Goal: Task Accomplishment & Management: Manage account settings

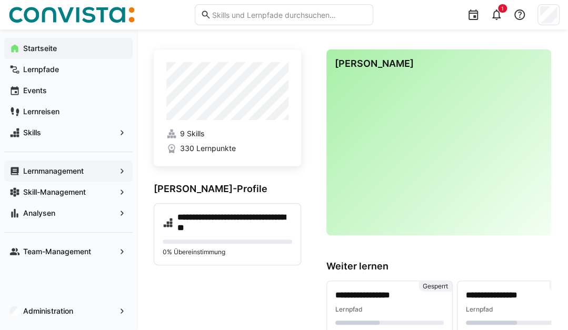
click at [66, 176] on span "Lernmanagement" at bounding box center [69, 171] width 94 height 11
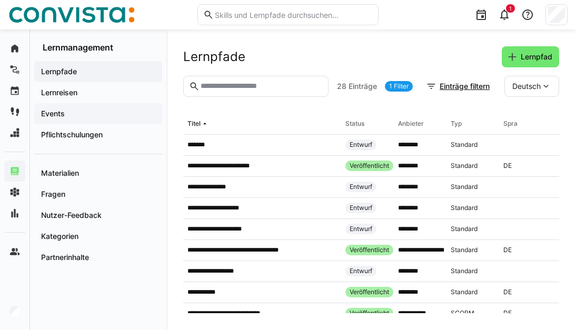
click at [101, 110] on span "Events" at bounding box center [98, 114] width 117 height 11
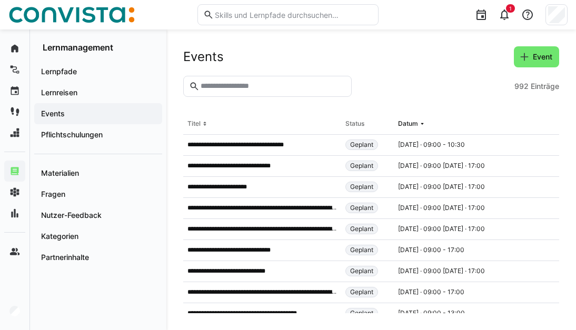
click at [227, 82] on input "text" at bounding box center [273, 86] width 146 height 9
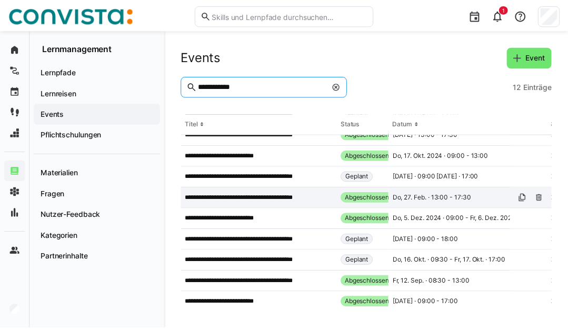
scroll to position [33, 0]
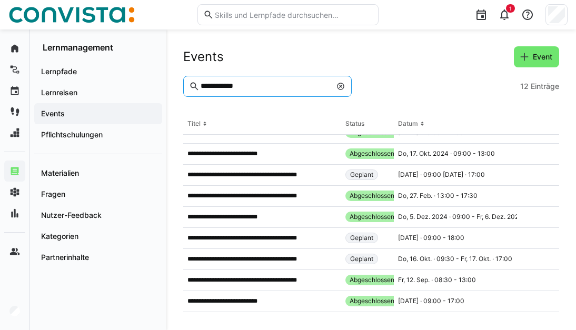
type input "**********"
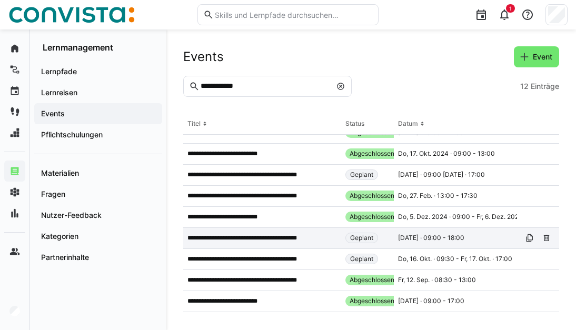
click at [287, 242] on p "**********" at bounding box center [255, 238] width 135 height 8
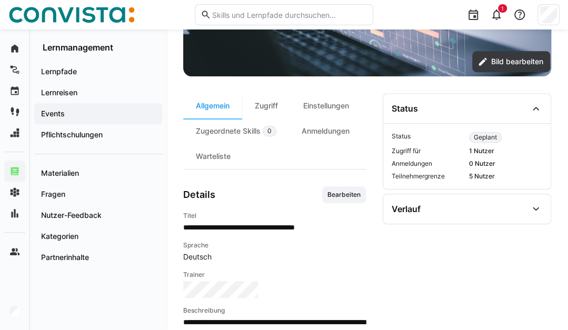
scroll to position [243, 0]
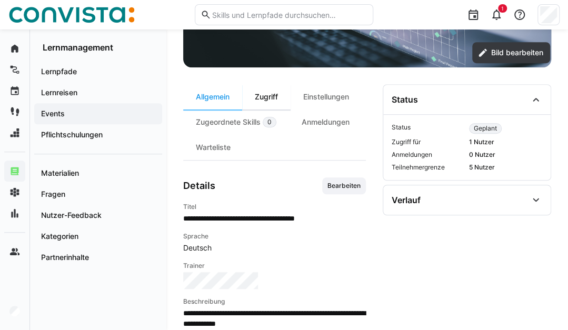
click at [277, 94] on div "Zugriff" at bounding box center [266, 96] width 48 height 25
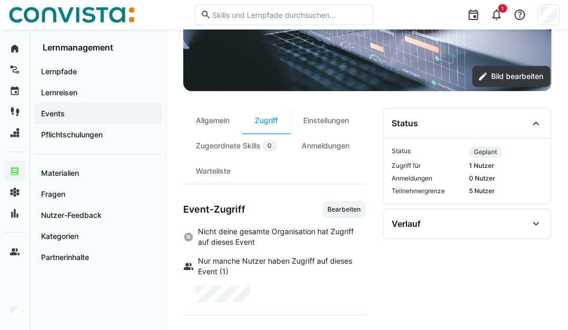
scroll to position [220, 0]
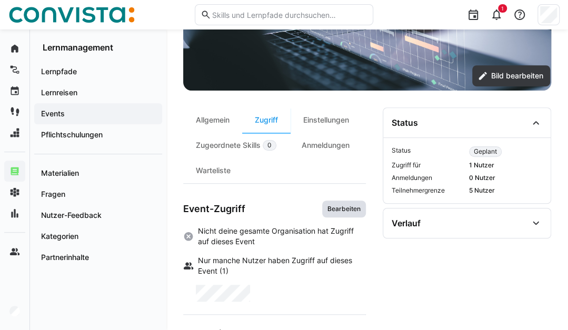
click at [339, 208] on span "Bearbeiten" at bounding box center [344, 209] width 35 height 8
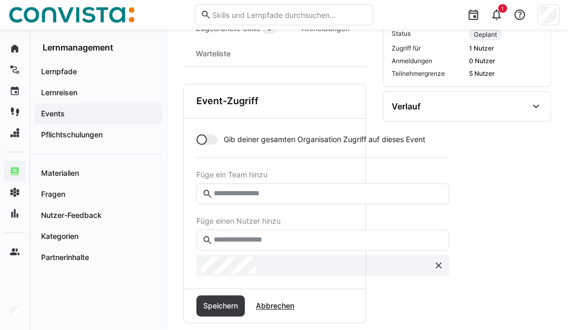
scroll to position [343, 0]
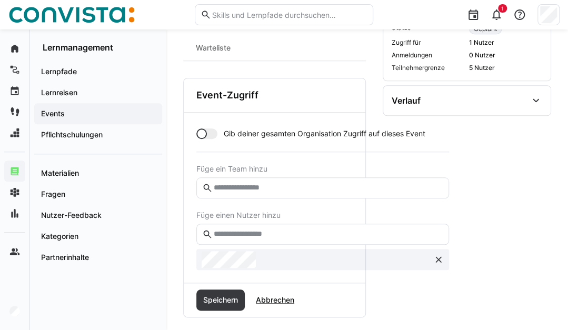
click at [281, 230] on input "text" at bounding box center [328, 234] width 231 height 9
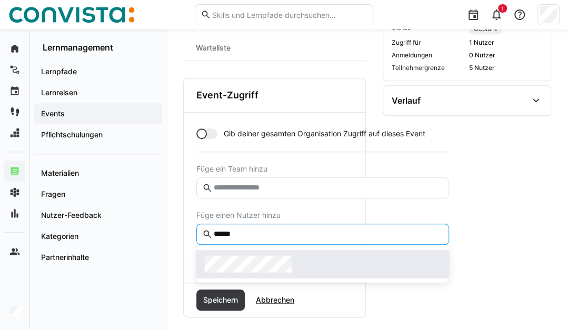
type input "******"
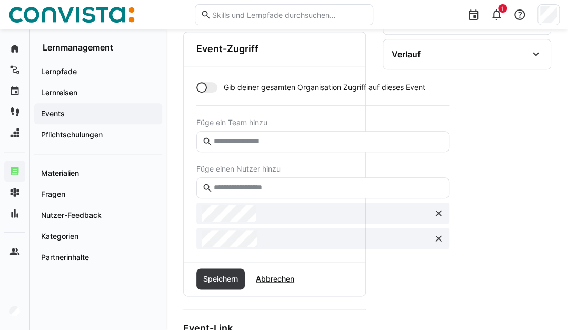
scroll to position [389, 0]
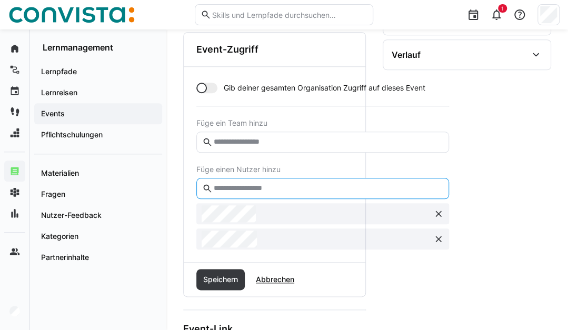
click at [250, 187] on input "text" at bounding box center [328, 188] width 231 height 9
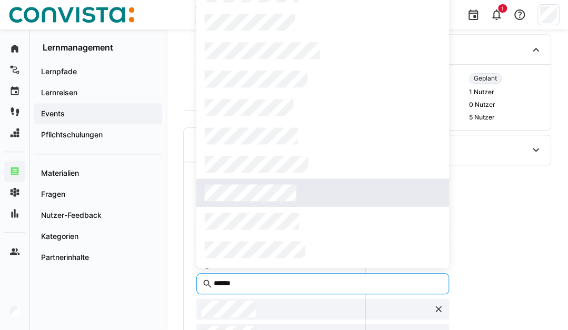
scroll to position [293, 0]
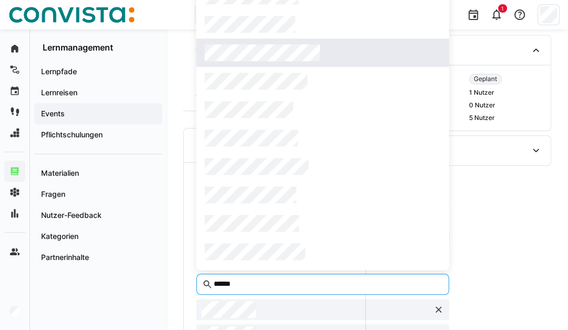
type input "******"
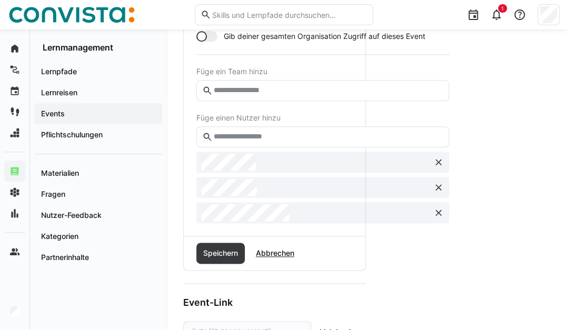
scroll to position [441, 0]
click at [224, 251] on span "Speichern" at bounding box center [221, 253] width 38 height 11
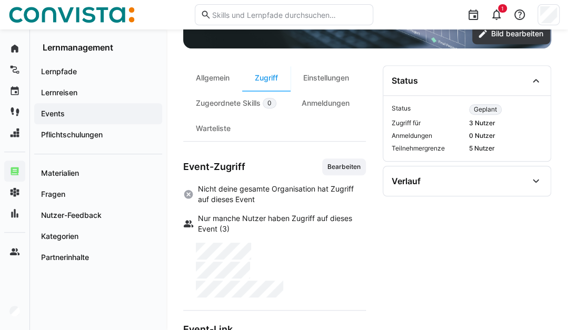
scroll to position [262, 0]
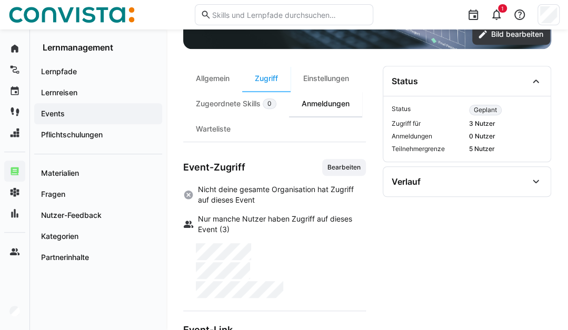
click at [320, 104] on div "Anmeldungen" at bounding box center [325, 103] width 73 height 25
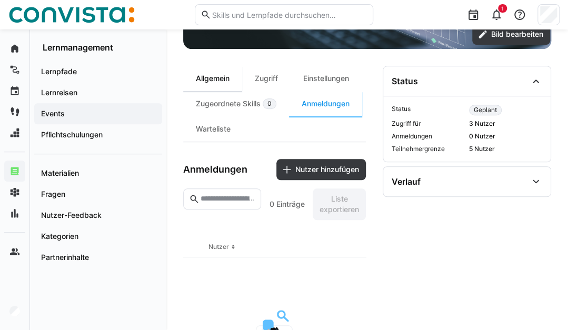
click at [218, 75] on div "Allgemein" at bounding box center [212, 78] width 59 height 25
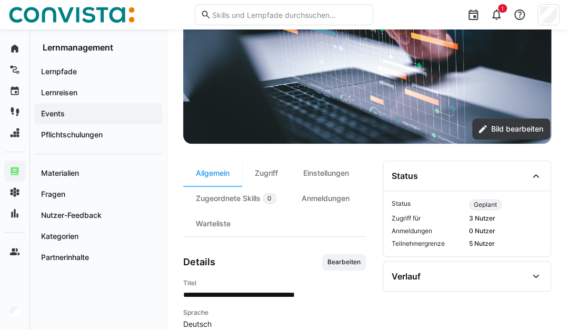
scroll to position [166, 0]
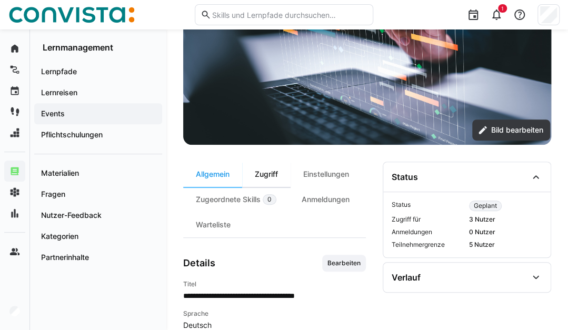
click at [267, 182] on div "Zugriff" at bounding box center [266, 174] width 48 height 25
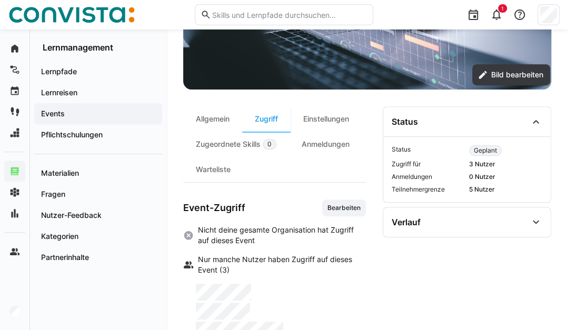
scroll to position [221, 0]
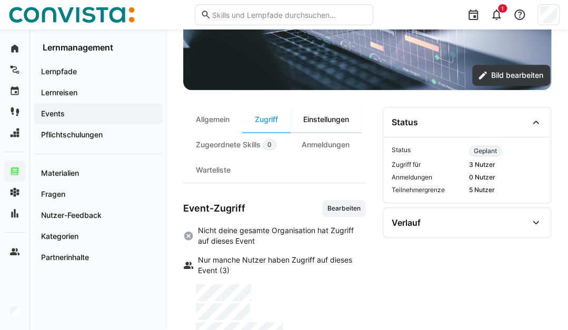
click at [325, 119] on div "Einstellungen" at bounding box center [326, 119] width 71 height 25
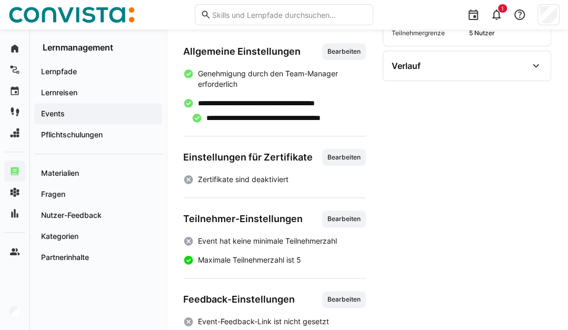
scroll to position [389, 0]
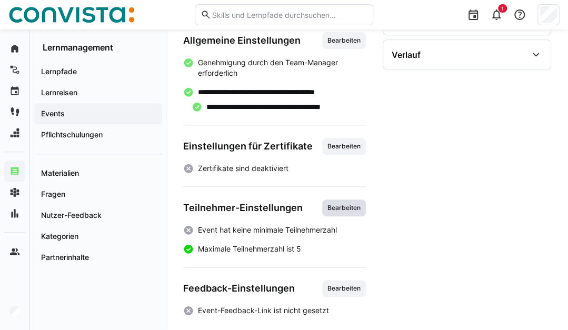
click at [343, 205] on span "Bearbeiten" at bounding box center [344, 208] width 35 height 8
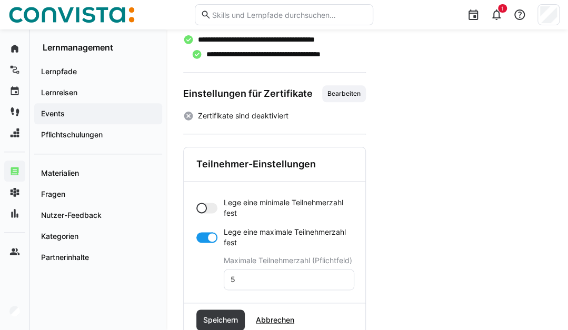
scroll to position [477, 0]
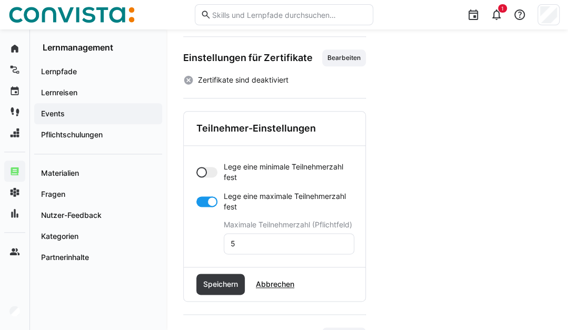
click at [267, 252] on eds-input "5" at bounding box center [289, 243] width 131 height 21
click at [267, 243] on input "5" at bounding box center [289, 243] width 119 height 9
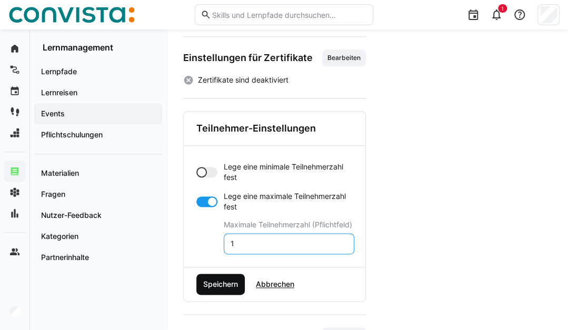
type input "1"
click at [229, 282] on span "Speichern" at bounding box center [221, 284] width 38 height 11
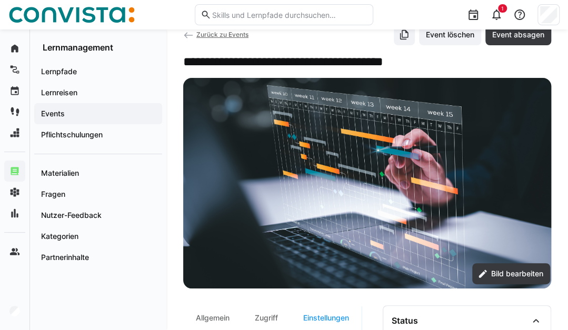
scroll to position [0, 0]
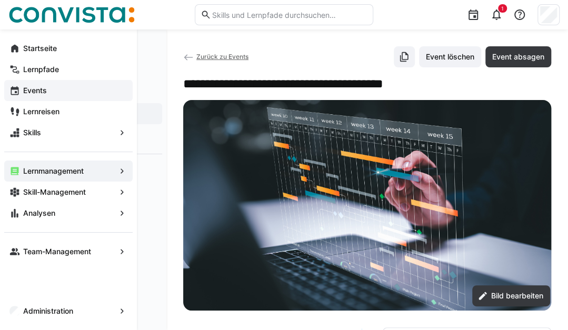
click at [46, 85] on span "Events" at bounding box center [75, 90] width 106 height 11
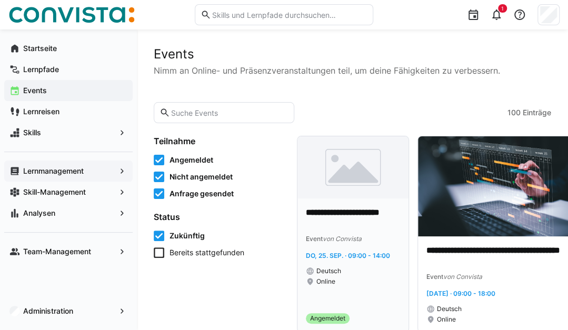
scroll to position [47, 0]
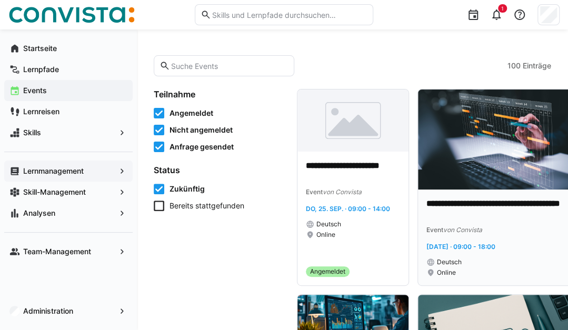
click at [445, 157] on img at bounding box center [507, 140] width 178 height 100
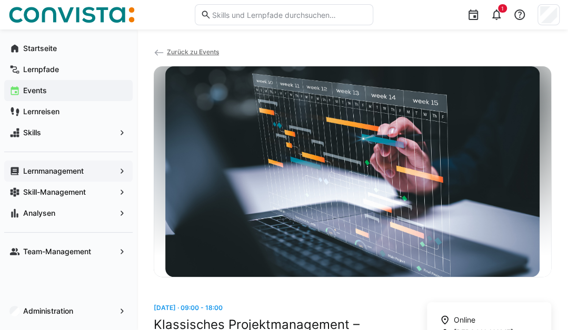
click at [0, 0] on app-navigation-label "Lernmanagement" at bounding box center [0, 0] width 0 height 0
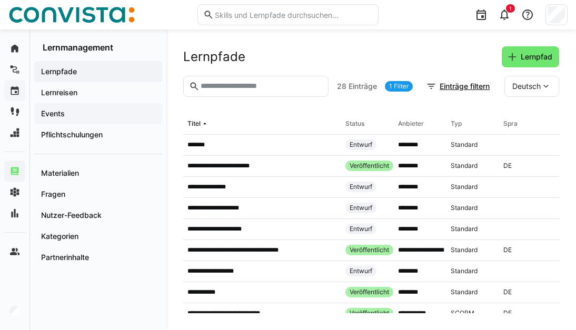
click at [71, 114] on span "Events" at bounding box center [98, 114] width 117 height 11
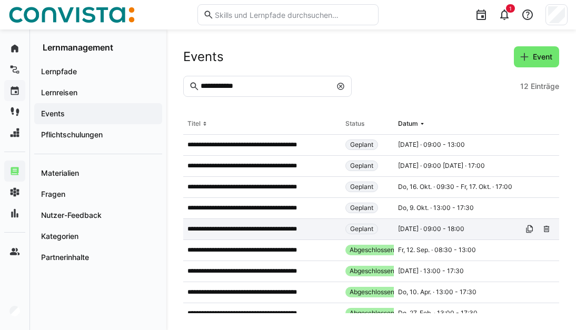
click at [286, 224] on div "**********" at bounding box center [262, 229] width 158 height 21
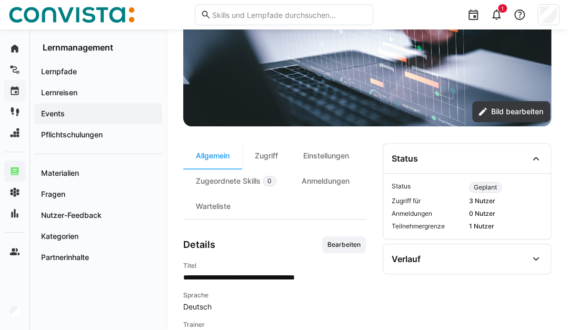
scroll to position [185, 0]
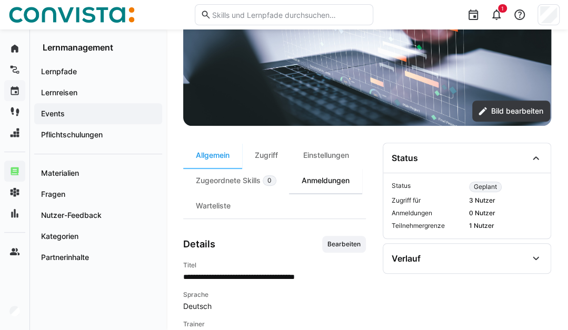
click at [317, 183] on div "Anmeldungen" at bounding box center [325, 180] width 73 height 25
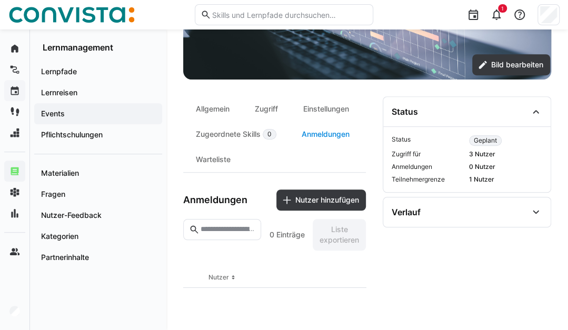
scroll to position [265, 0]
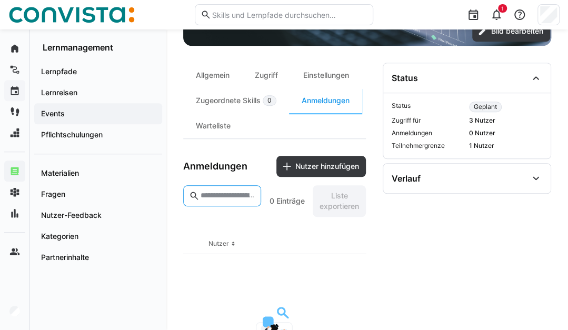
click at [228, 197] on input "text" at bounding box center [228, 195] width 56 height 9
type input "*****"
click at [246, 192] on eds-icon at bounding box center [250, 196] width 8 height 8
click at [269, 75] on div "Zugriff" at bounding box center [266, 75] width 48 height 25
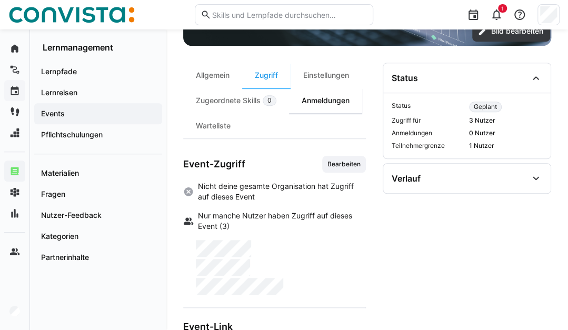
click at [325, 96] on div "Anmeldungen" at bounding box center [325, 100] width 73 height 25
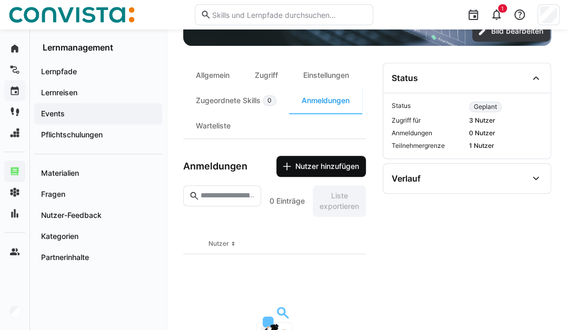
click at [312, 168] on span "Nutzer hinzufügen" at bounding box center [327, 166] width 67 height 11
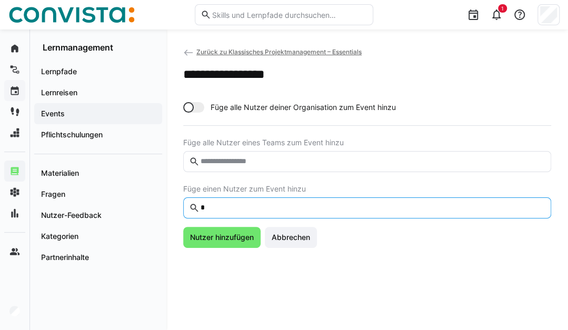
click at [254, 212] on input "*" at bounding box center [373, 207] width 346 height 9
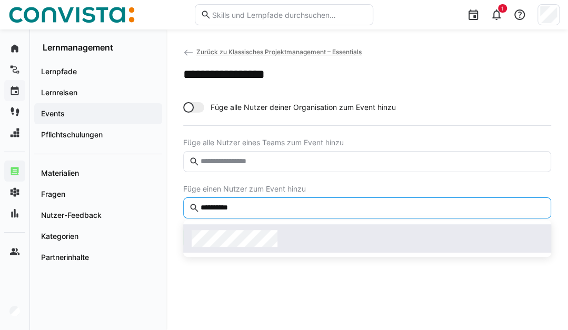
type input "**********"
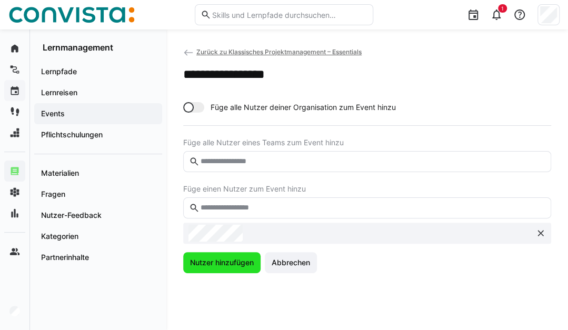
click at [230, 265] on span "Nutzer hinzufügen" at bounding box center [222, 263] width 67 height 11
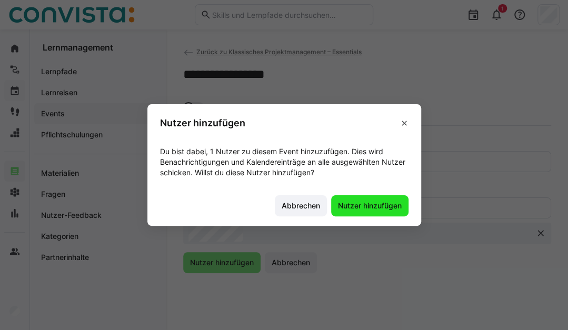
click at [376, 201] on span "Nutzer hinzufügen" at bounding box center [370, 206] width 67 height 11
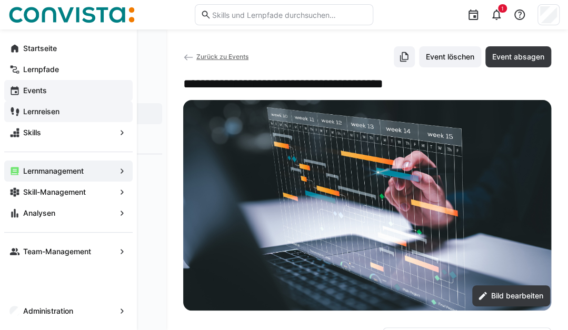
click at [0, 0] on app-navigation-label "Lernreisen" at bounding box center [0, 0] width 0 height 0
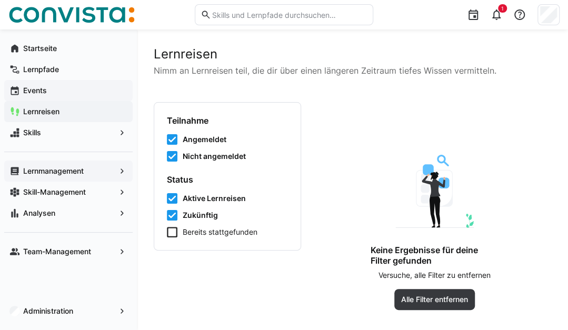
click at [0, 0] on app-navigation-label "Events" at bounding box center [0, 0] width 0 height 0
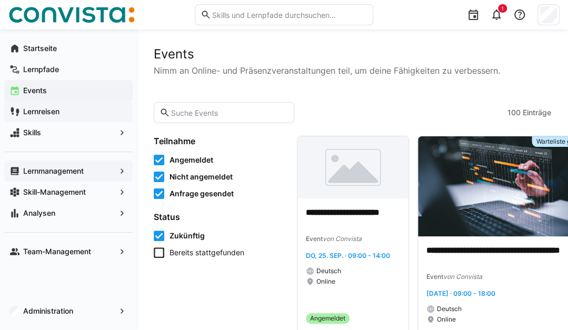
scroll to position [48, 0]
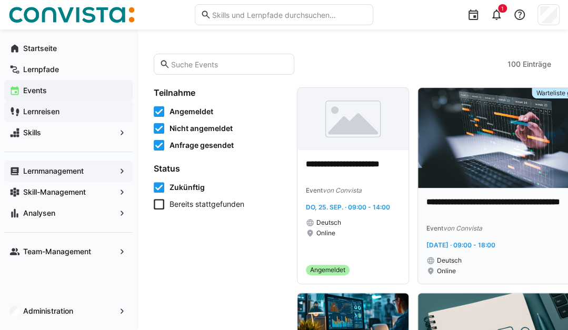
click at [457, 152] on img at bounding box center [507, 138] width 178 height 100
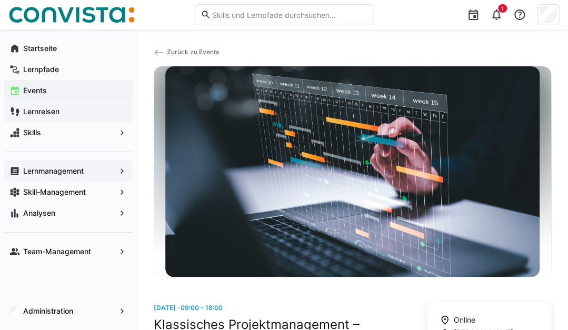
click at [164, 52] on eds-icon at bounding box center [159, 52] width 11 height 11
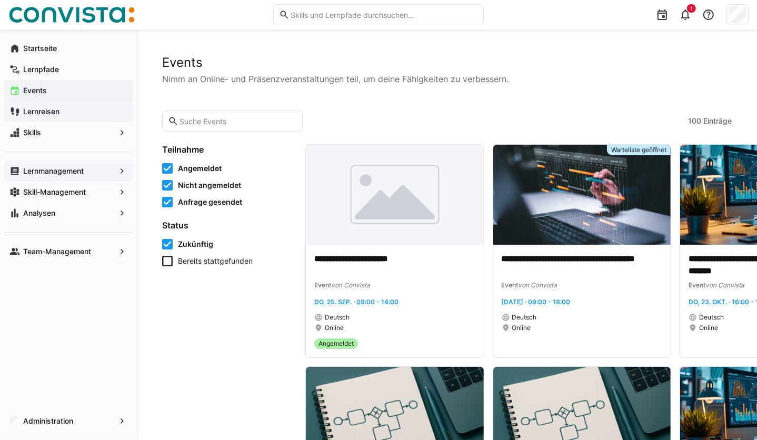
drag, startPoint x: 524, startPoint y: 1, endPoint x: 306, endPoint y: 112, distance: 245.2
click at [306, 112] on app-learning-events-list-toolbar "100 Einträge" at bounding box center [447, 121] width 570 height 21
click at [568, 198] on img at bounding box center [583, 195] width 178 height 100
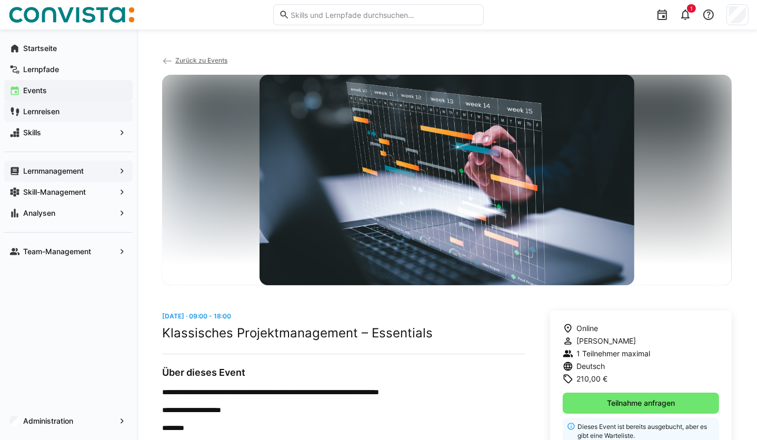
click at [0, 0] on app-navigation-label "Lernmanagement" at bounding box center [0, 0] width 0 height 0
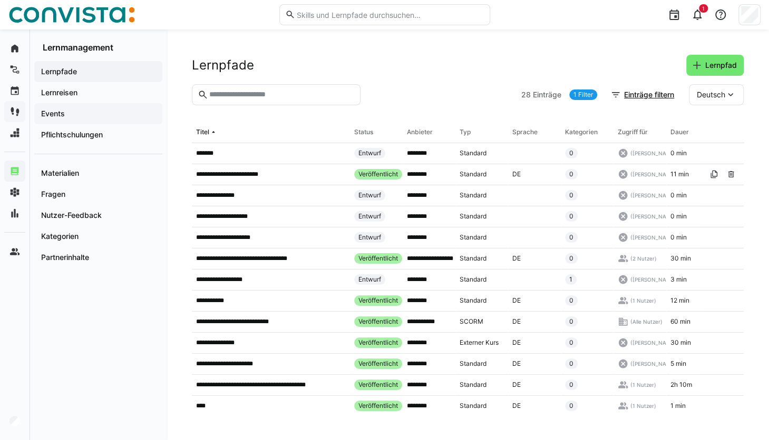
click at [77, 111] on span "Events" at bounding box center [98, 114] width 117 height 11
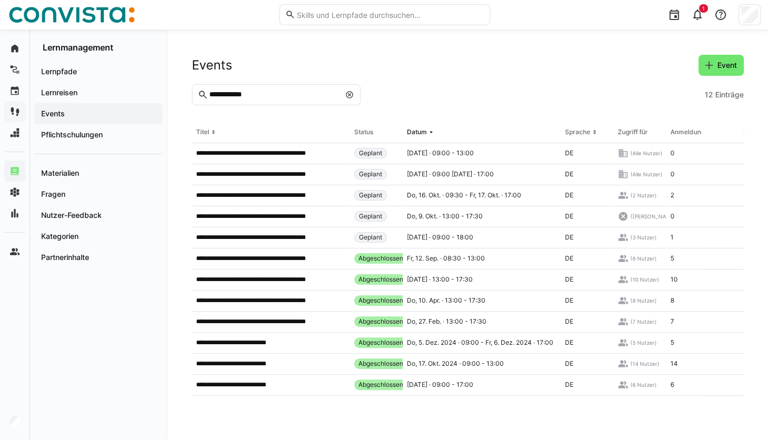
click at [345, 95] on eds-icon at bounding box center [349, 95] width 8 height 8
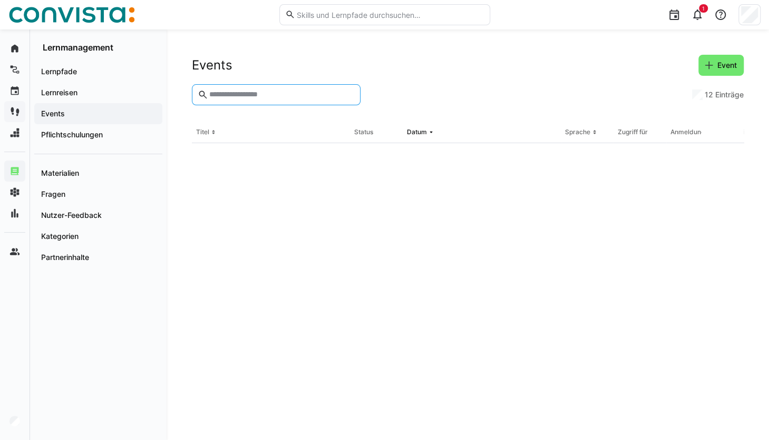
click at [287, 94] on input "text" at bounding box center [281, 94] width 146 height 9
type input "*"
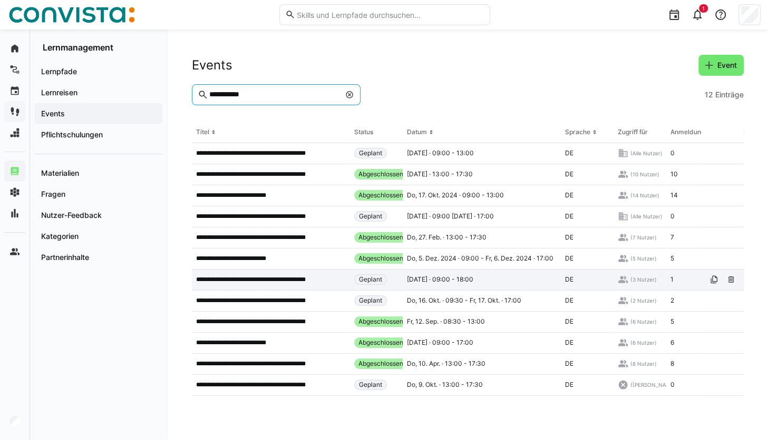
type input "**********"
click at [309, 279] on p "**********" at bounding box center [263, 279] width 135 height 8
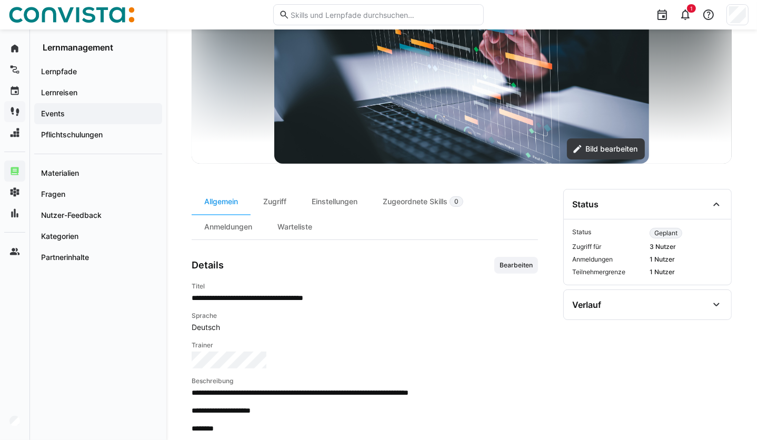
scroll to position [156, 0]
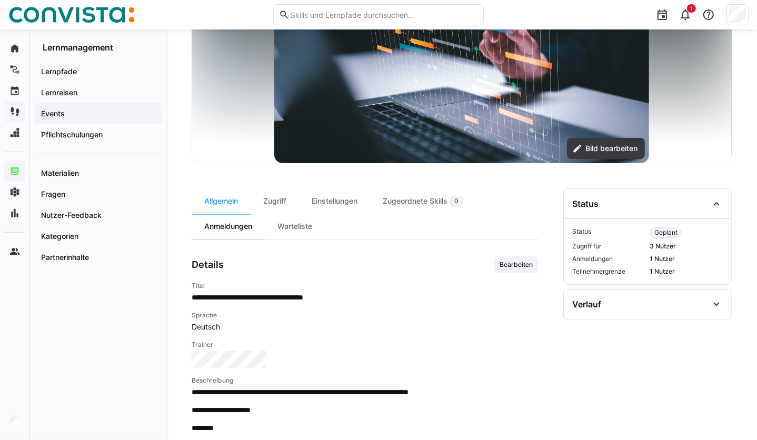
click at [241, 229] on div "Anmeldungen" at bounding box center [228, 226] width 73 height 25
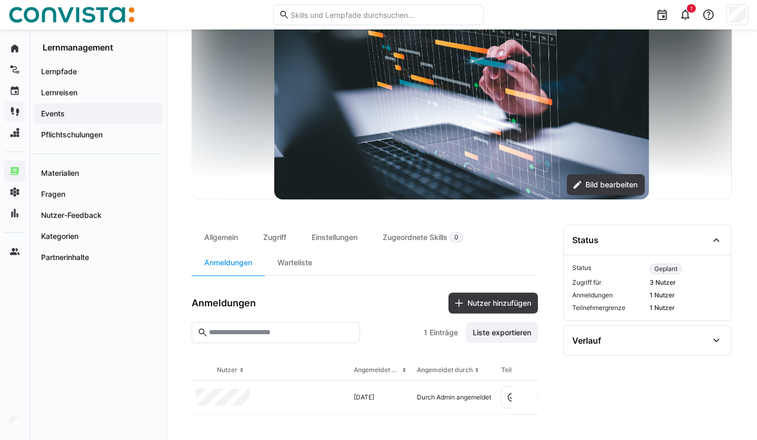
scroll to position [0, 37]
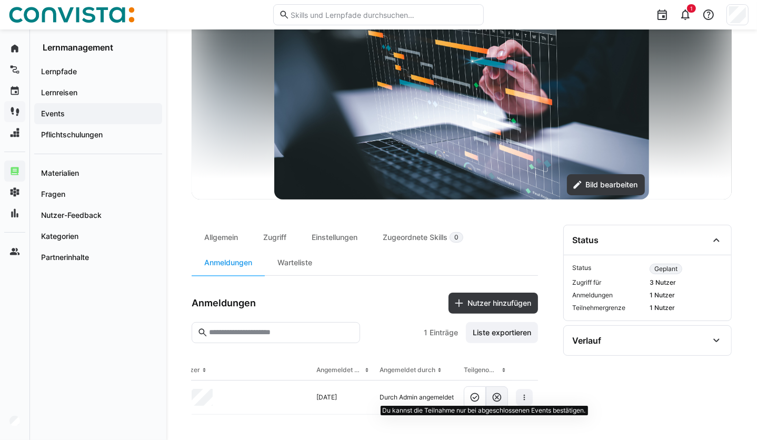
click at [504, 330] on eds-button-option at bounding box center [497, 398] width 22 height 22
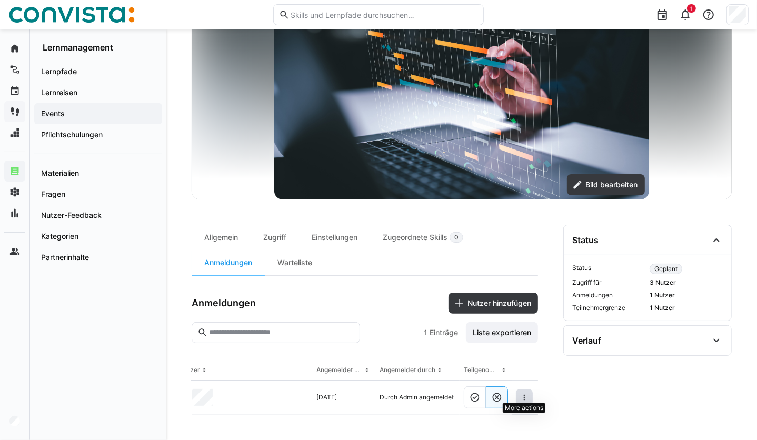
click at [525, 330] on span at bounding box center [524, 397] width 17 height 17
click at [497, 330] on div "Teilnehmer entfernen" at bounding box center [492, 416] width 64 height 8
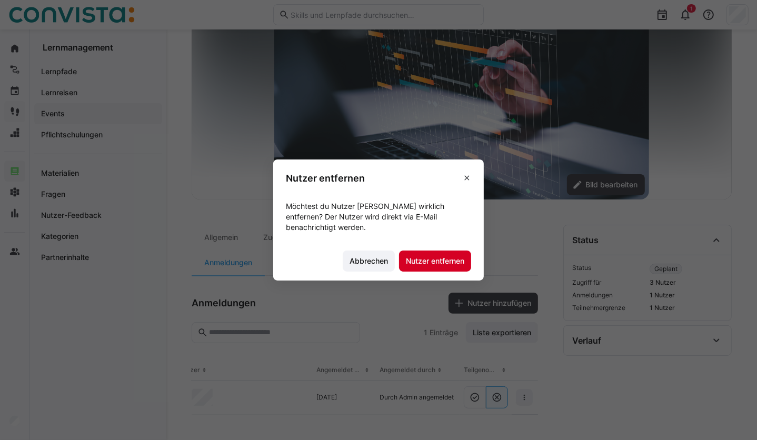
click at [437, 270] on span "Nutzer entfernen" at bounding box center [435, 261] width 72 height 21
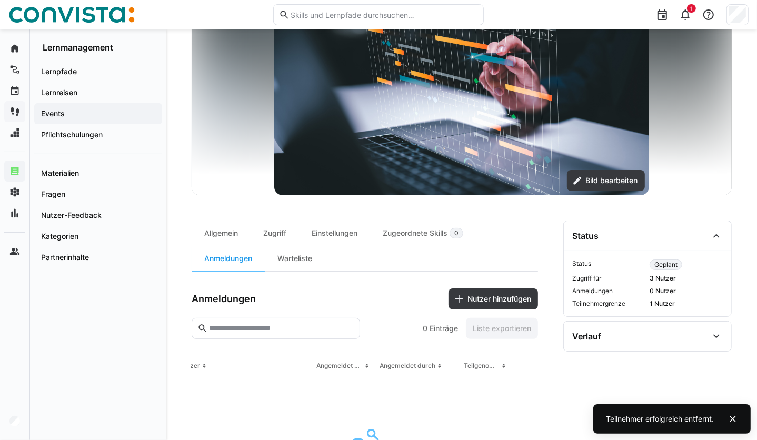
click at [0, 0] on app-navigation-label "Events" at bounding box center [0, 0] width 0 height 0
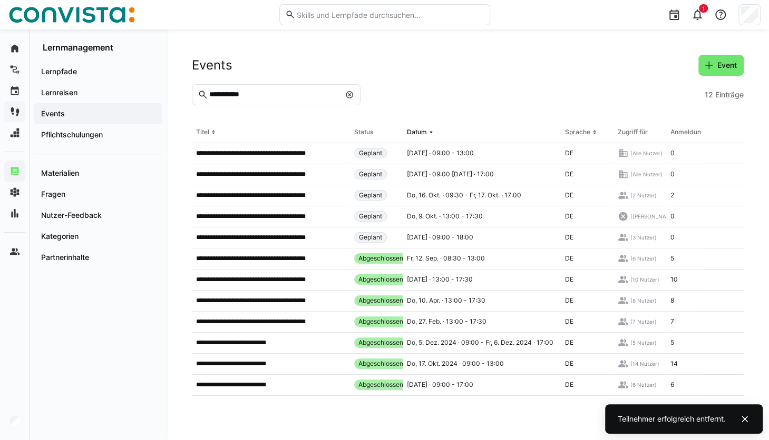
click at [345, 92] on eds-icon at bounding box center [349, 95] width 8 height 8
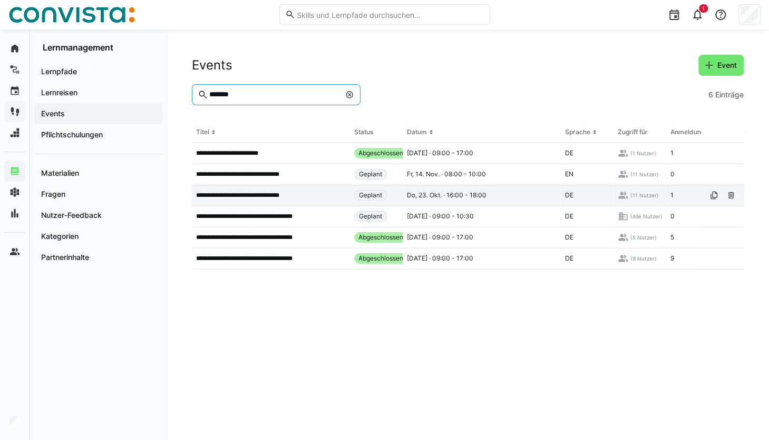
type input "*******"
click at [280, 198] on p "**********" at bounding box center [245, 195] width 98 height 8
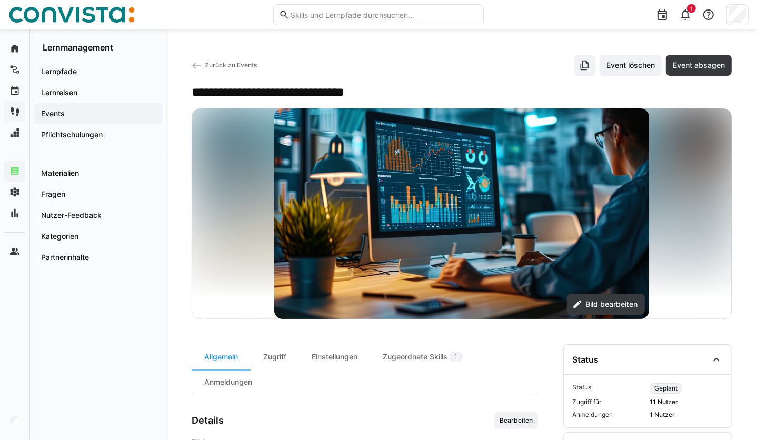
scroll to position [134, 0]
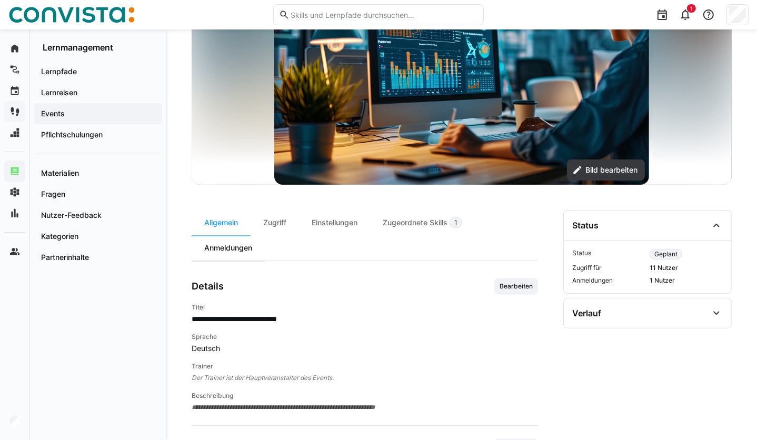
click at [240, 240] on div "Anmeldungen" at bounding box center [228, 247] width 73 height 25
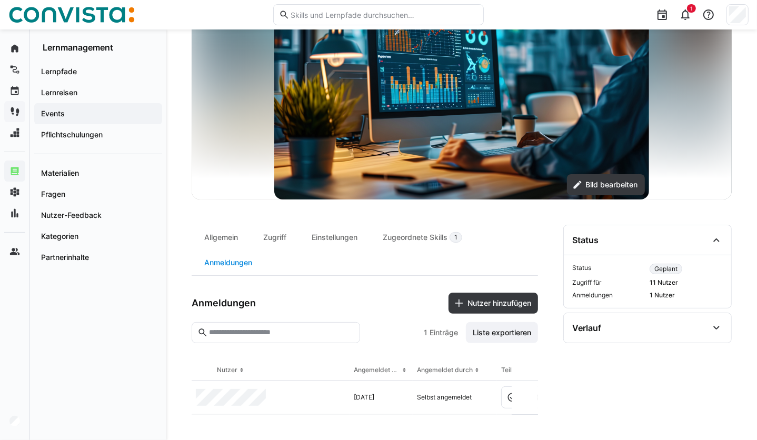
scroll to position [124, 0]
click at [280, 230] on div "Zugriff" at bounding box center [275, 237] width 48 height 25
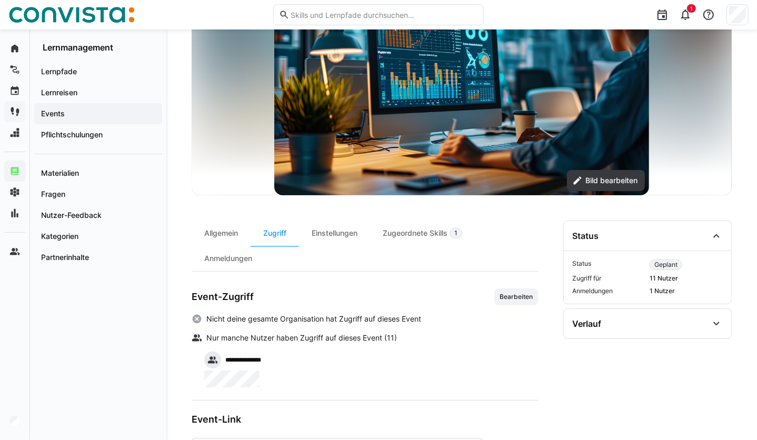
scroll to position [173, 0]
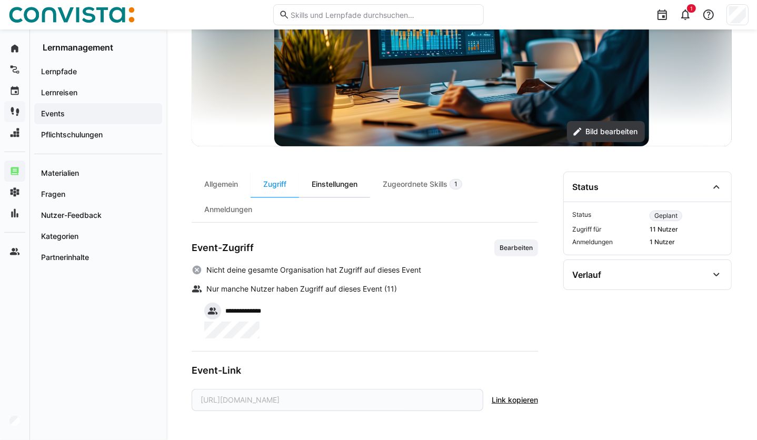
click at [333, 186] on div "Einstellungen" at bounding box center [334, 184] width 71 height 25
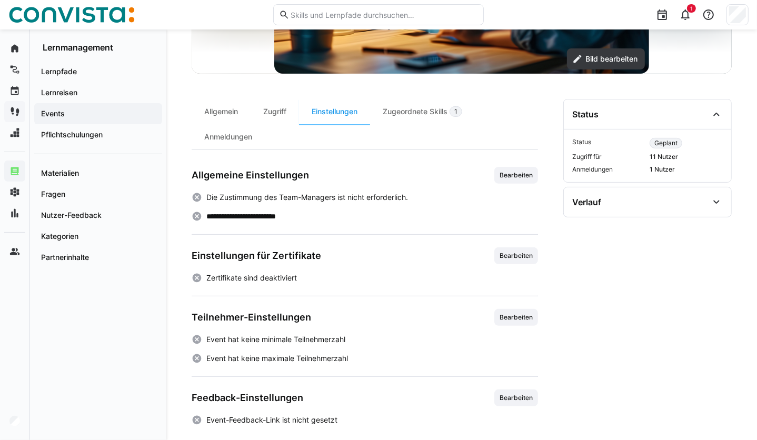
scroll to position [255, 0]
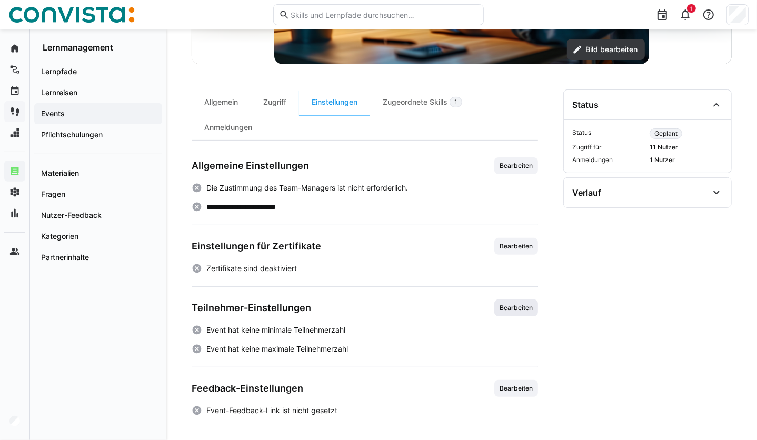
click at [514, 306] on span "Bearbeiten" at bounding box center [516, 308] width 35 height 8
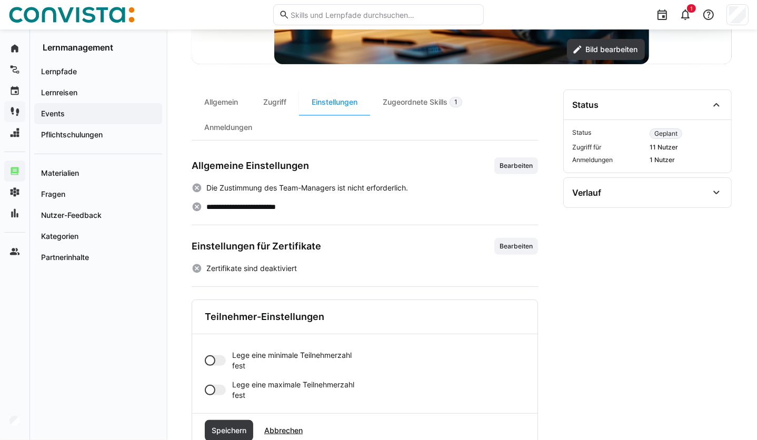
click at [213, 330] on div at bounding box center [210, 390] width 11 height 11
click at [261, 330] on input "0" at bounding box center [297, 432] width 119 height 9
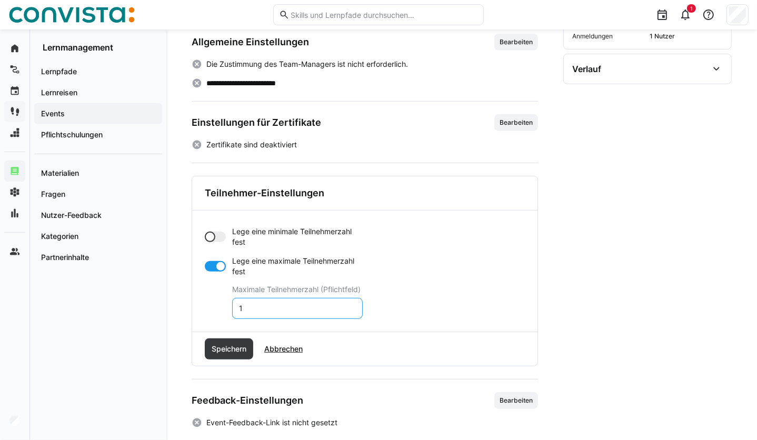
scroll to position [379, 0]
type input "1"
click at [232, 330] on span "Speichern" at bounding box center [229, 348] width 38 height 11
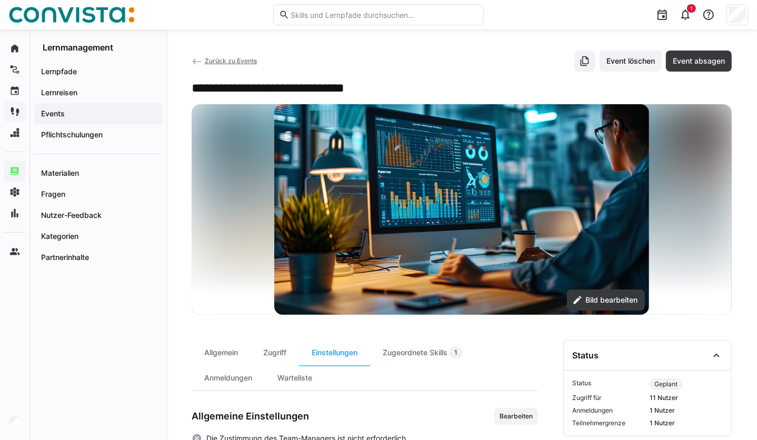
scroll to position [0, 0]
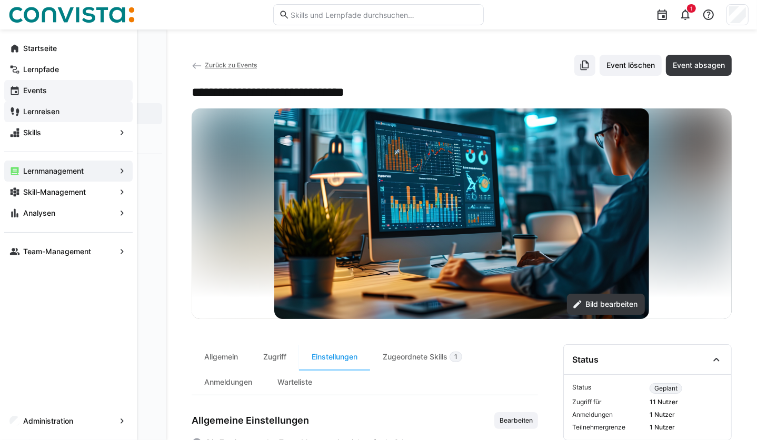
click at [0, 0] on app-navigation-label "Events" at bounding box center [0, 0] width 0 height 0
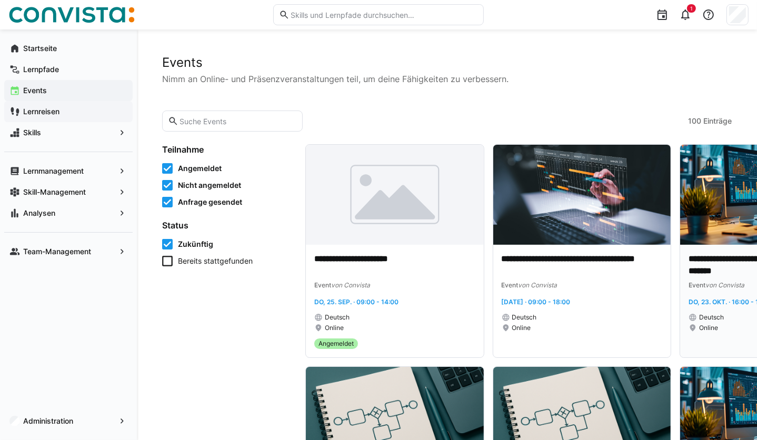
scroll to position [1, 0]
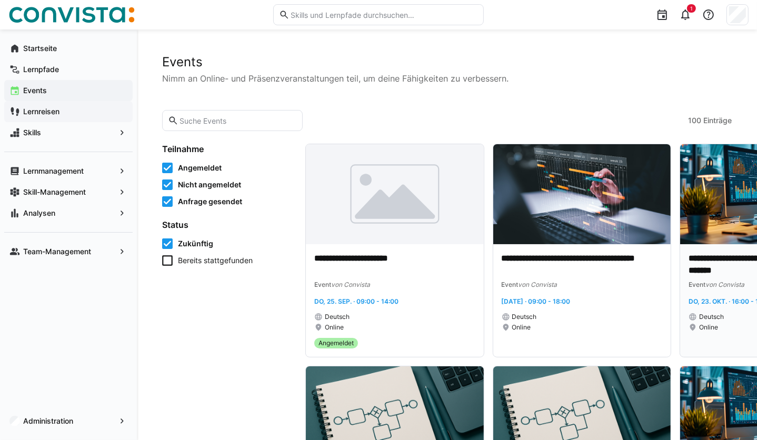
click at [568, 203] on img at bounding box center [770, 194] width 178 height 100
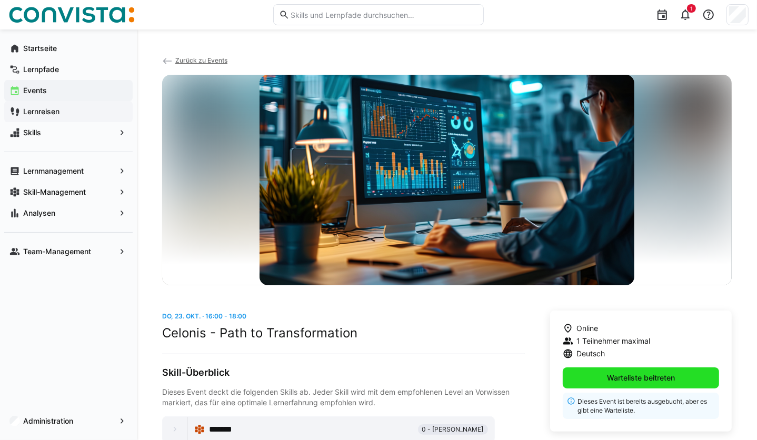
click at [568, 330] on span "Warteliste beitreten" at bounding box center [641, 378] width 71 height 11
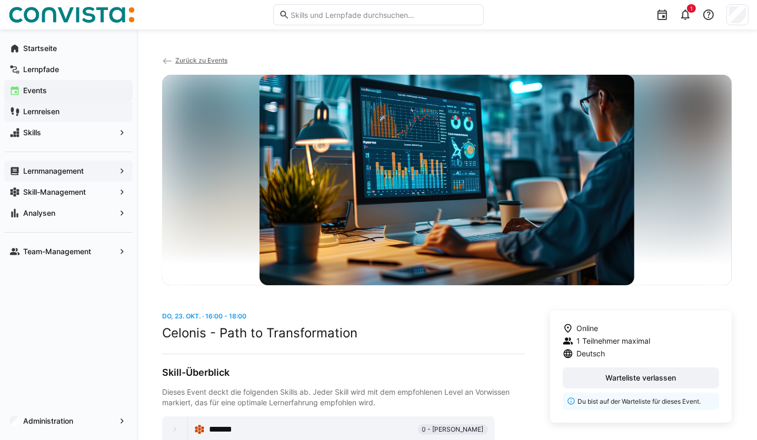
click at [0, 0] on app-navigation-label "Lernmanagement" at bounding box center [0, 0] width 0 height 0
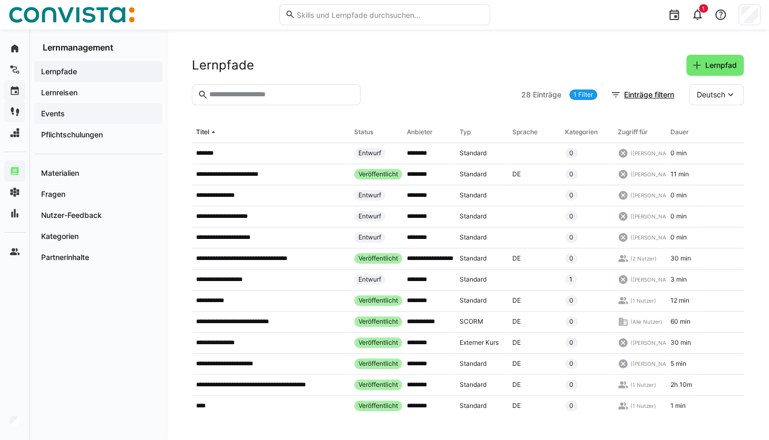
click at [76, 114] on span "Events" at bounding box center [98, 114] width 117 height 11
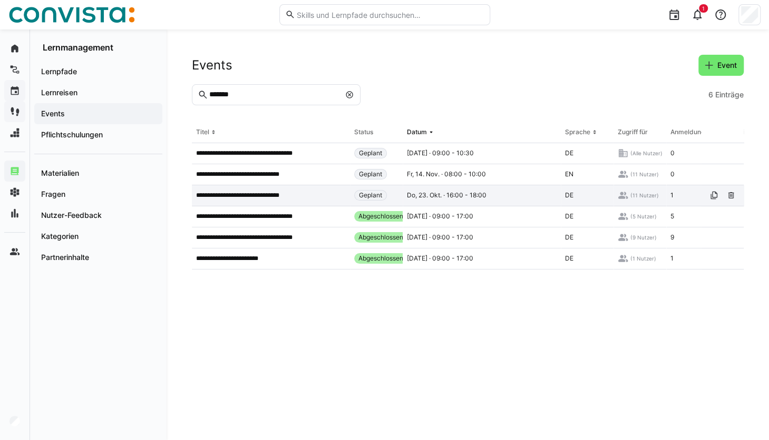
click at [277, 193] on p "**********" at bounding box center [245, 195] width 98 height 8
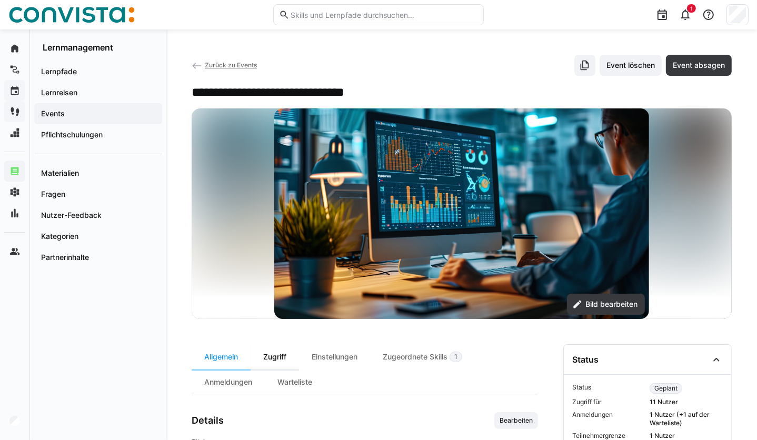
click at [278, 330] on div "Zugriff" at bounding box center [275, 356] width 48 height 25
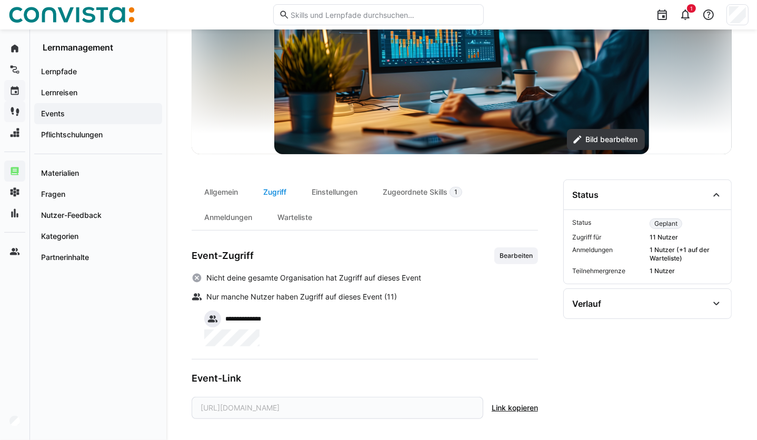
scroll to position [164, 0]
click at [223, 183] on div "Allgemein" at bounding box center [221, 192] width 59 height 25
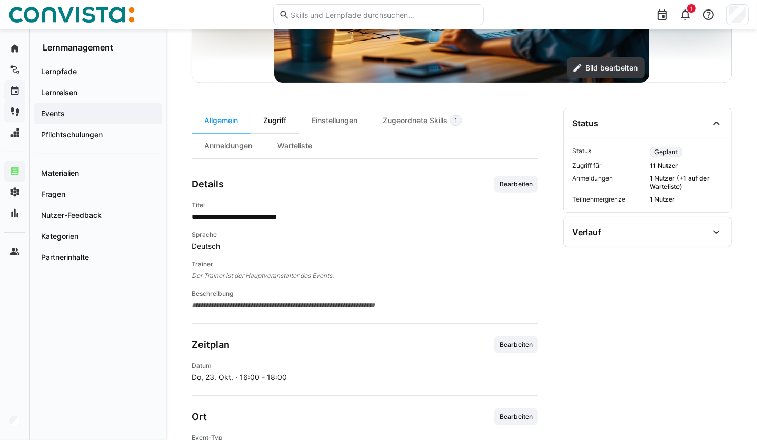
click at [282, 116] on div "Zugriff" at bounding box center [275, 120] width 48 height 25
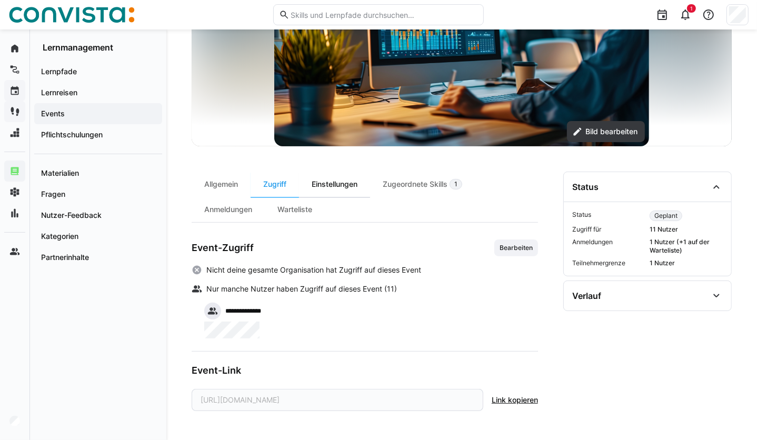
click at [325, 179] on div "Einstellungen" at bounding box center [334, 184] width 71 height 25
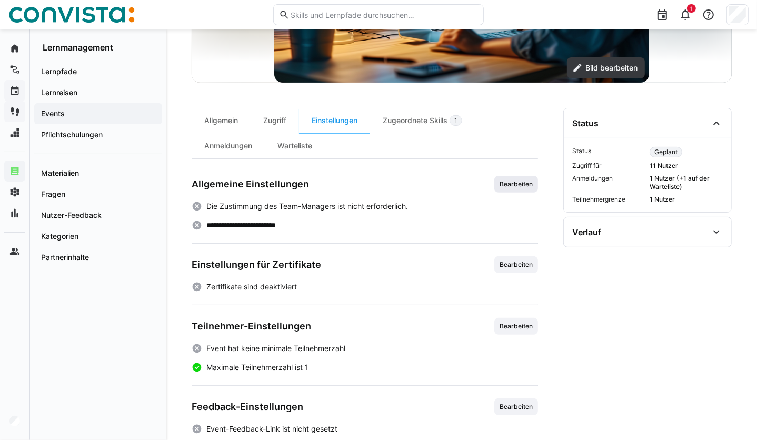
click at [519, 188] on span "Bearbeiten" at bounding box center [516, 184] width 35 height 8
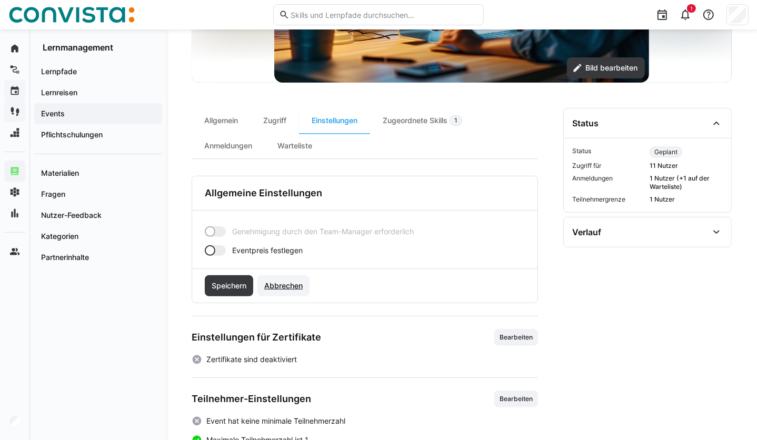
click at [281, 281] on span "Abbrechen" at bounding box center [284, 286] width 42 height 11
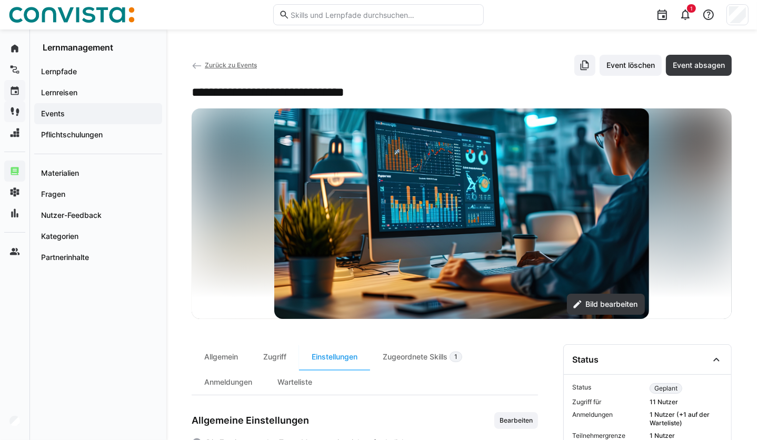
scroll to position [149, 0]
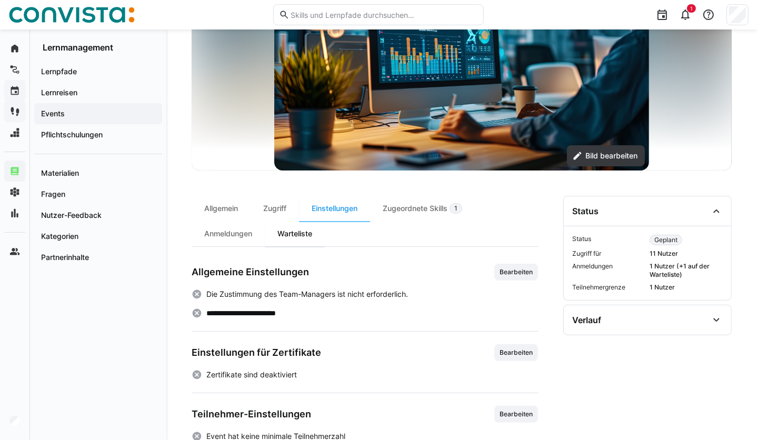
click at [296, 240] on div "Warteliste" at bounding box center [295, 233] width 60 height 25
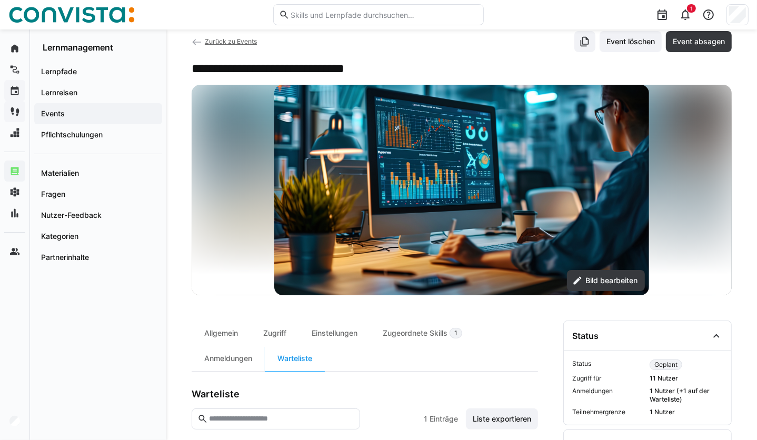
scroll to position [23, 0]
click at [222, 41] on span "Zurück zu Events" at bounding box center [231, 42] width 52 height 8
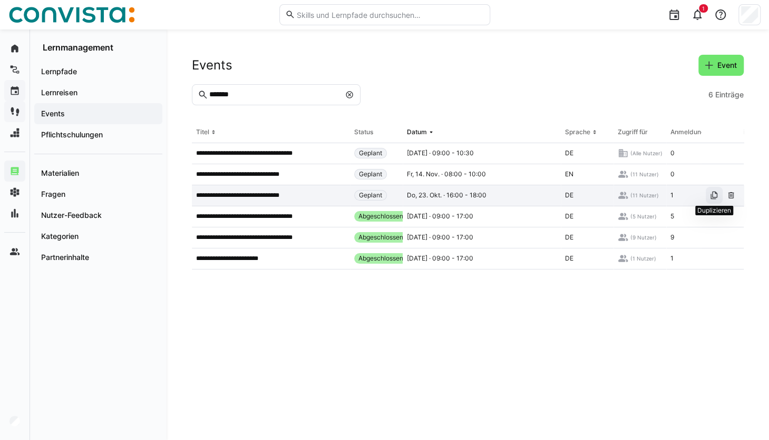
click at [568, 196] on eds-icon at bounding box center [714, 195] width 8 height 8
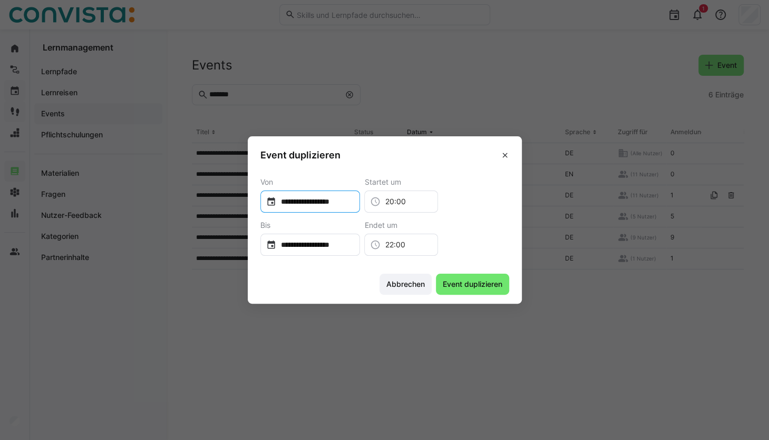
click at [340, 203] on input "**********" at bounding box center [315, 201] width 78 height 11
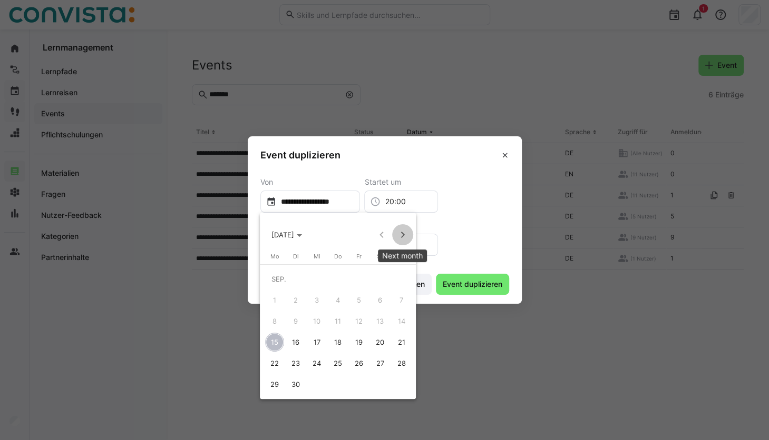
click at [405, 236] on span "Next month" at bounding box center [402, 234] width 21 height 21
click at [359, 330] on span "24" at bounding box center [358, 363] width 19 height 19
type input "**********"
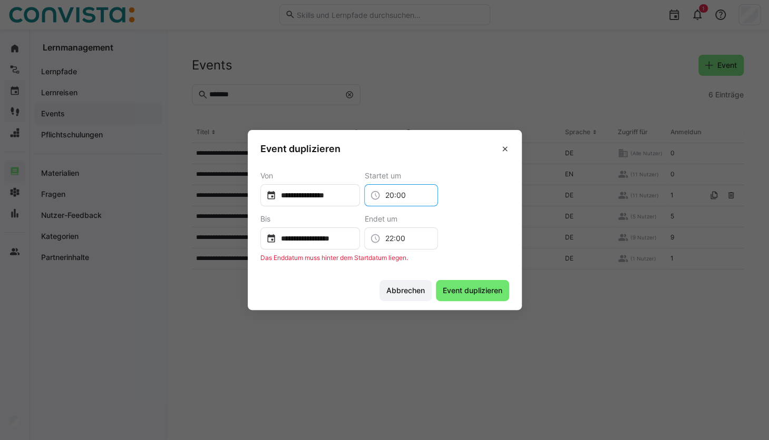
click at [427, 204] on div "20:00" at bounding box center [401, 195] width 74 height 22
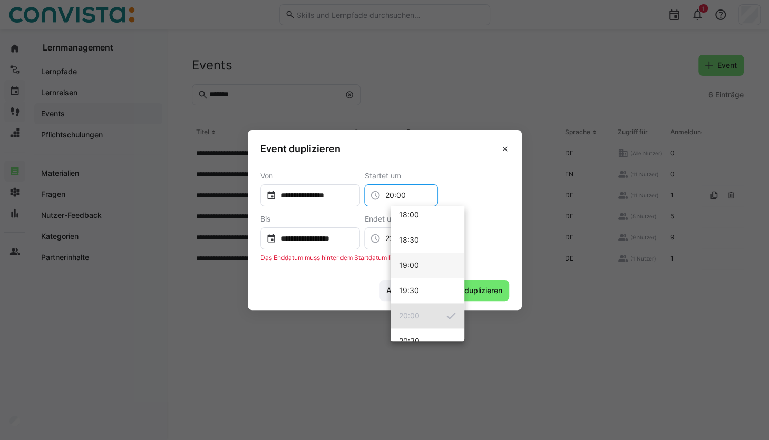
scroll to position [918, 0]
click at [421, 211] on mat-option "18:00" at bounding box center [427, 215] width 74 height 25
type input "18:00"
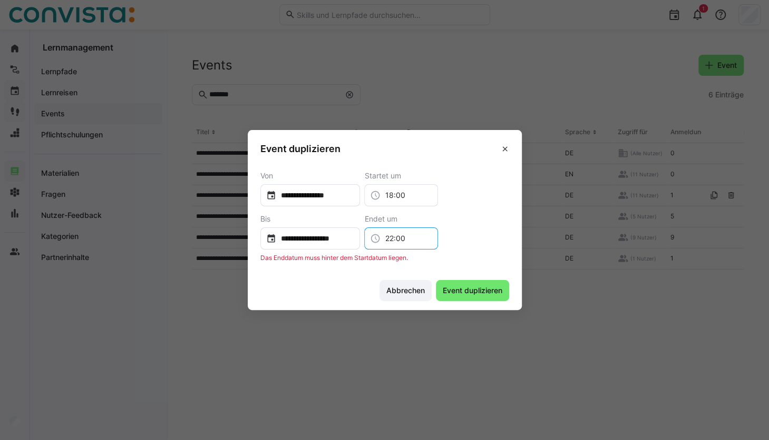
click at [429, 235] on input "22:00" at bounding box center [406, 238] width 52 height 11
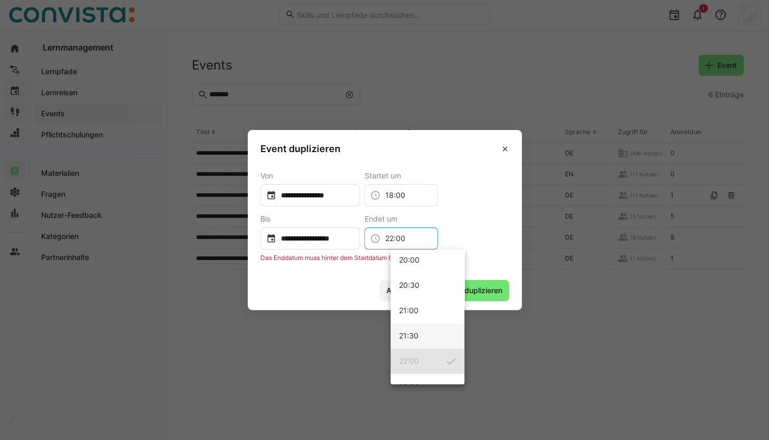
scroll to position [1017, 0]
click at [421, 259] on mat-option "20:00" at bounding box center [427, 261] width 74 height 25
type input "20:00"
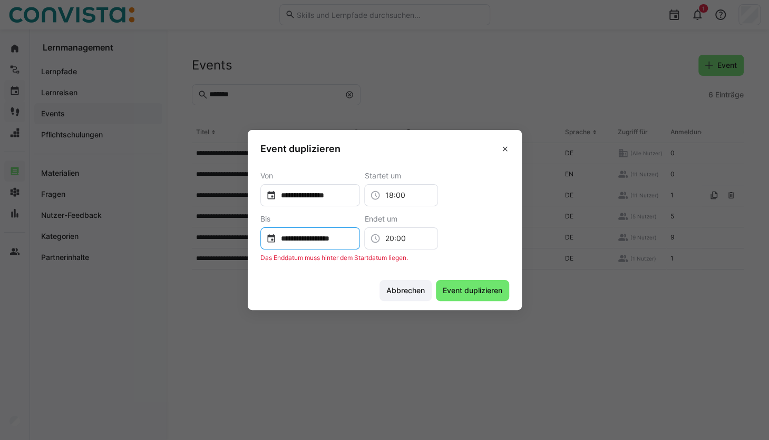
click at [354, 236] on input "**********" at bounding box center [315, 238] width 78 height 11
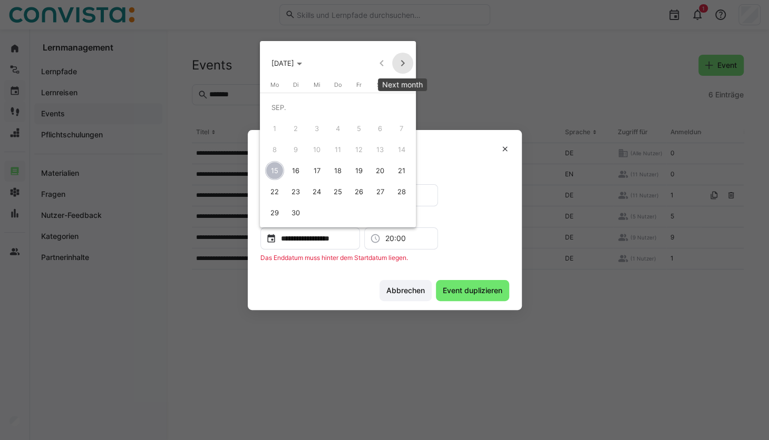
click at [401, 66] on span "Next month" at bounding box center [402, 63] width 21 height 21
click at [358, 191] on span "24" at bounding box center [358, 191] width 19 height 19
type input "**********"
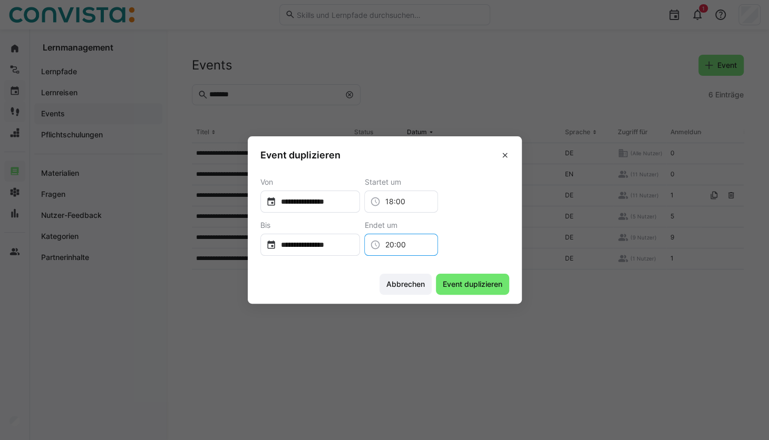
click at [424, 246] on input "20:00" at bounding box center [406, 245] width 52 height 11
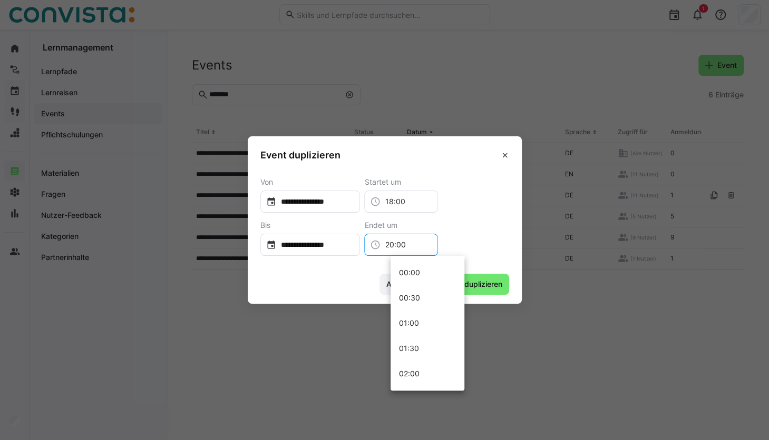
scroll to position [961, 0]
click at [424, 246] on input "20:00" at bounding box center [406, 245] width 52 height 11
click at [418, 300] on mat-option "18:00" at bounding box center [427, 299] width 74 height 25
type input "18:00"
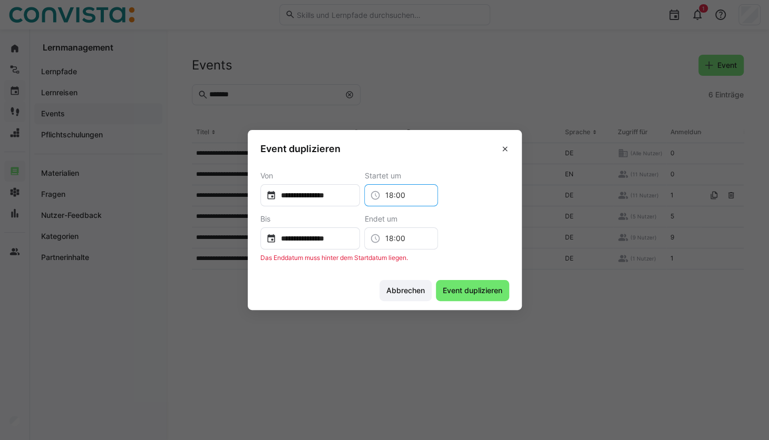
click at [429, 197] on input "18:00" at bounding box center [406, 195] width 52 height 11
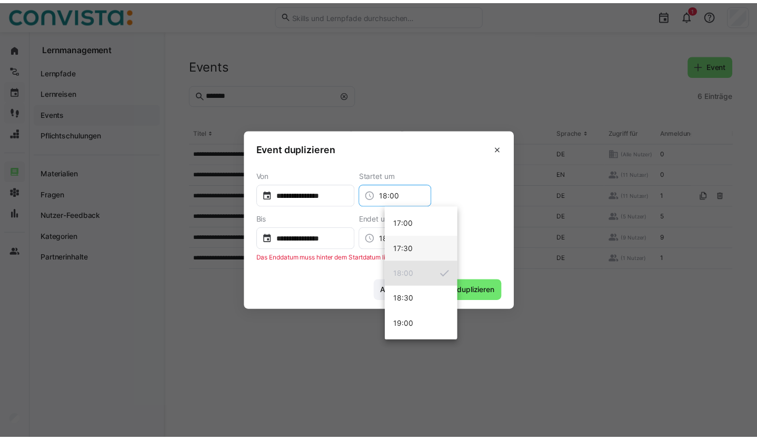
scroll to position [795, 0]
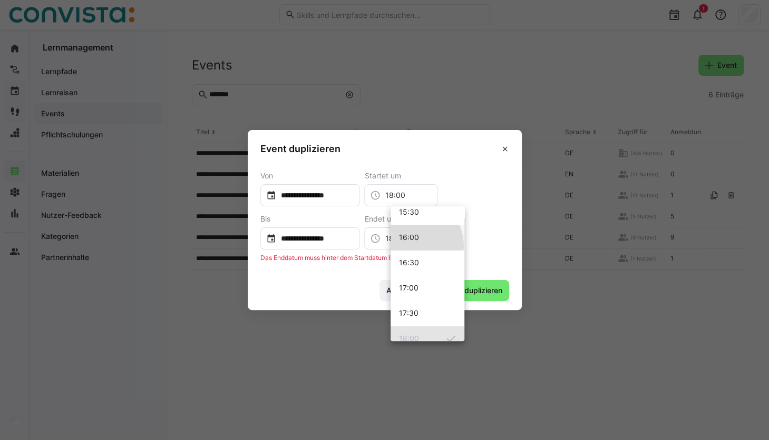
click at [412, 245] on mat-option "16:00" at bounding box center [427, 237] width 74 height 25
type input "16:00"
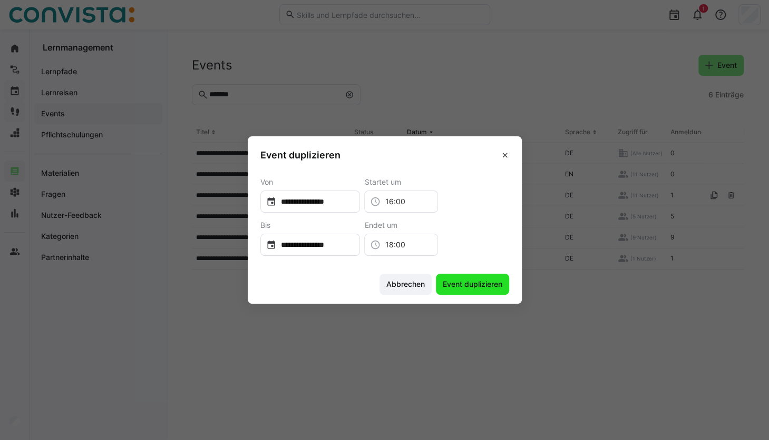
click at [476, 284] on span "Event duplizieren" at bounding box center [472, 284] width 63 height 11
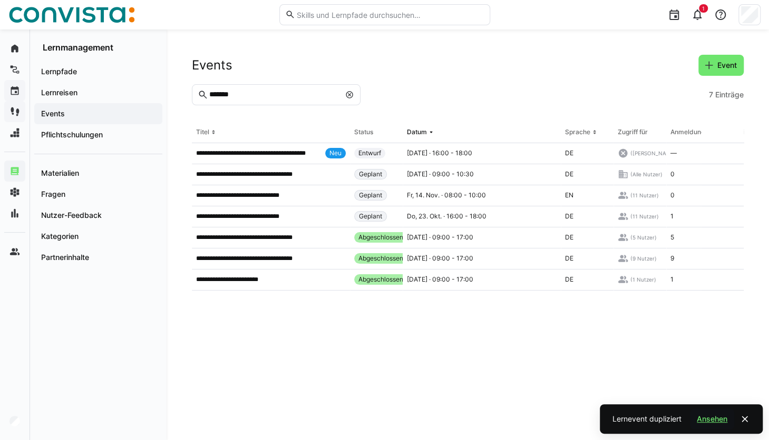
click at [568, 330] on span "Ansehen" at bounding box center [712, 419] width 34 height 11
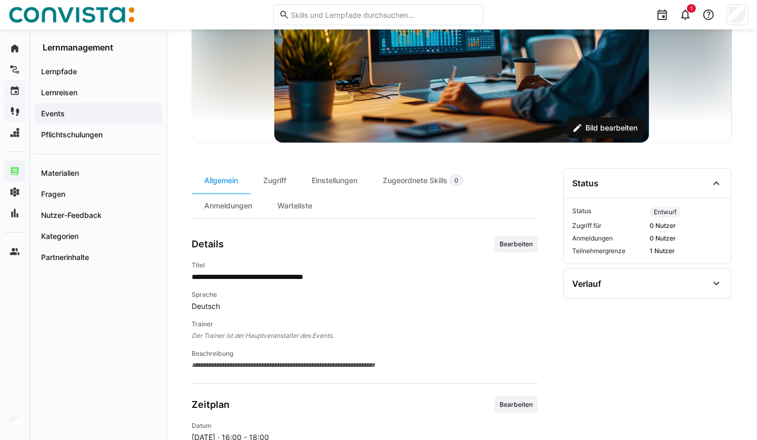
scroll to position [177, 0]
click at [527, 243] on span "Bearbeiten" at bounding box center [516, 244] width 35 height 8
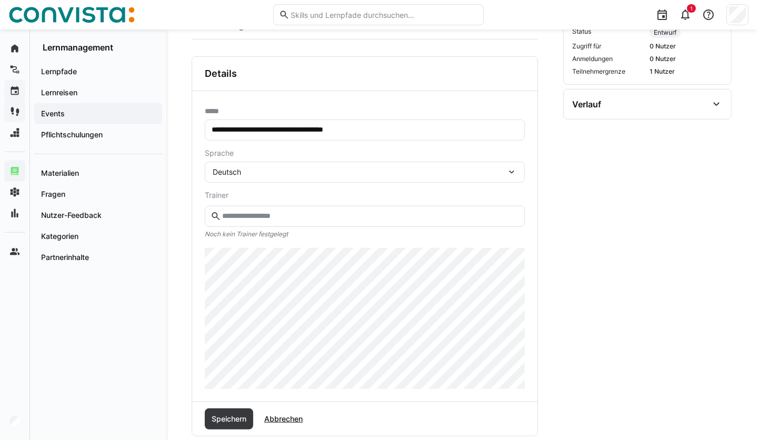
scroll to position [355, 0]
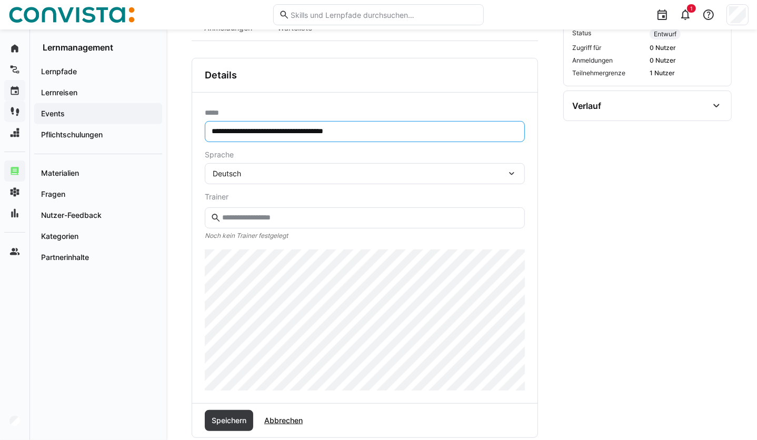
drag, startPoint x: 248, startPoint y: 133, endPoint x: 163, endPoint y: 140, distance: 85.1
click at [163, 140] on div "**********" at bounding box center [378, 207] width 757 height 1064
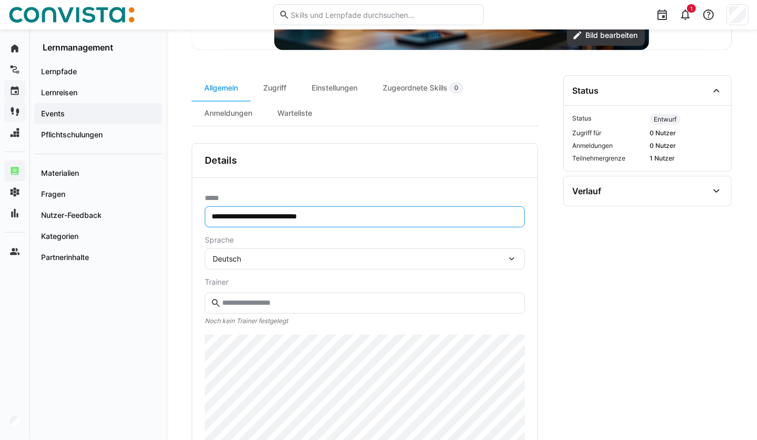
scroll to position [268, 0]
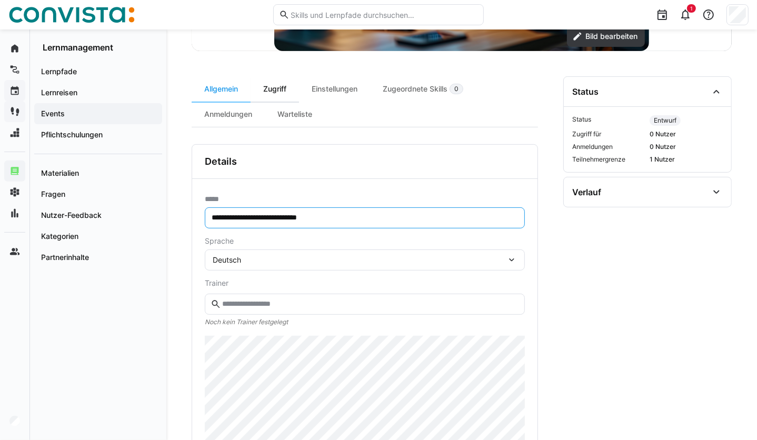
type input "**********"
click at [279, 84] on div "Zugriff" at bounding box center [275, 88] width 48 height 25
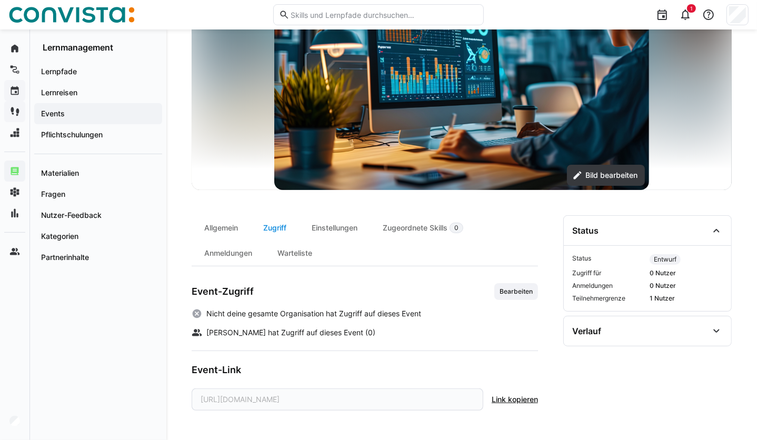
scroll to position [128, 0]
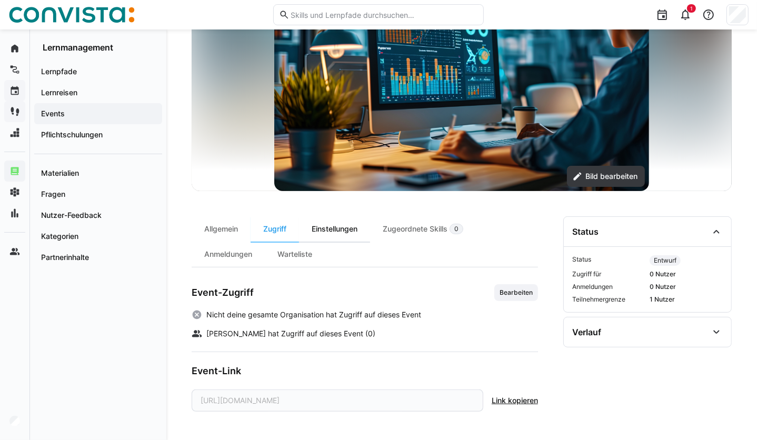
click at [316, 227] on div "Einstellungen" at bounding box center [334, 228] width 71 height 25
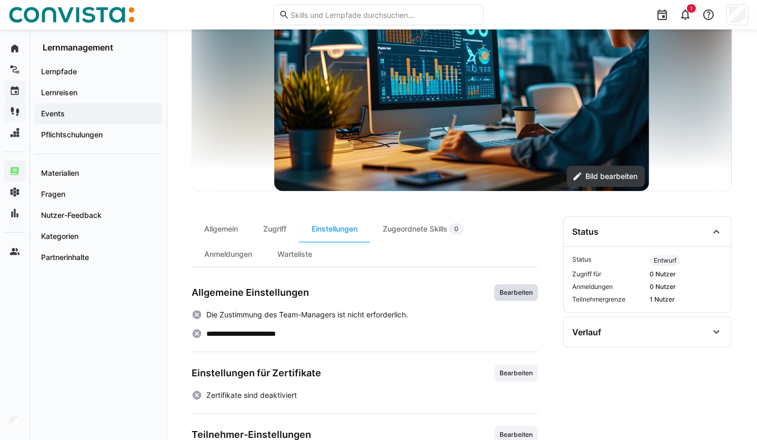
click at [516, 290] on span "Bearbeiten" at bounding box center [516, 293] width 35 height 8
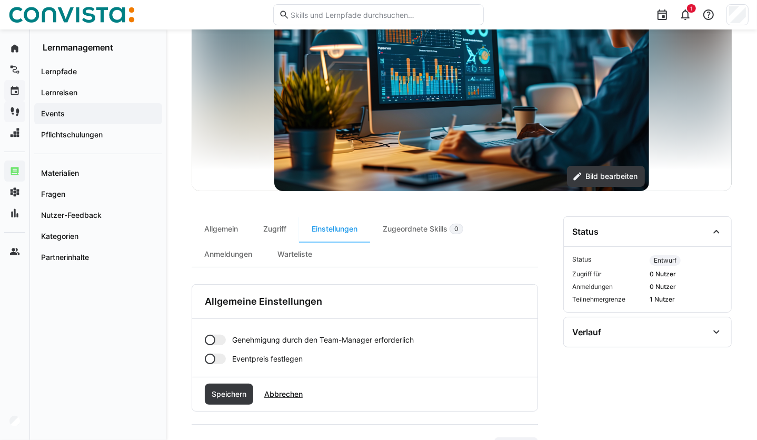
click at [216, 330] on div at bounding box center [215, 340] width 21 height 11
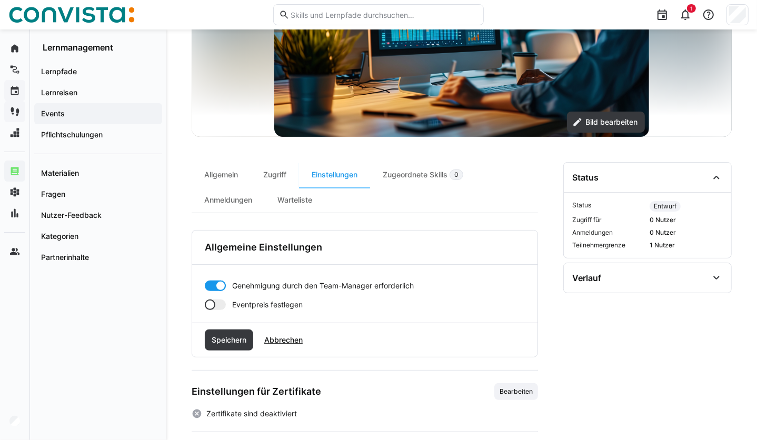
scroll to position [184, 0]
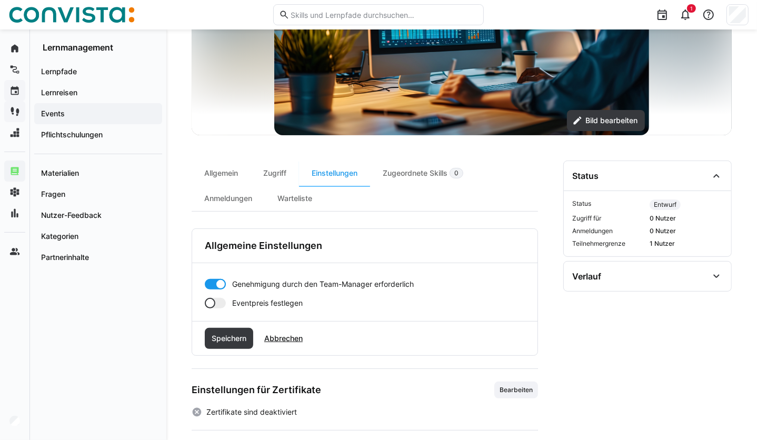
click at [223, 304] on div at bounding box center [215, 303] width 21 height 11
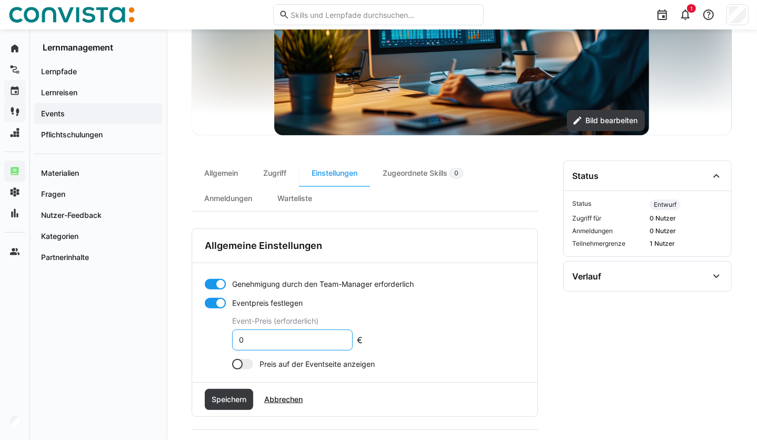
drag, startPoint x: 253, startPoint y: 338, endPoint x: 232, endPoint y: 340, distance: 21.7
click at [232, 330] on eds-input "0" at bounding box center [292, 340] width 121 height 21
type input "210"
click at [243, 330] on div at bounding box center [242, 364] width 21 height 11
click at [230, 330] on div "Speichern Abbrechen" at bounding box center [365, 400] width 346 height 34
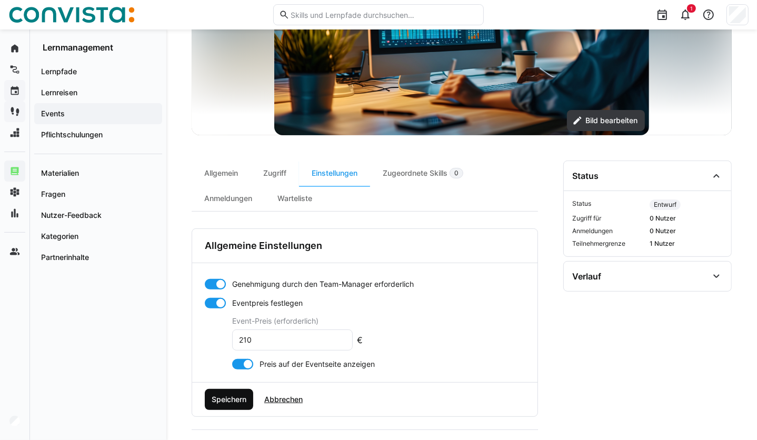
click at [230, 330] on span "Speichern" at bounding box center [229, 400] width 38 height 11
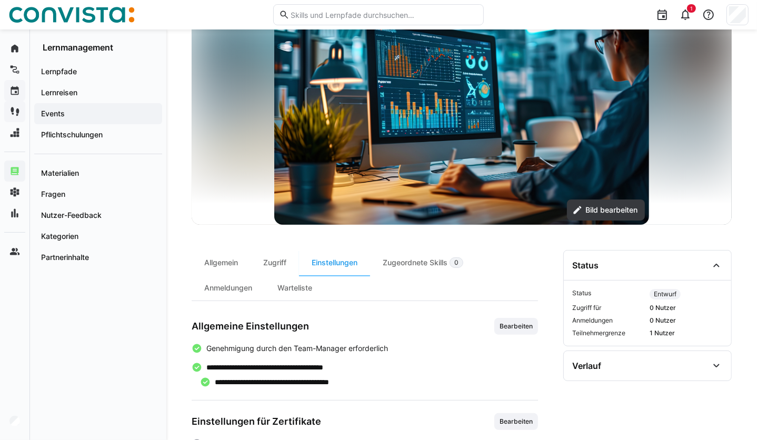
scroll to position [76, 0]
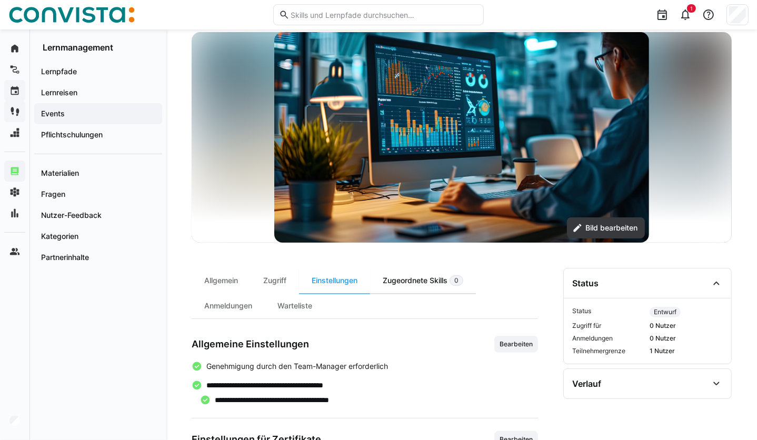
click at [414, 274] on div "Zugeordnete Skills 0" at bounding box center [423, 280] width 106 height 25
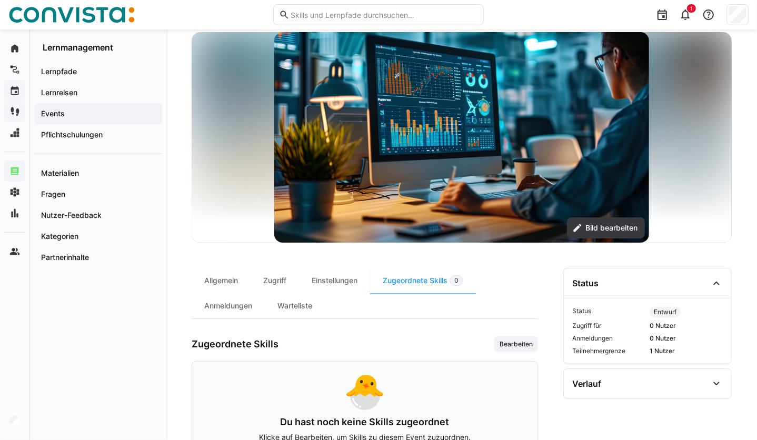
scroll to position [117, 0]
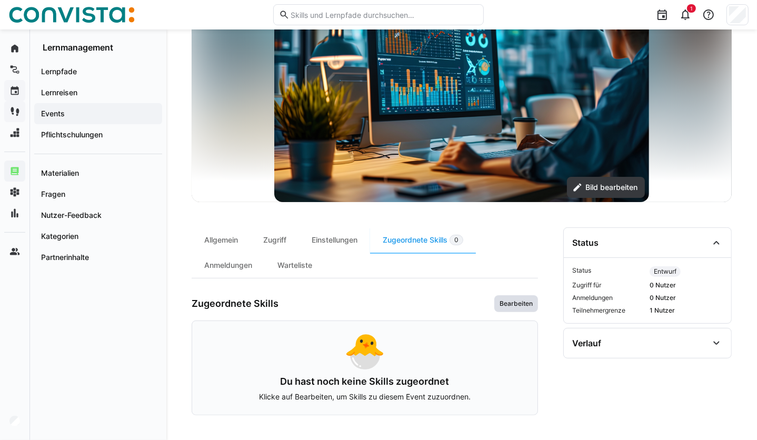
click at [525, 297] on span "Bearbeiten" at bounding box center [517, 304] width 44 height 17
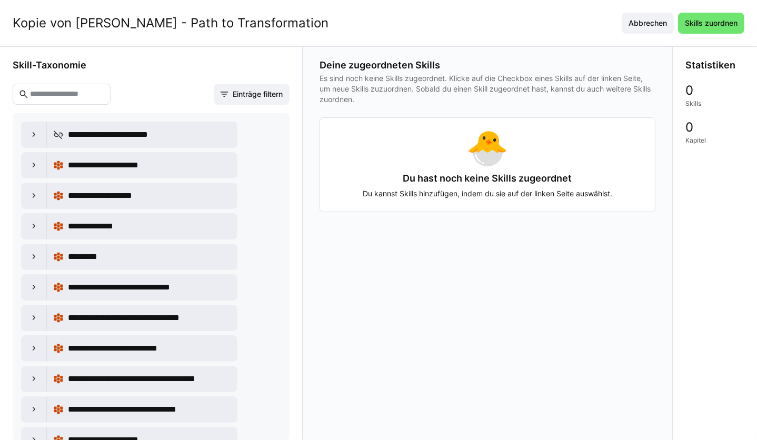
click at [89, 88] on eds-input at bounding box center [62, 94] width 98 height 21
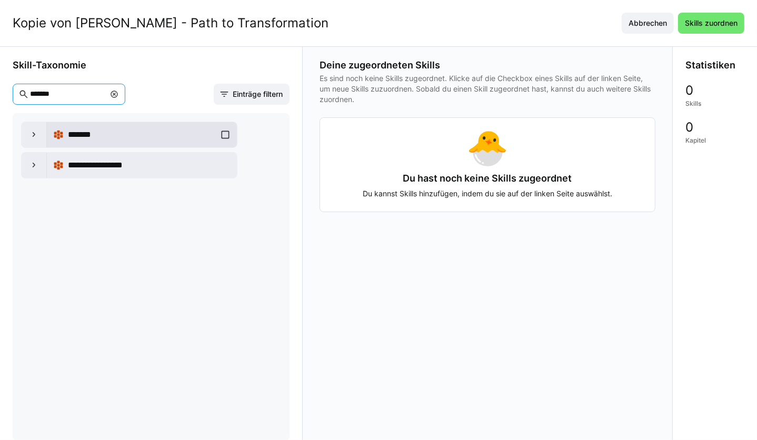
type input "*******"
click at [225, 133] on div "*******" at bounding box center [142, 134] width 178 height 21
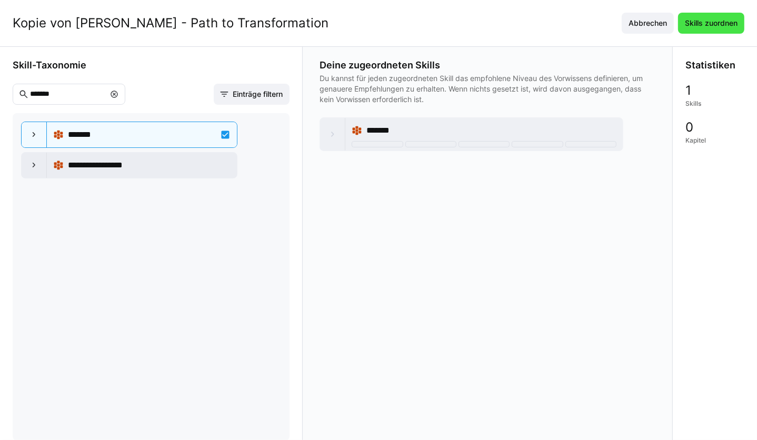
click at [568, 17] on span "Skills zuordnen" at bounding box center [711, 23] width 66 height 21
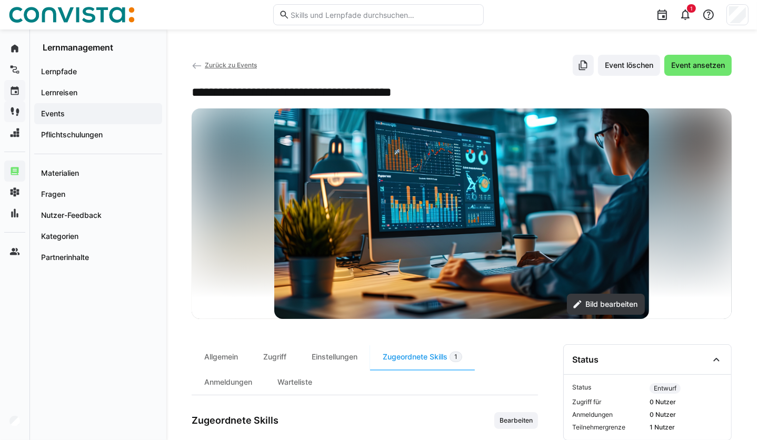
scroll to position [60, 0]
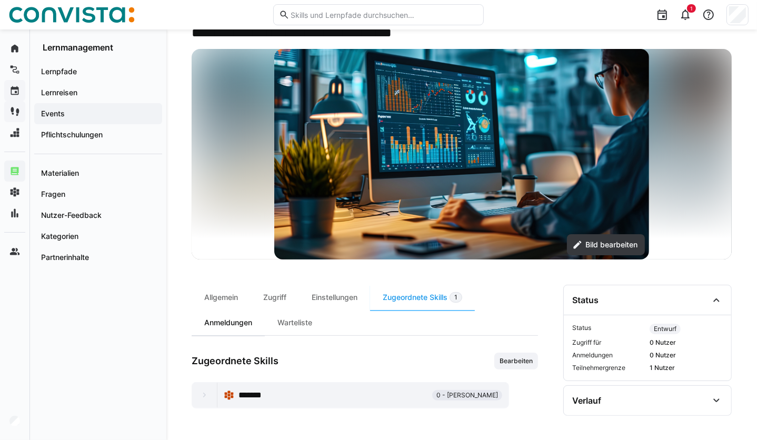
click at [237, 322] on div "Anmeldungen" at bounding box center [228, 322] width 73 height 25
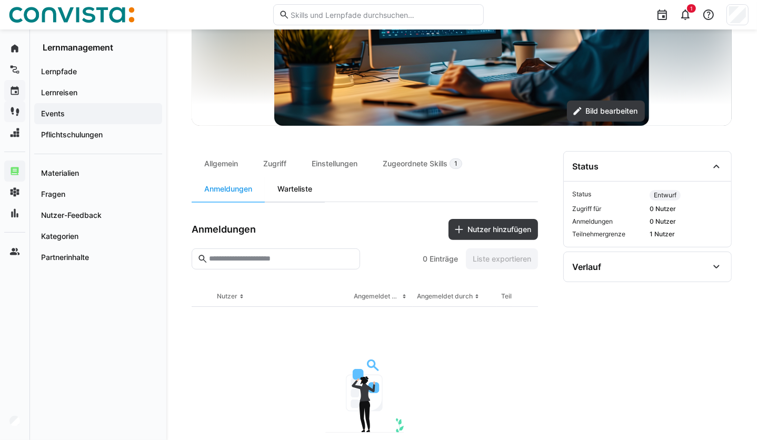
scroll to position [194, 0]
click at [293, 193] on div "Warteliste" at bounding box center [295, 188] width 60 height 25
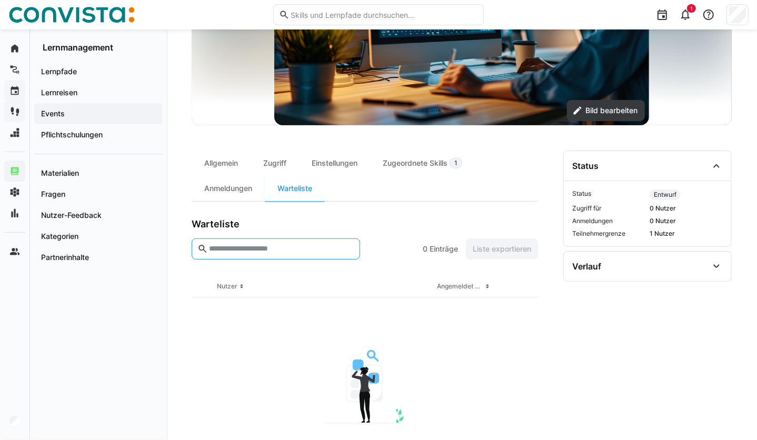
click at [275, 252] on input "text" at bounding box center [281, 248] width 146 height 9
click at [236, 190] on div "Anmeldungen" at bounding box center [228, 188] width 73 height 25
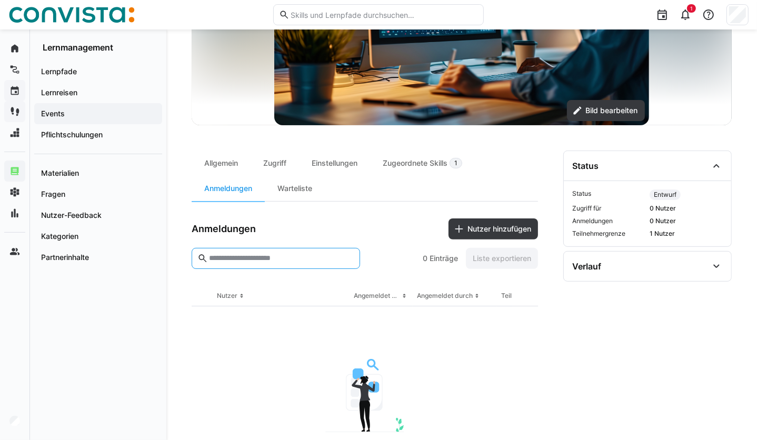
click at [250, 261] on input "text" at bounding box center [281, 258] width 146 height 9
click at [505, 222] on span "Nutzer hinzufügen" at bounding box center [494, 229] width 90 height 21
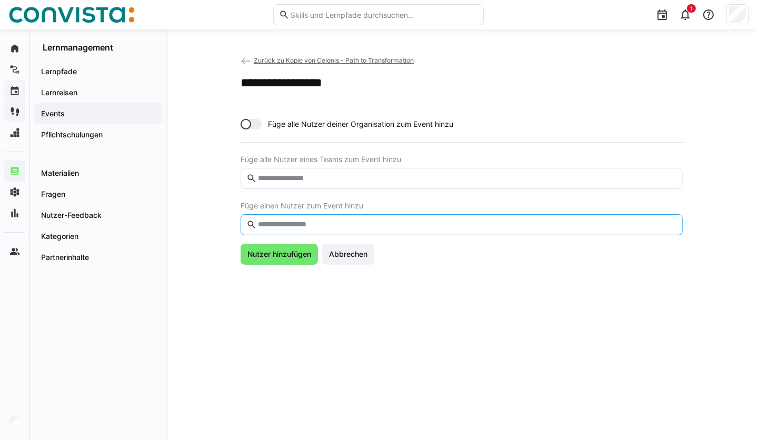
click at [306, 225] on input "text" at bounding box center [467, 224] width 420 height 9
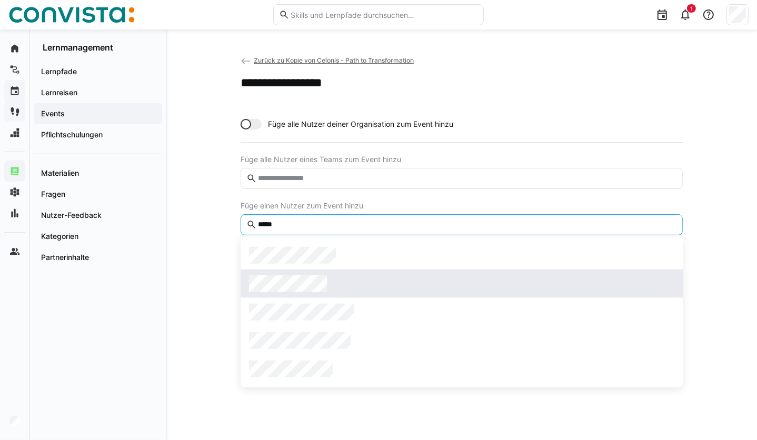
type input "*****"
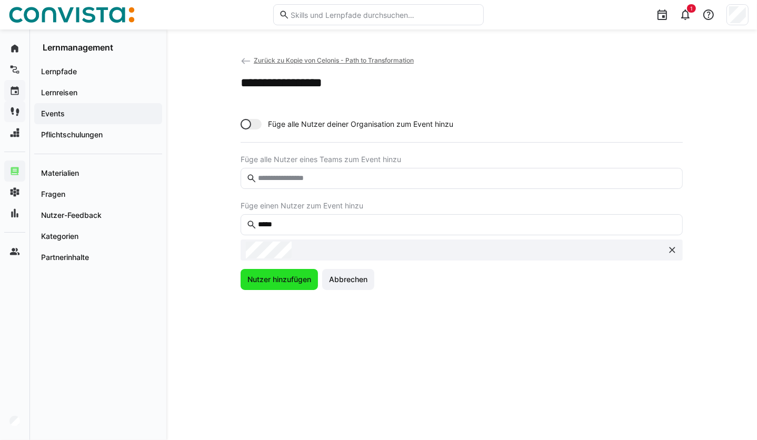
click at [284, 278] on span "Nutzer hinzufügen" at bounding box center [279, 279] width 67 height 11
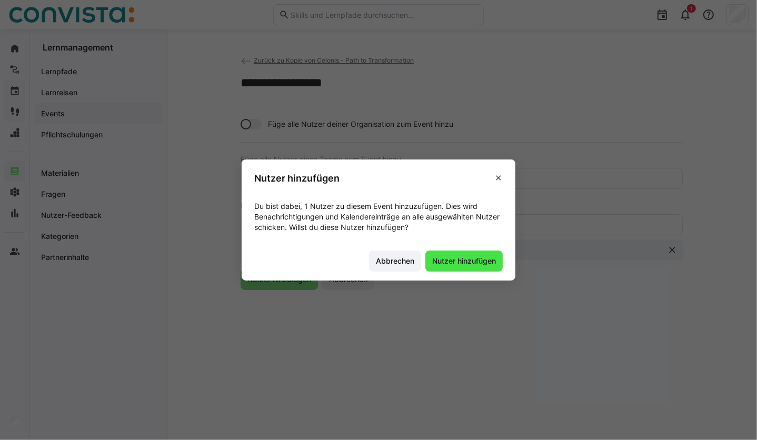
click at [449, 259] on span "Nutzer hinzufügen" at bounding box center [464, 261] width 67 height 11
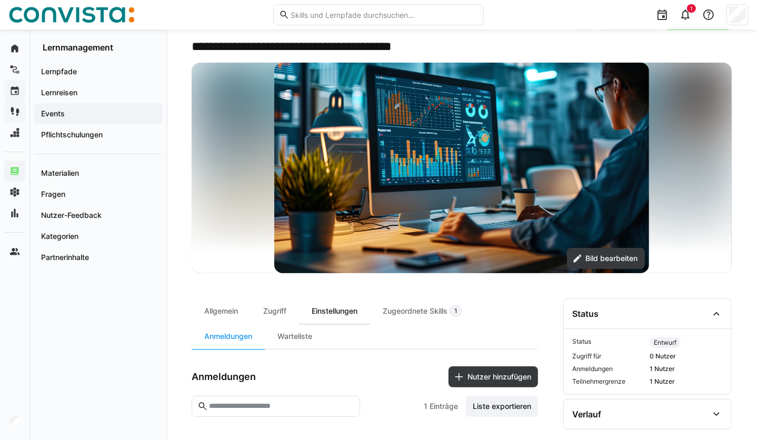
scroll to position [110, 0]
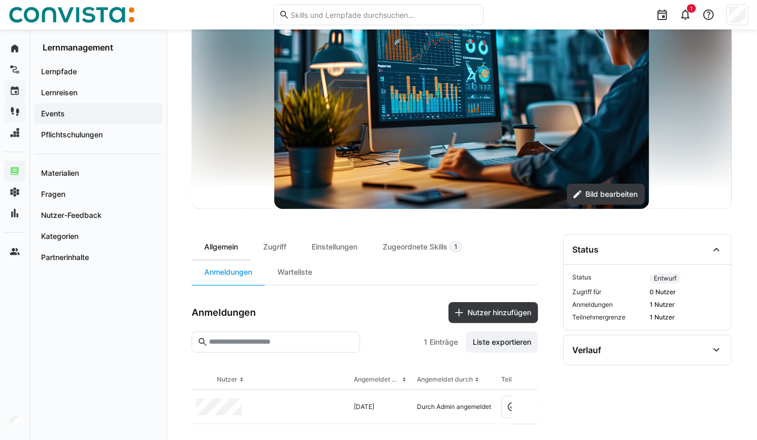
click at [220, 251] on div "Allgemein" at bounding box center [221, 246] width 59 height 25
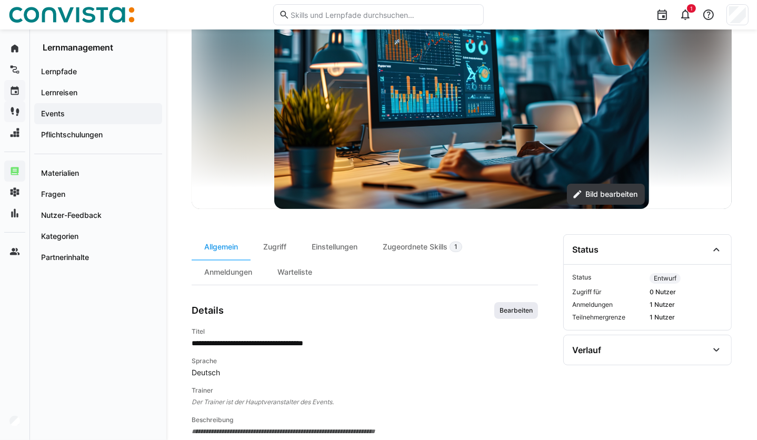
click at [517, 317] on span "Bearbeiten" at bounding box center [517, 310] width 44 height 17
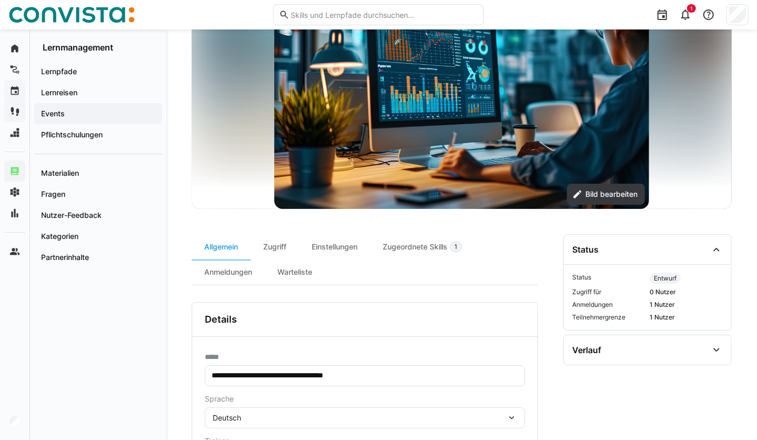
scroll to position [430, 0]
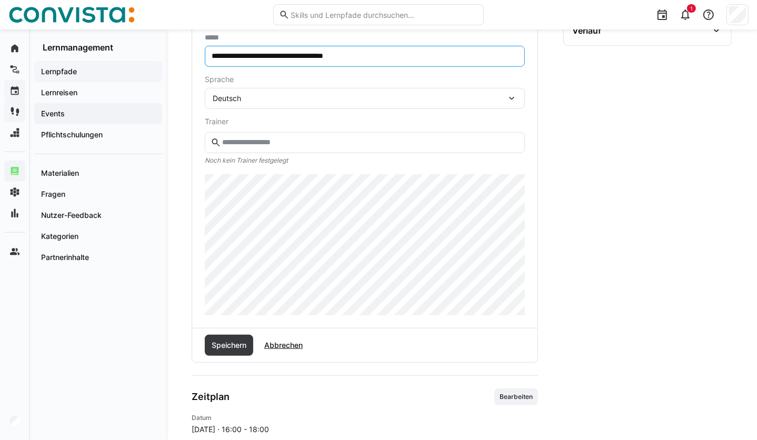
drag, startPoint x: 249, startPoint y: 57, endPoint x: 156, endPoint y: 68, distance: 93.8
click at [156, 68] on div "**********" at bounding box center [378, 132] width 757 height 1064
type input "**********"
click at [228, 330] on span "Speichern" at bounding box center [229, 345] width 48 height 21
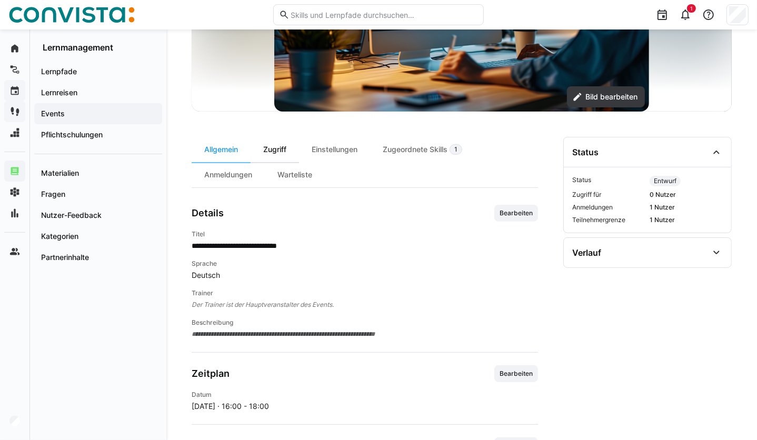
click at [283, 151] on div "Zugriff" at bounding box center [275, 149] width 48 height 25
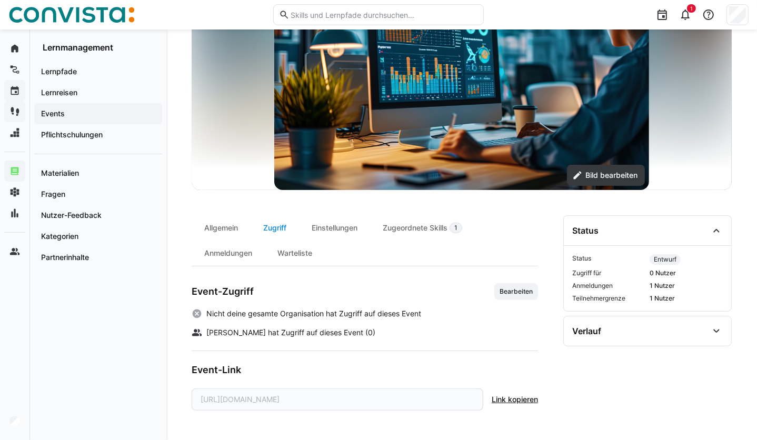
scroll to position [128, 0]
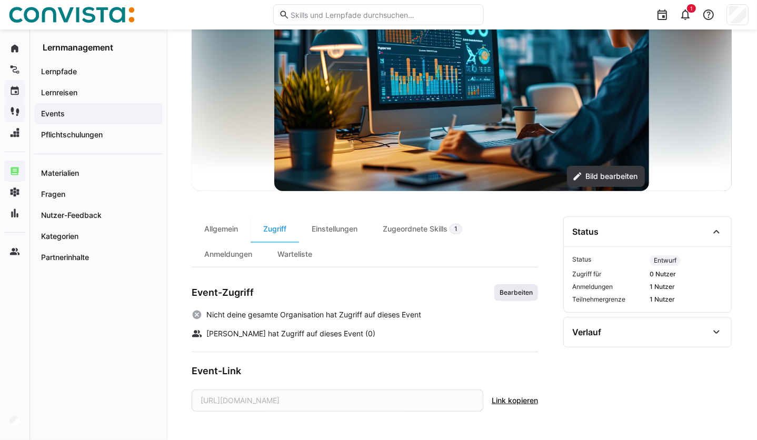
click at [507, 293] on span "Bearbeiten" at bounding box center [516, 293] width 35 height 8
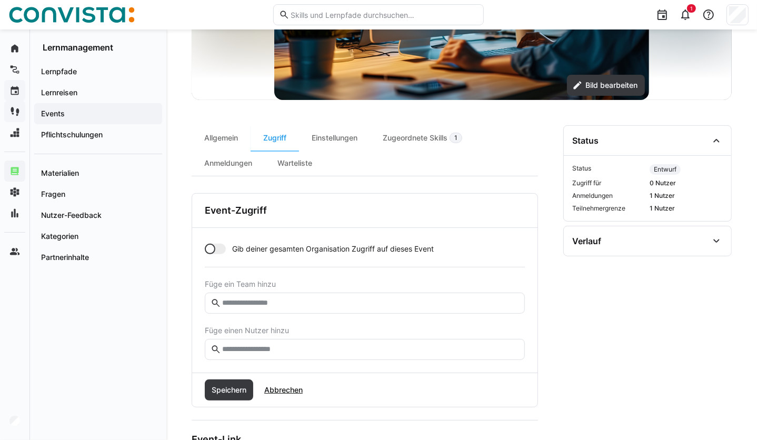
scroll to position [221, 0]
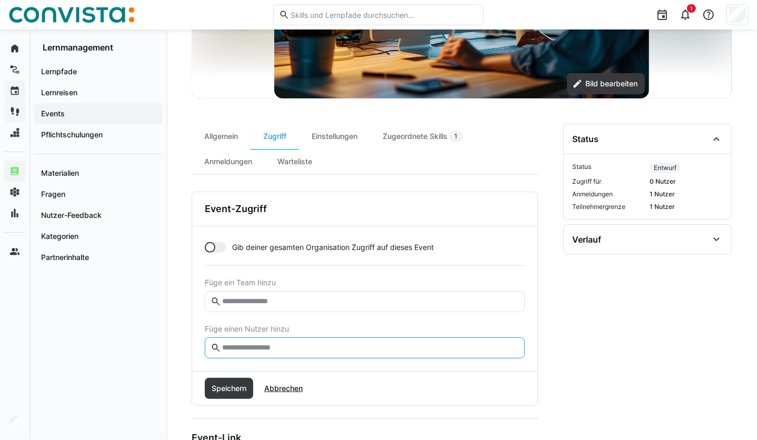
click at [267, 330] on input "text" at bounding box center [370, 347] width 298 height 9
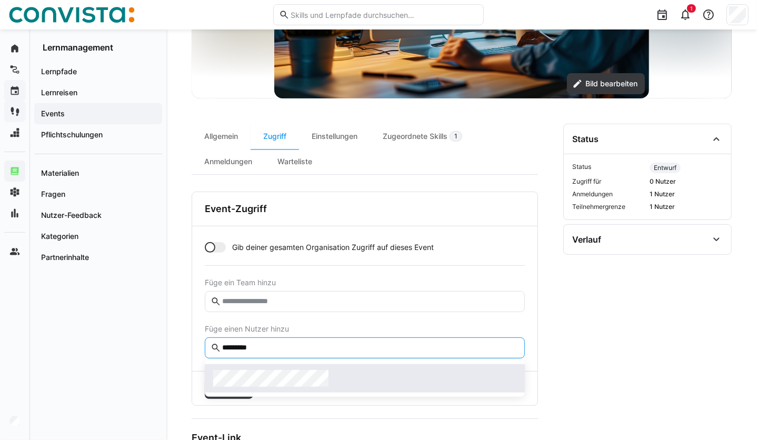
type input "*********"
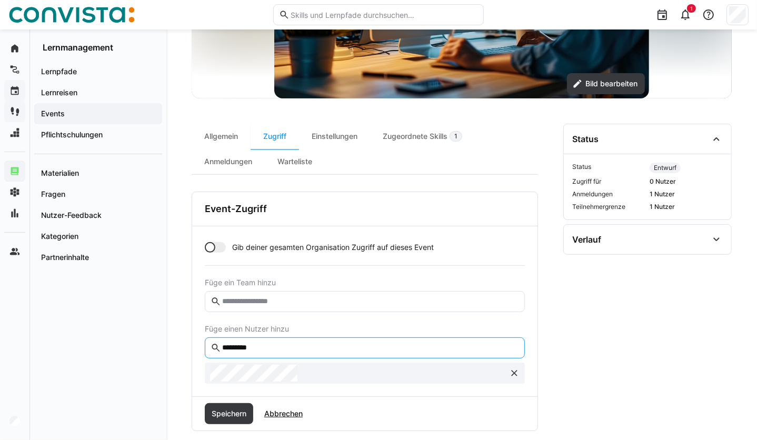
click at [273, 330] on input "*********" at bounding box center [370, 347] width 298 height 9
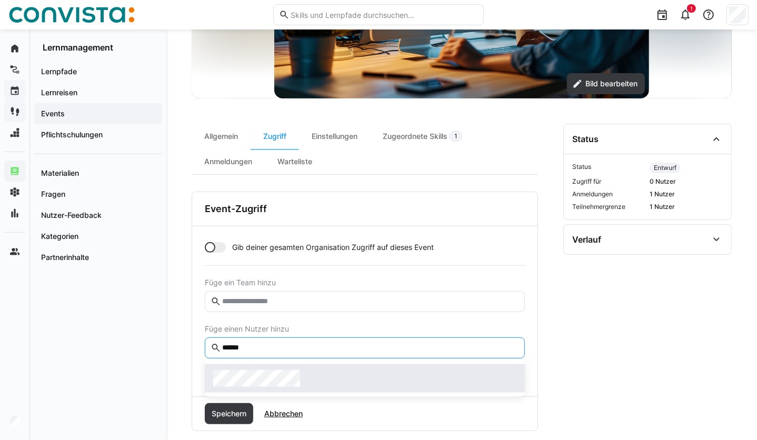
type input "******"
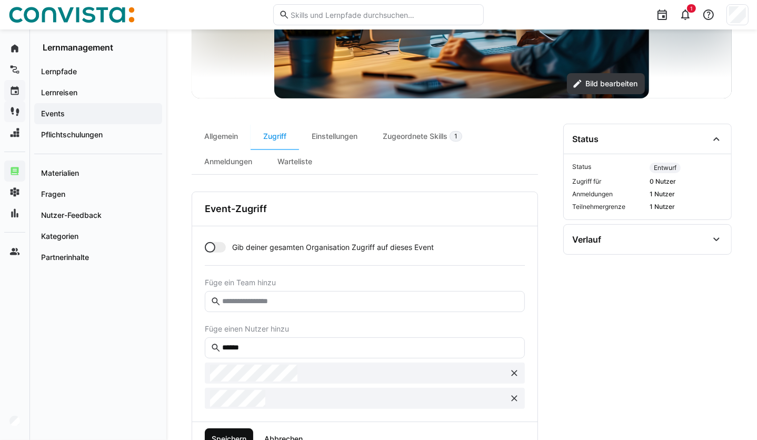
click at [221, 330] on span "Speichern" at bounding box center [229, 439] width 38 height 11
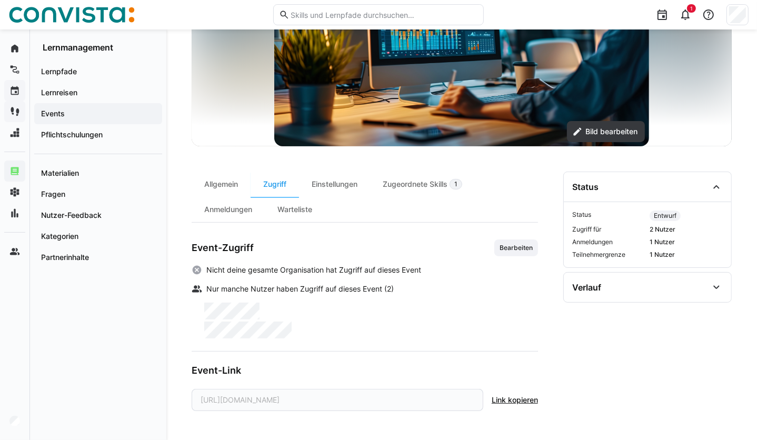
click at [76, 111] on span "Events" at bounding box center [98, 114] width 117 height 11
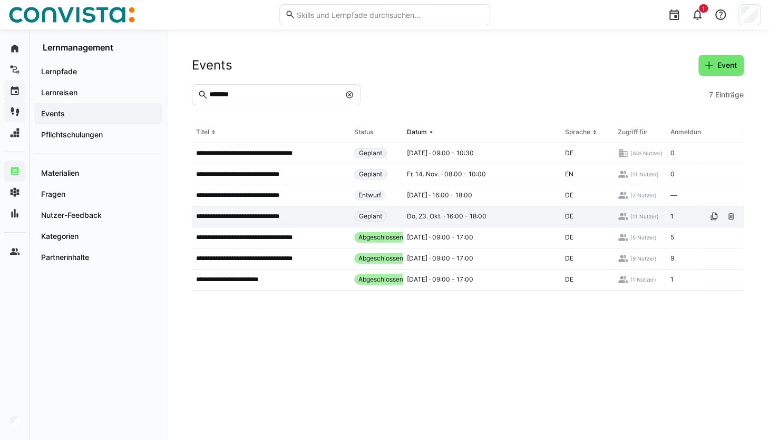
click at [269, 212] on p "**********" at bounding box center [245, 216] width 98 height 8
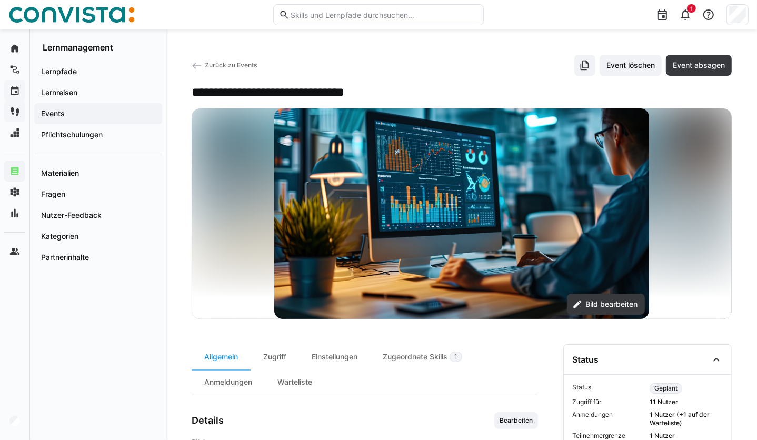
click at [209, 67] on span "Zurück zu Events" at bounding box center [231, 65] width 52 height 8
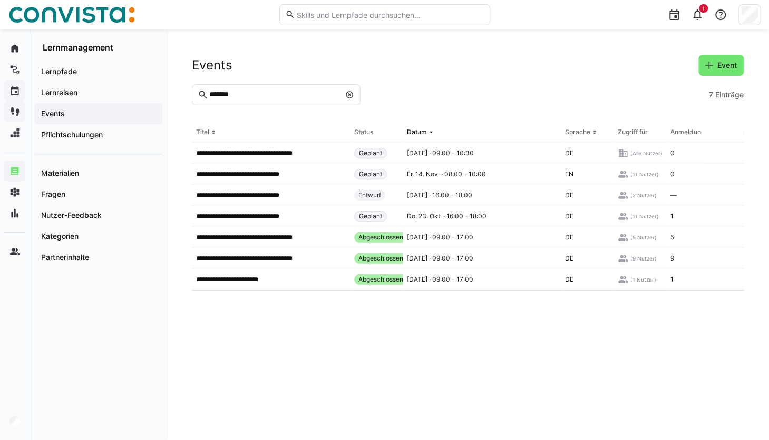
click at [260, 89] on eds-input "*******" at bounding box center [276, 94] width 169 height 21
click at [353, 95] on eds-icon at bounding box center [349, 95] width 8 height 8
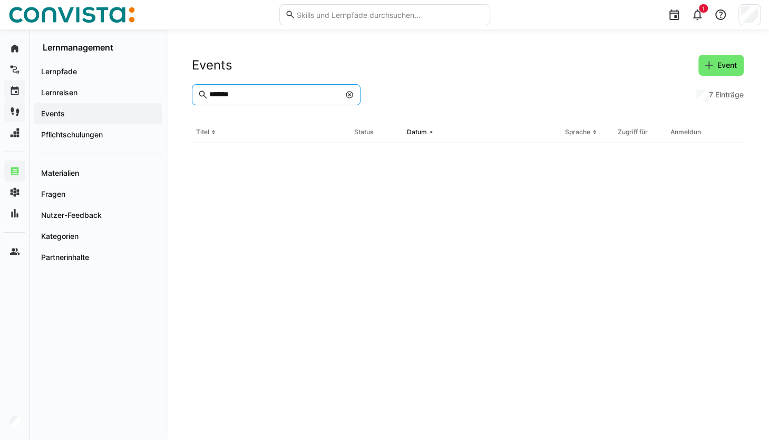
type input "*******"
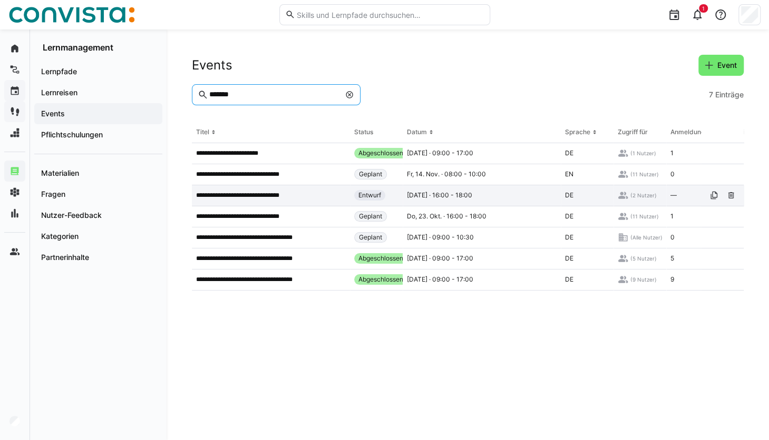
click at [302, 191] on app-table-first-column "**********" at bounding box center [271, 195] width 150 height 8
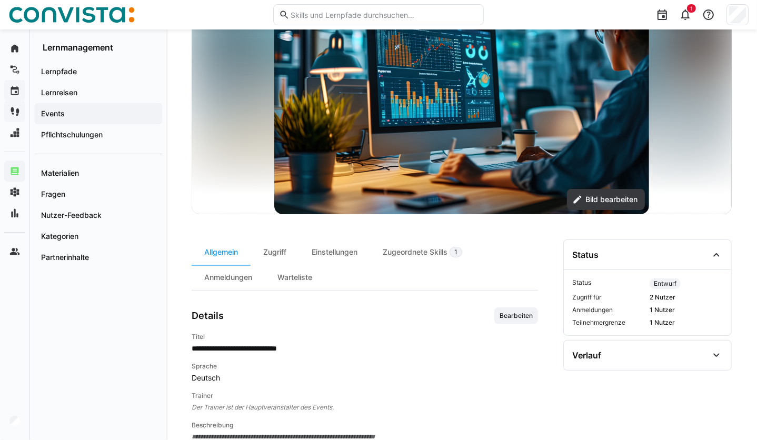
scroll to position [105, 0]
click at [282, 249] on div "Zugriff" at bounding box center [275, 251] width 48 height 25
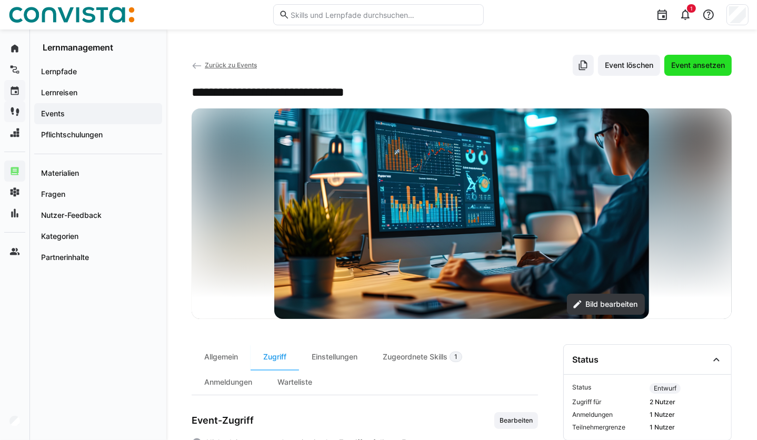
click at [568, 65] on span "Event ansetzen" at bounding box center [698, 65] width 57 height 11
click at [568, 67] on span "Event ansetzen" at bounding box center [698, 65] width 57 height 11
click at [216, 63] on span "Zurück zu Events" at bounding box center [231, 65] width 52 height 8
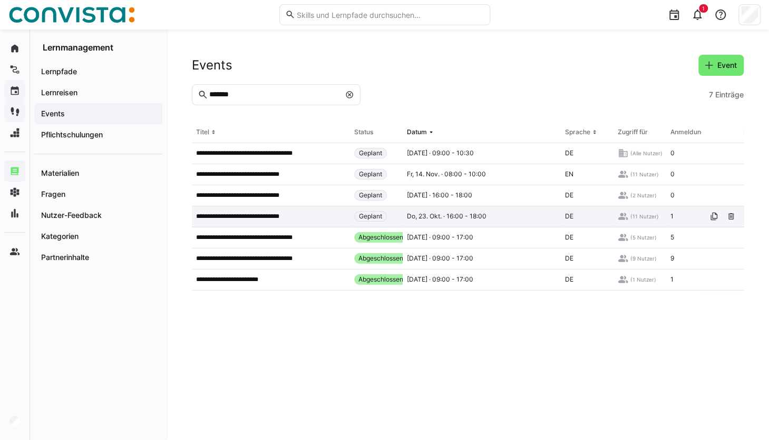
click at [285, 212] on div "**********" at bounding box center [271, 216] width 158 height 21
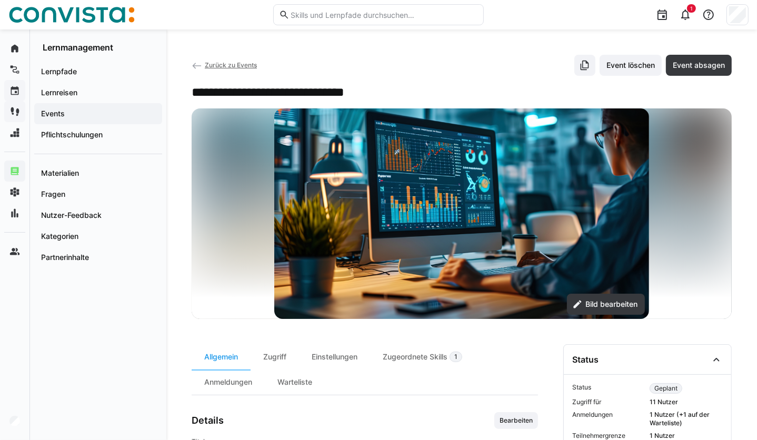
click at [213, 62] on span "Zurück zu Events" at bounding box center [231, 65] width 52 height 8
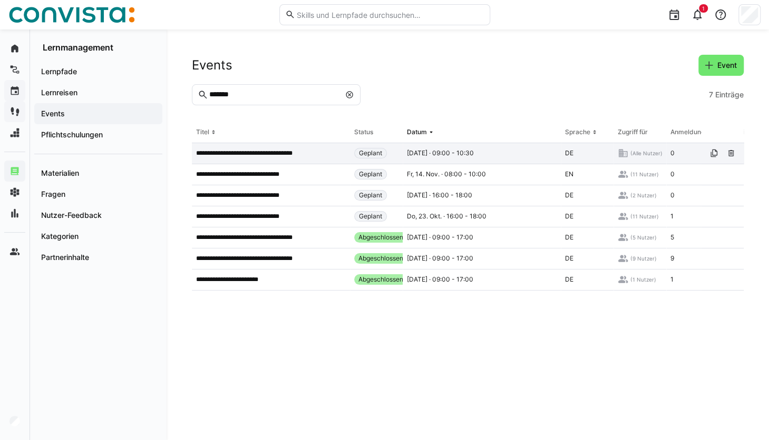
click at [296, 156] on p "**********" at bounding box center [253, 153] width 114 height 8
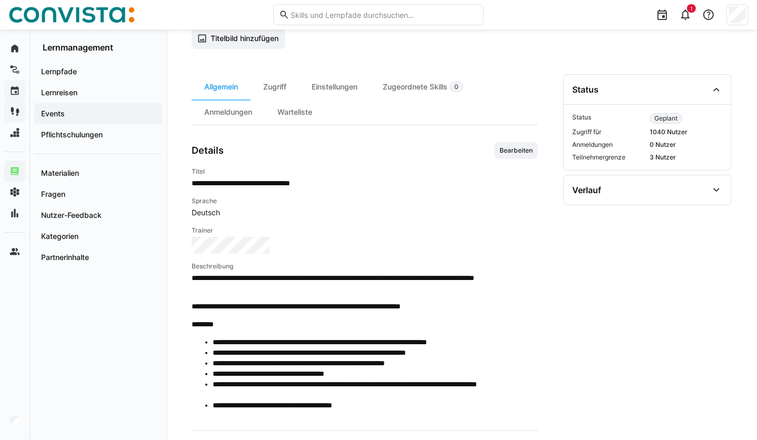
scroll to position [114, 0]
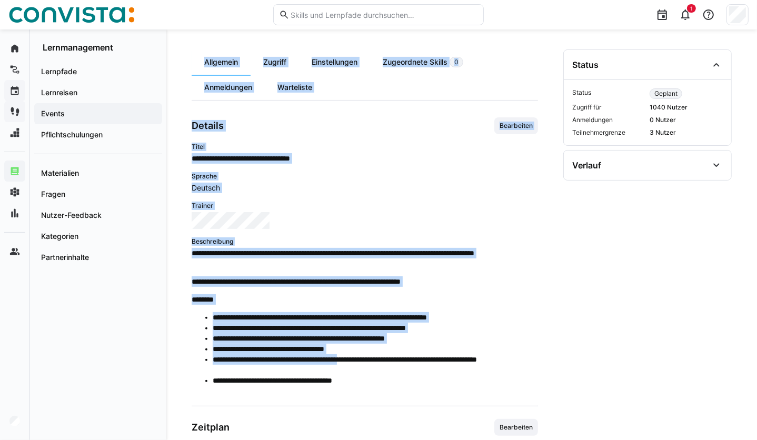
drag, startPoint x: 190, startPoint y: 257, endPoint x: 380, endPoint y: 363, distance: 217.4
click at [380, 330] on div "**********" at bounding box center [461, 305] width 591 height 779
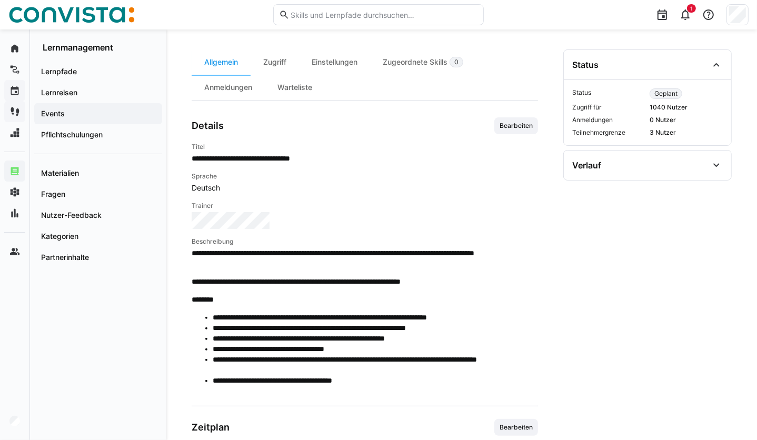
click at [383, 330] on li "**********" at bounding box center [376, 365] width 326 height 21
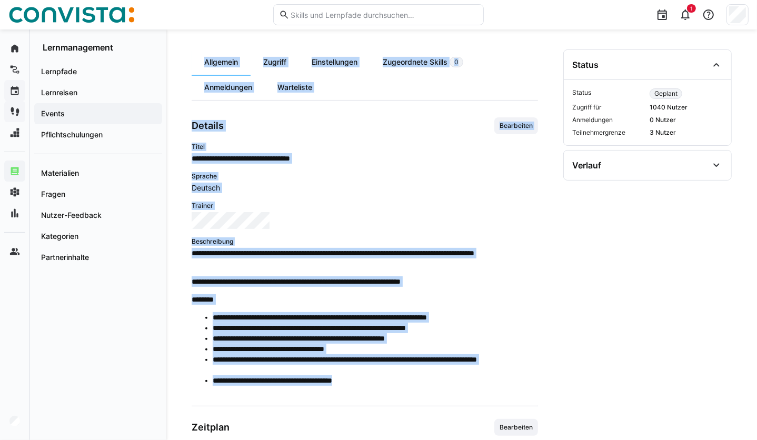
drag, startPoint x: 379, startPoint y: 382, endPoint x: 192, endPoint y: 256, distance: 225.7
click at [192, 256] on span "**********" at bounding box center [365, 320] width 347 height 145
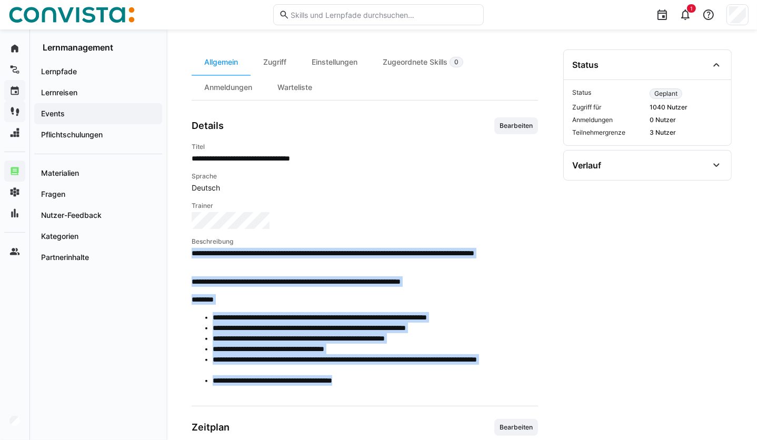
drag, startPoint x: 192, startPoint y: 256, endPoint x: 239, endPoint y: 266, distance: 47.9
click at [239, 266] on p "**********" at bounding box center [365, 258] width 347 height 21
copy span "**********"
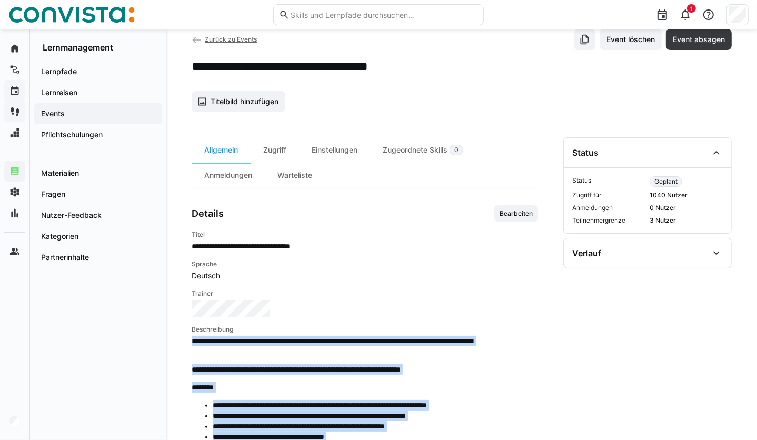
scroll to position [24, 0]
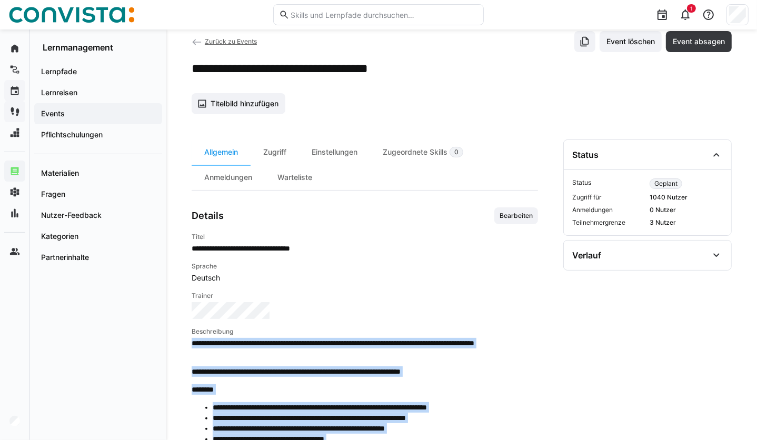
click at [223, 41] on span "Zurück zu Events" at bounding box center [231, 41] width 52 height 8
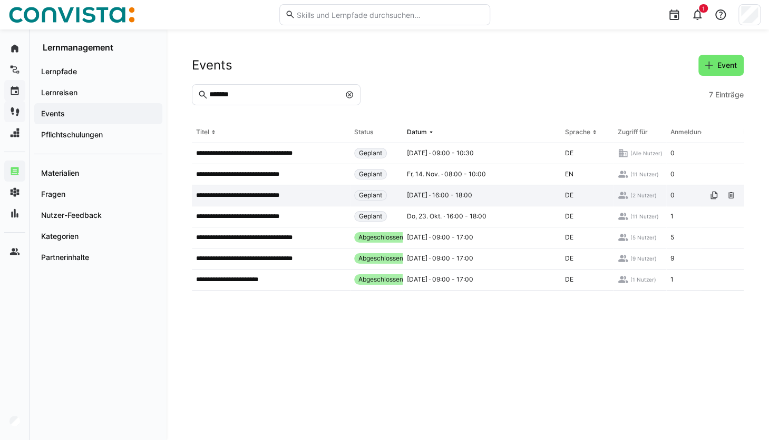
click at [323, 196] on app-table-first-column "**********" at bounding box center [271, 195] width 150 height 8
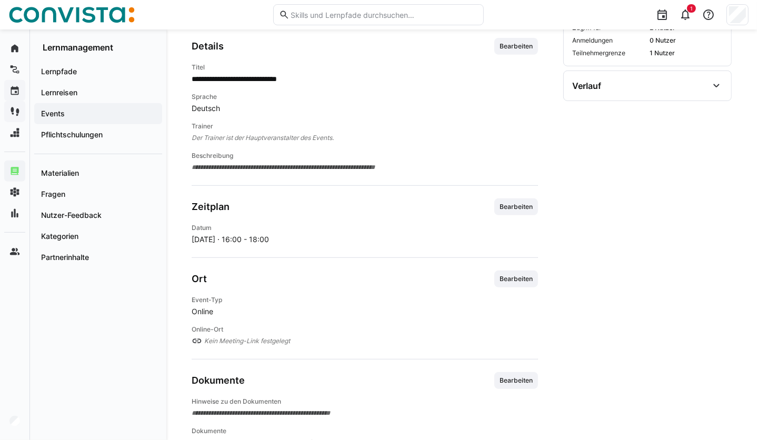
scroll to position [347, 0]
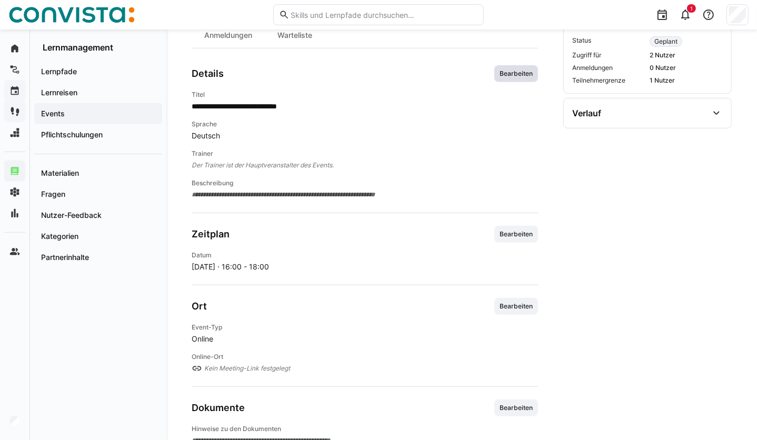
click at [516, 73] on span "Bearbeiten" at bounding box center [516, 74] width 35 height 8
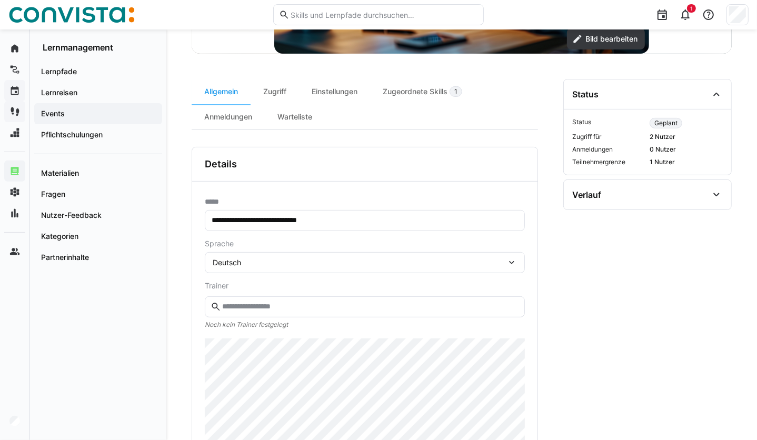
scroll to position [264, 0]
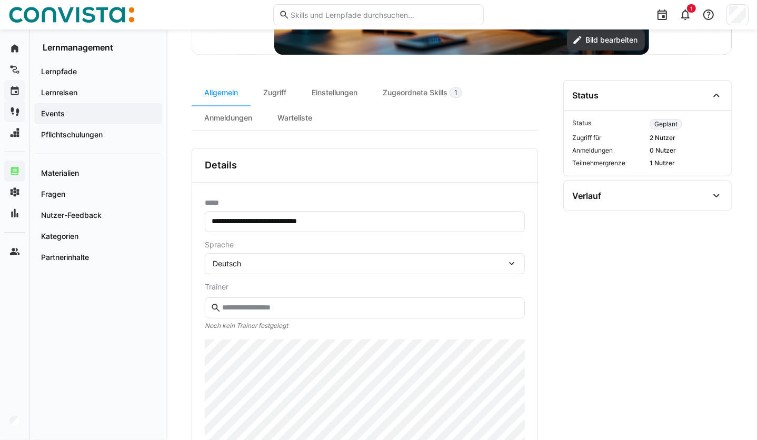
click at [277, 313] on eds-input at bounding box center [365, 308] width 320 height 21
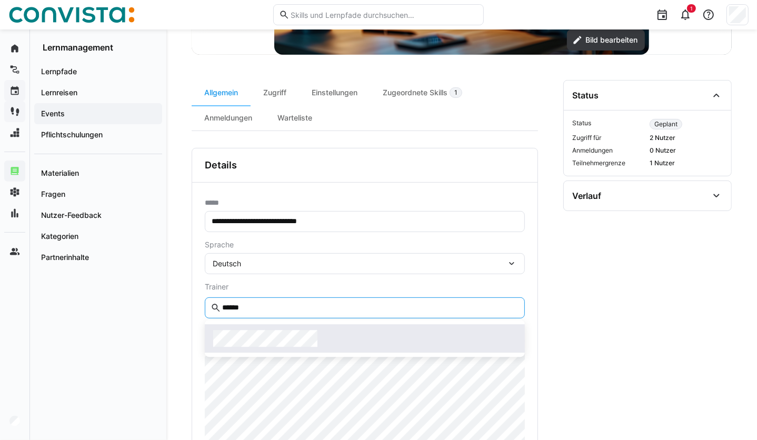
type input "******"
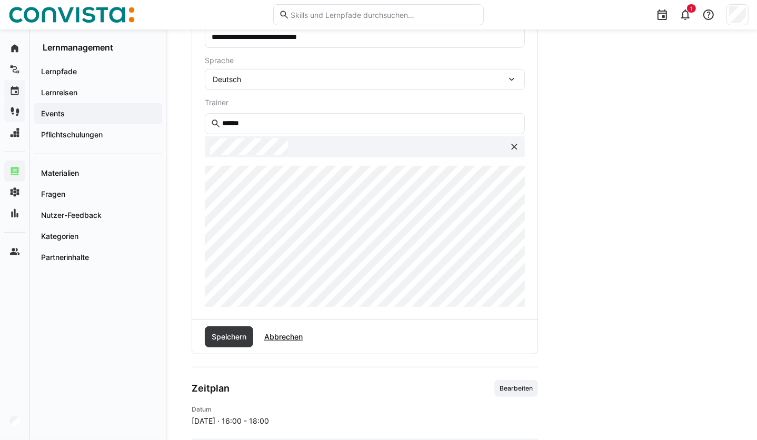
scroll to position [450, 0]
click at [240, 330] on span "Speichern" at bounding box center [229, 336] width 38 height 11
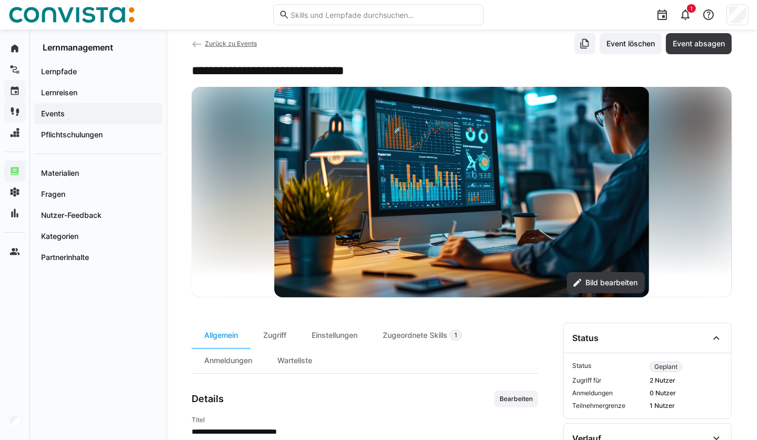
scroll to position [21, 0]
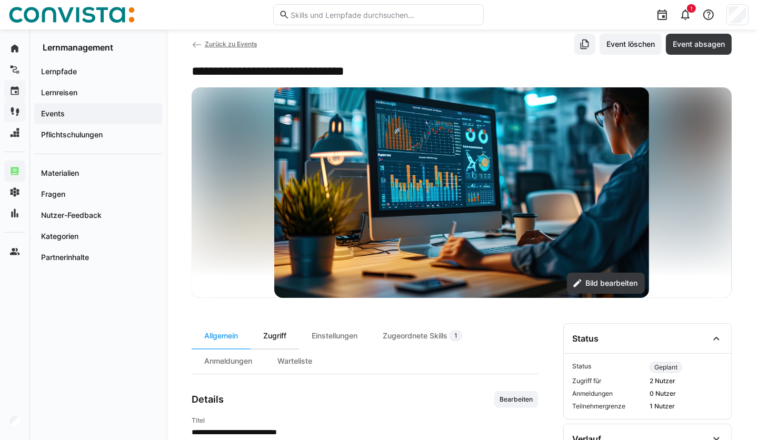
click at [285, 330] on div "Zugriff" at bounding box center [275, 335] width 48 height 25
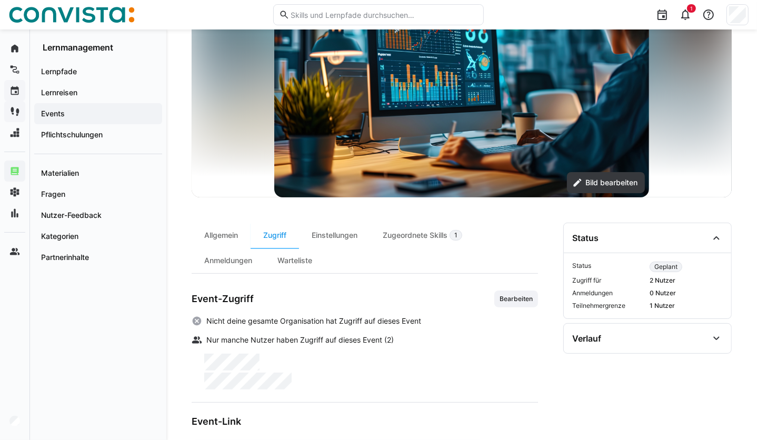
scroll to position [122, 0]
click at [291, 266] on div "Warteliste" at bounding box center [295, 260] width 60 height 25
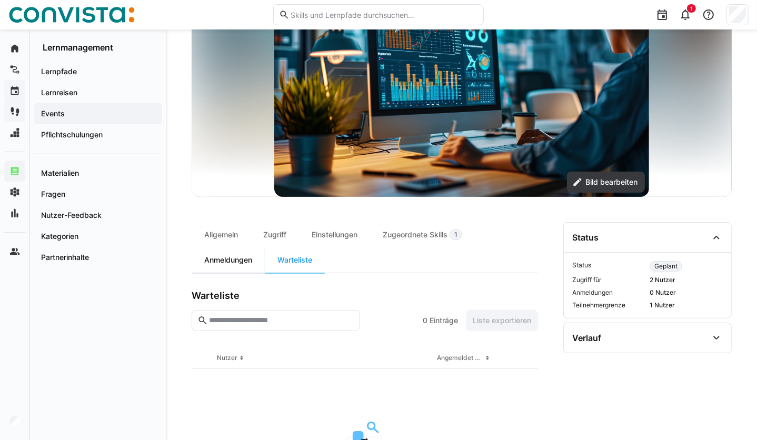
click at [216, 268] on div "Anmeldungen" at bounding box center [228, 260] width 73 height 25
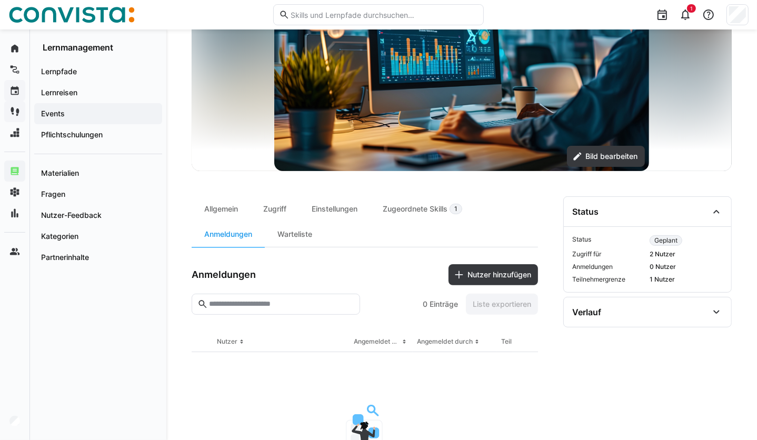
scroll to position [151, 0]
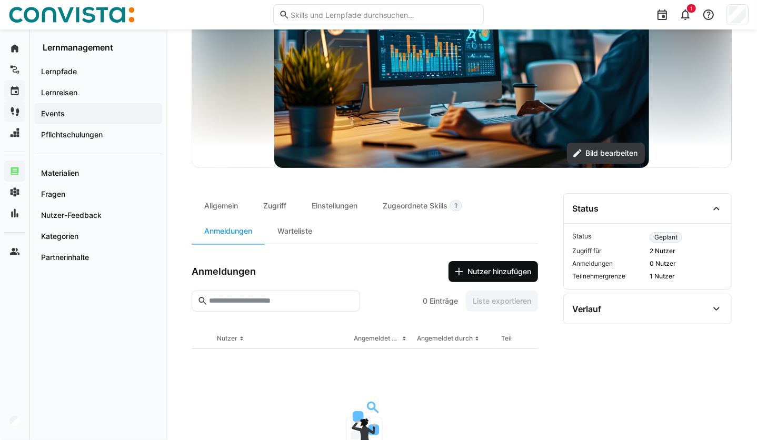
click at [491, 269] on span "Nutzer hinzufügen" at bounding box center [499, 272] width 67 height 11
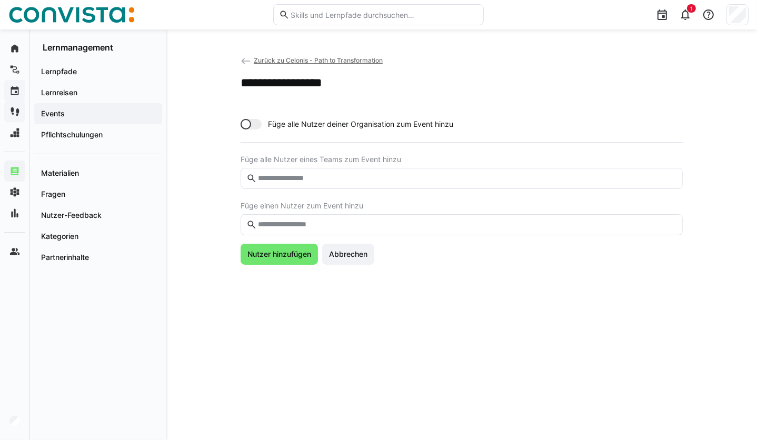
click at [426, 215] on eds-input at bounding box center [462, 224] width 442 height 21
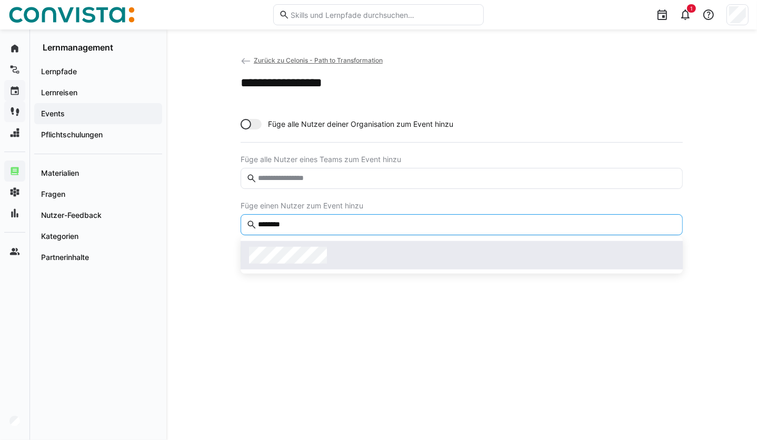
type input "********"
click at [390, 259] on div at bounding box center [462, 255] width 426 height 17
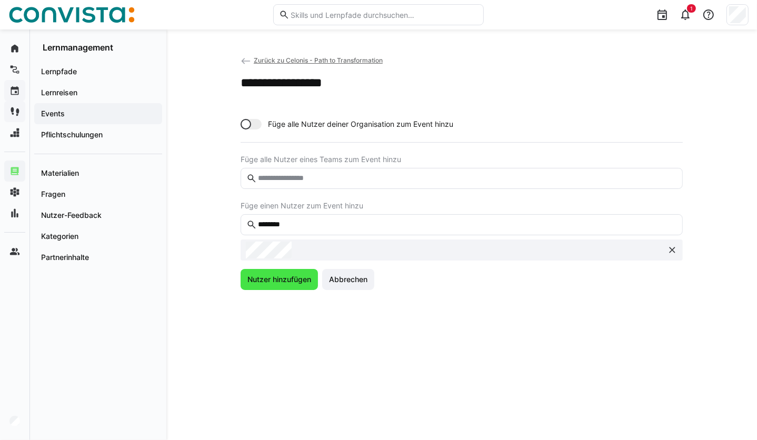
click at [294, 279] on span "Nutzer hinzufügen" at bounding box center [279, 279] width 67 height 11
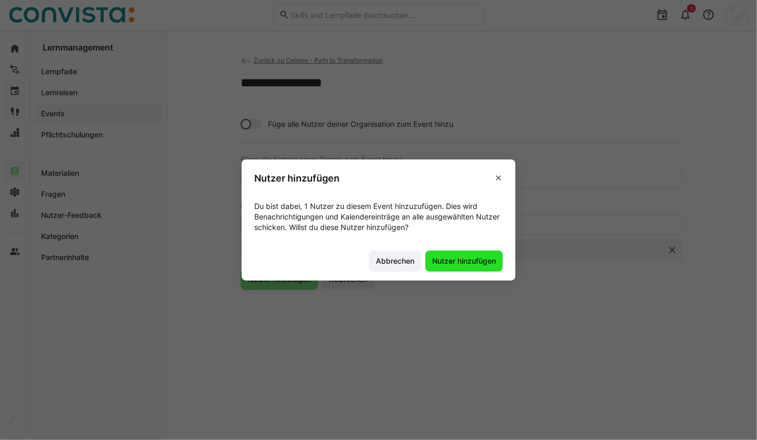
click at [465, 252] on span "Nutzer hinzufügen" at bounding box center [464, 261] width 77 height 21
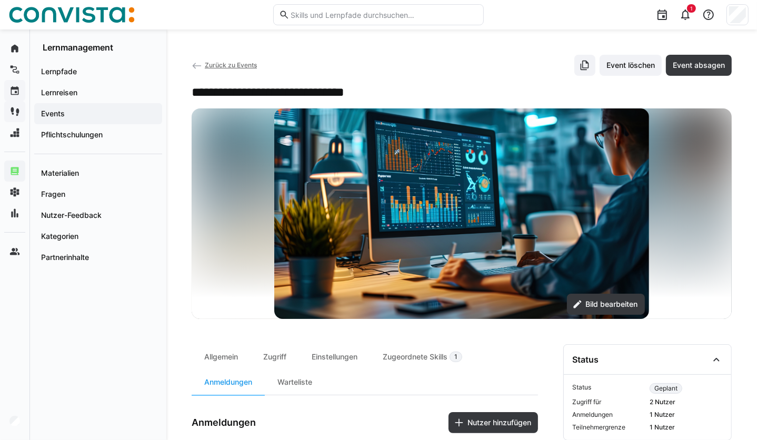
click at [113, 113] on span "Events" at bounding box center [98, 114] width 117 height 11
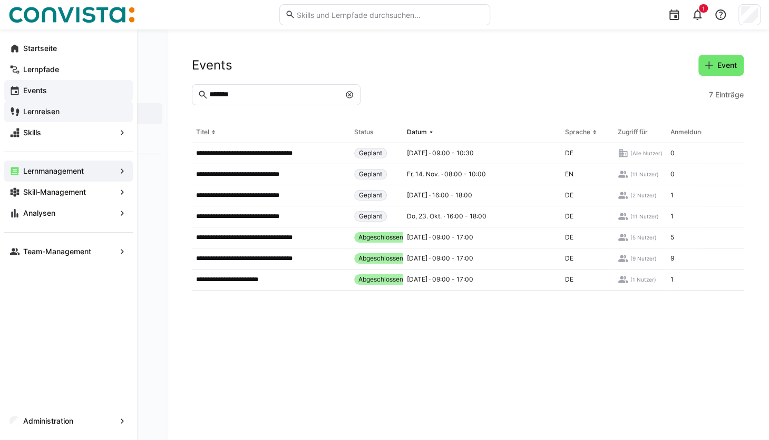
click at [0, 0] on app-navigation-label "Events" at bounding box center [0, 0] width 0 height 0
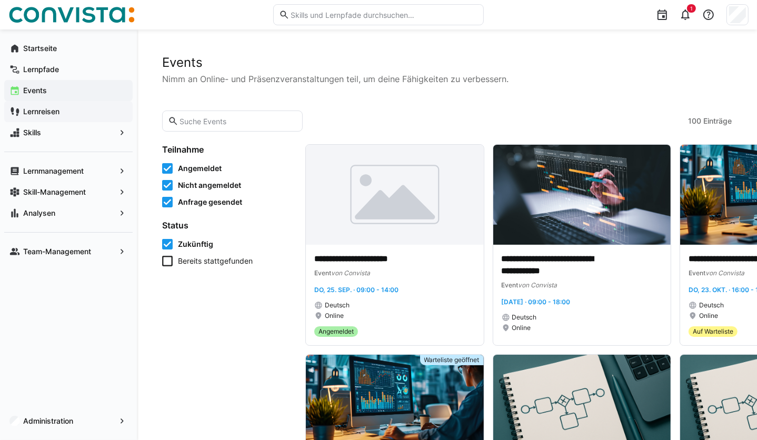
click at [250, 122] on input "text" at bounding box center [238, 120] width 119 height 9
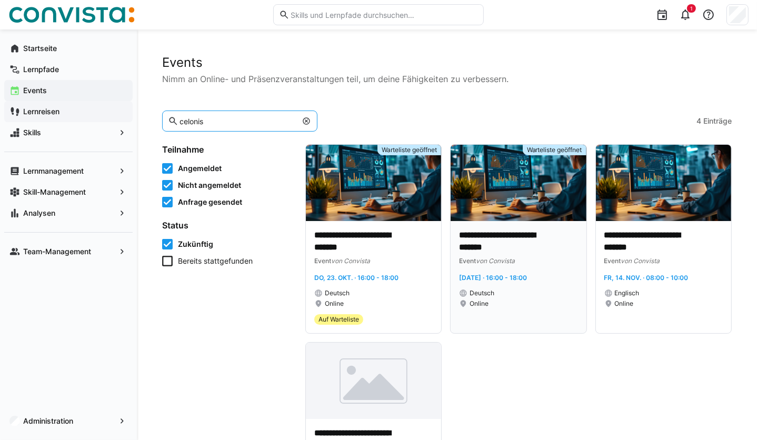
type input "celonis"
click at [459, 230] on p "**********" at bounding box center [500, 242] width 83 height 24
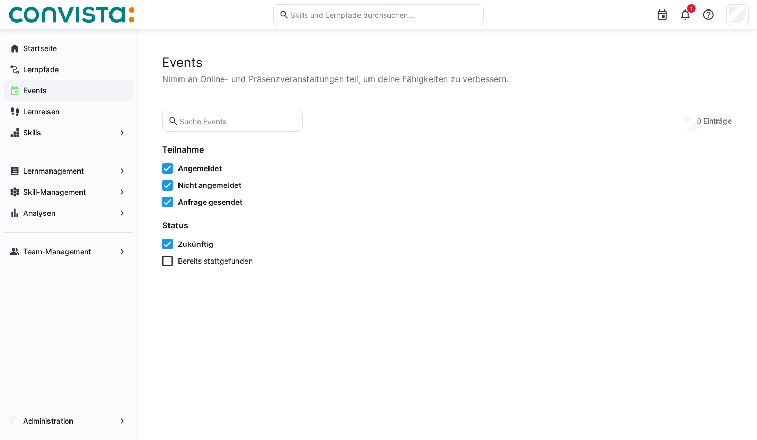
click at [243, 126] on eds-input at bounding box center [232, 121] width 141 height 21
type input "celonis"
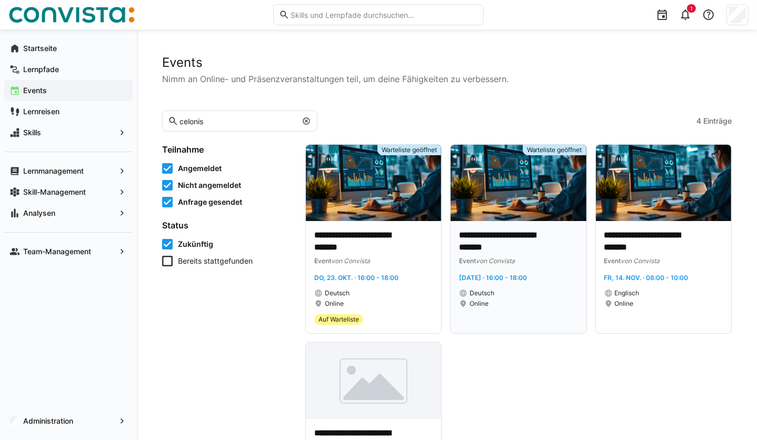
click at [467, 221] on div "**********" at bounding box center [518, 277] width 135 height 113
click at [470, 183] on img at bounding box center [518, 183] width 135 height 76
click at [464, 230] on p "**********" at bounding box center [500, 242] width 83 height 24
click at [466, 230] on p "**********" at bounding box center [500, 242] width 83 height 24
click at [301, 126] on div at bounding box center [306, 121] width 11 height 11
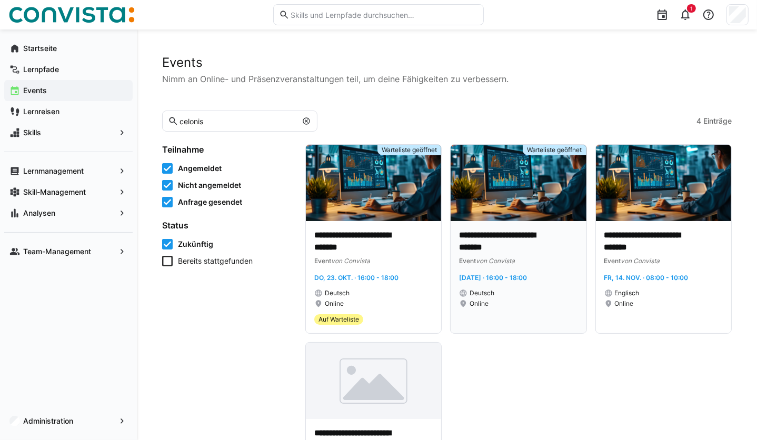
click at [471, 221] on div "**********" at bounding box center [518, 277] width 135 height 113
drag, startPoint x: 471, startPoint y: 209, endPoint x: 457, endPoint y: 247, distance: 40.5
click at [459, 247] on div "**********" at bounding box center [518, 269] width 119 height 79
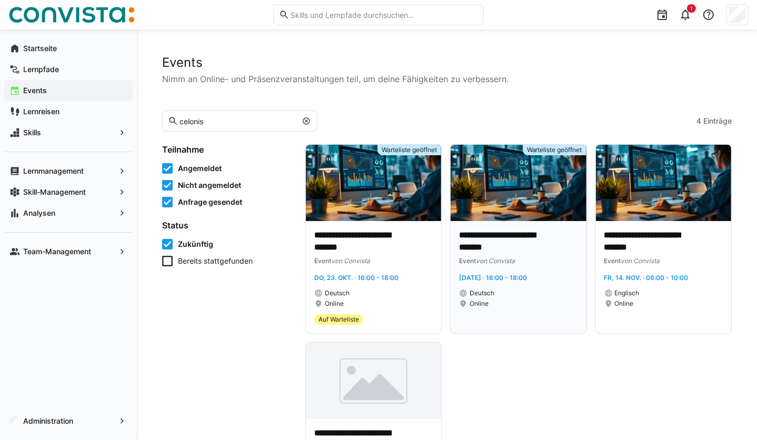
click at [459, 276] on div "**********" at bounding box center [518, 269] width 119 height 79
drag, startPoint x: 444, startPoint y: 276, endPoint x: 479, endPoint y: 52, distance: 227.1
click at [479, 52] on div "**********" at bounding box center [447, 284] width 621 height 511
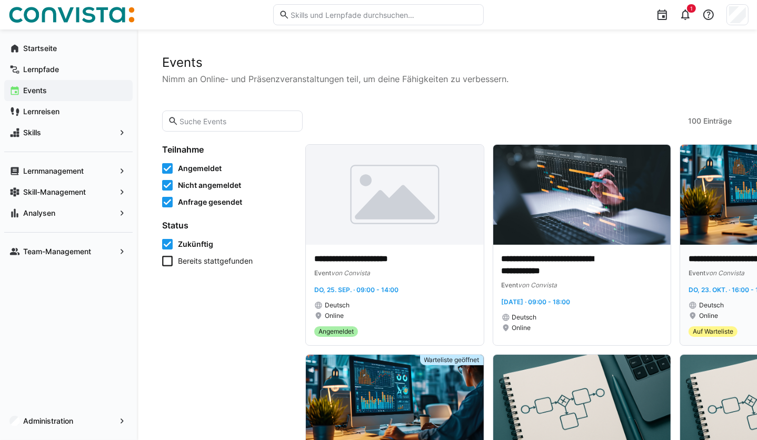
click at [681, 213] on img at bounding box center [770, 195] width 178 height 100
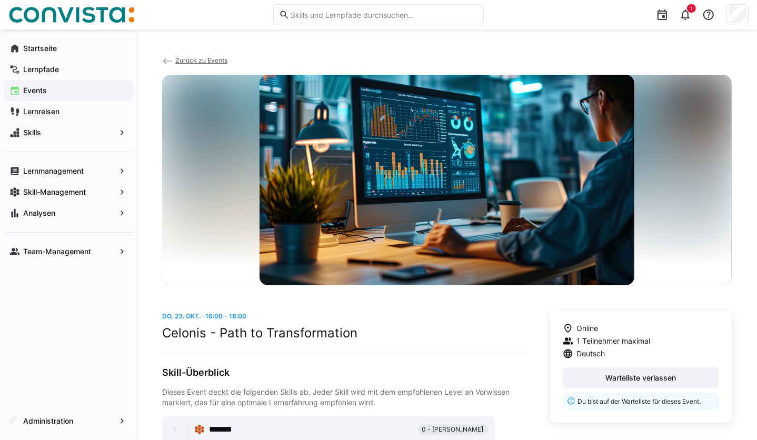
click at [186, 60] on span "Zurück zu Events" at bounding box center [201, 60] width 52 height 8
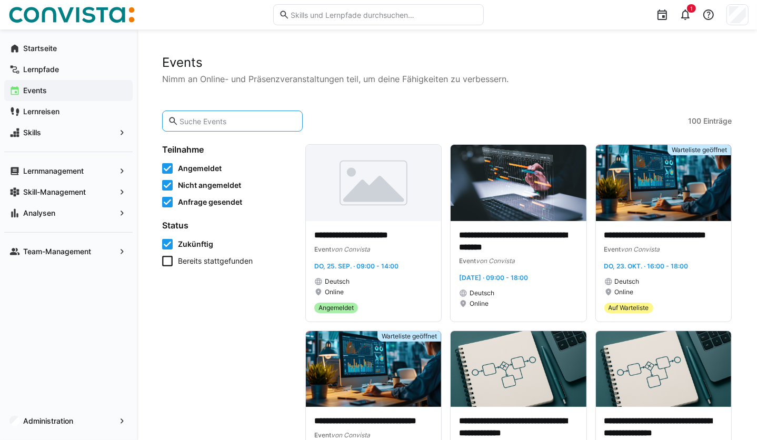
click at [238, 121] on input "text" at bounding box center [238, 120] width 119 height 9
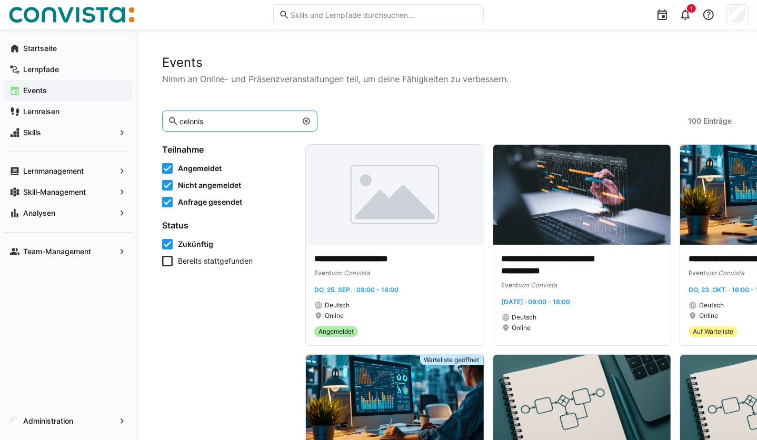
type input "celonis"
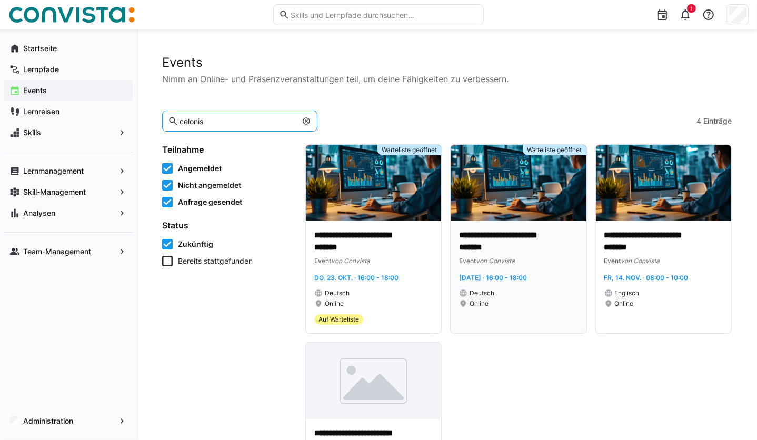
click at [478, 175] on img at bounding box center [518, 183] width 135 height 76
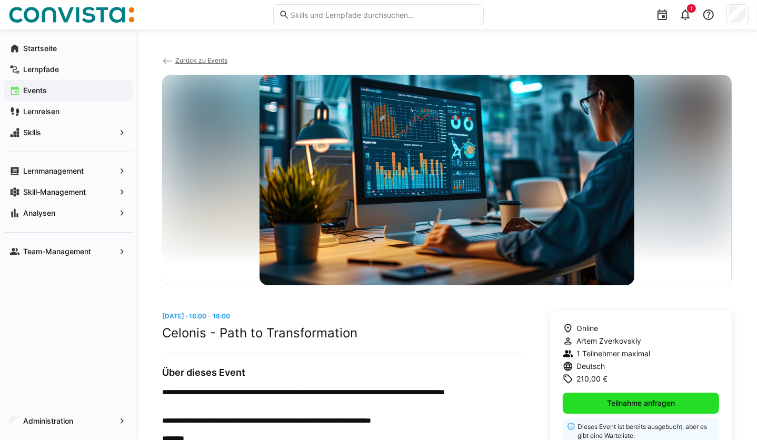
click at [611, 406] on span "Teilnahme anfragen" at bounding box center [641, 403] width 71 height 11
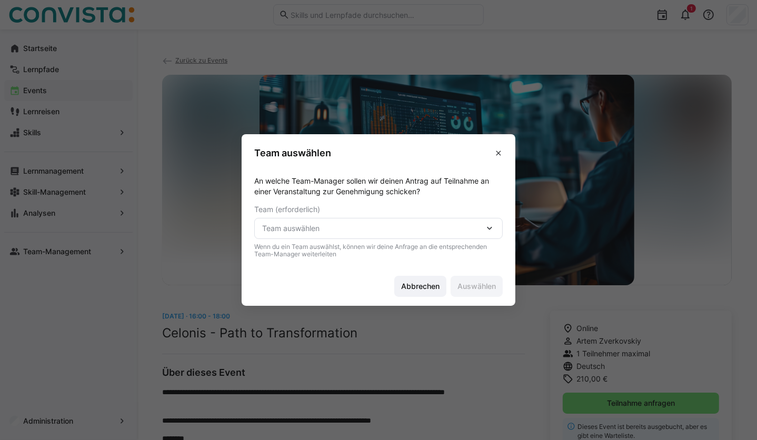
click at [382, 224] on span "Team auswählen" at bounding box center [373, 228] width 222 height 11
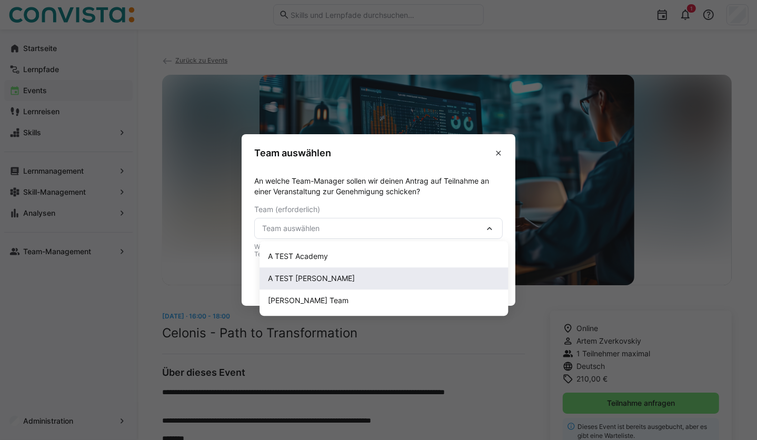
click at [352, 276] on div "A TEST Simone" at bounding box center [384, 278] width 232 height 11
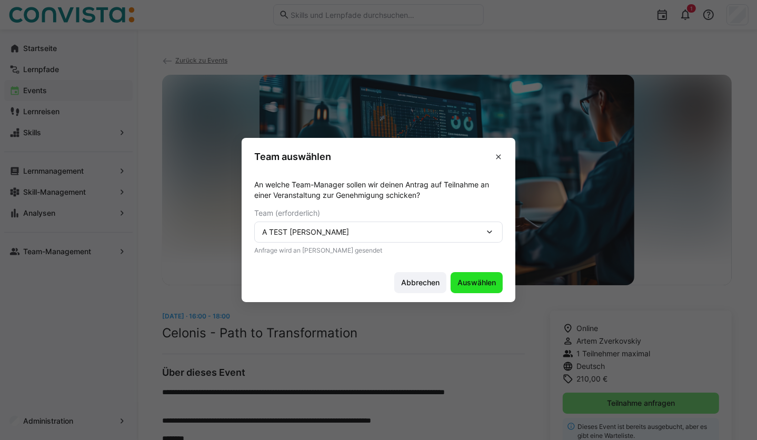
click at [474, 286] on span "Auswählen" at bounding box center [477, 283] width 42 height 11
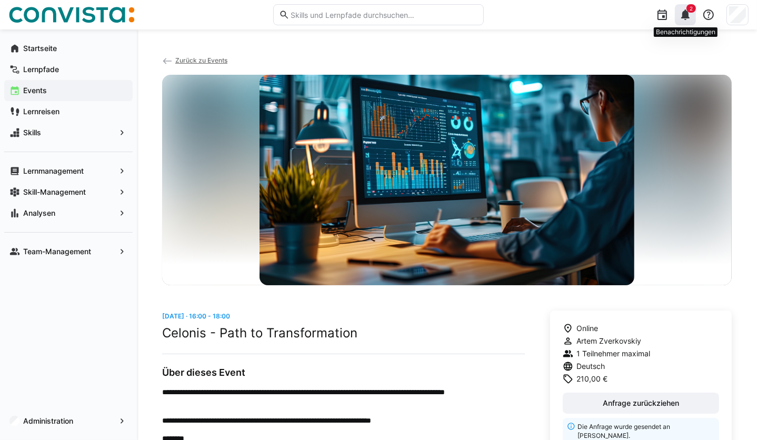
click at [680, 8] on eds-icon at bounding box center [686, 14] width 13 height 13
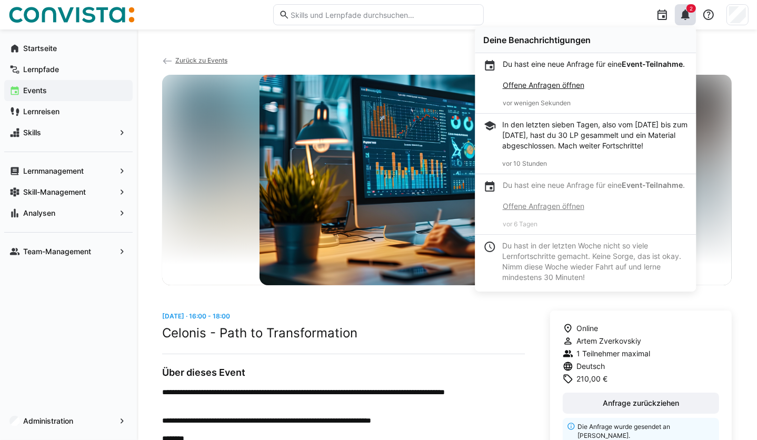
click at [572, 90] on link "Offene Anfragen öffnen" at bounding box center [544, 85] width 82 height 9
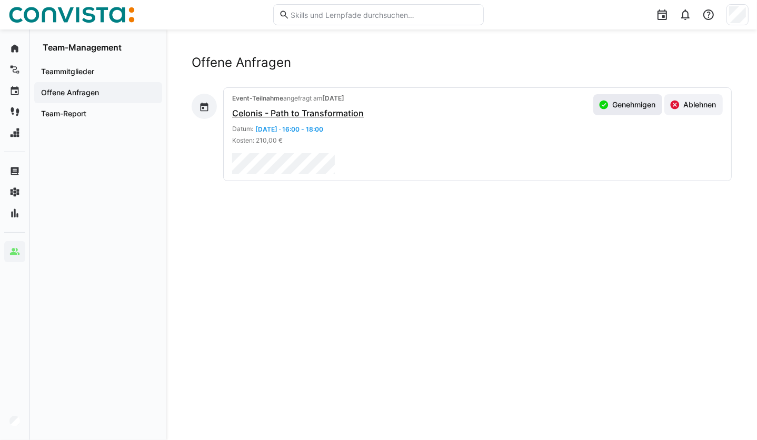
click at [637, 109] on span "Genehmigen" at bounding box center [634, 105] width 46 height 11
click at [691, 20] on eds-icon at bounding box center [686, 14] width 13 height 13
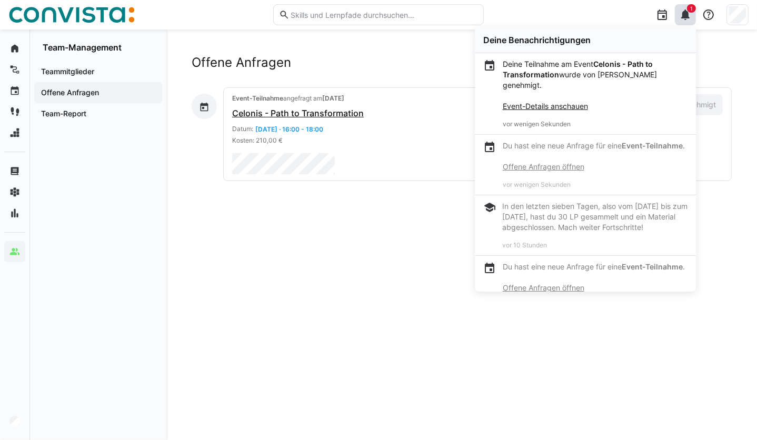
click at [567, 105] on link "Event-Details anschauen" at bounding box center [545, 106] width 85 height 9
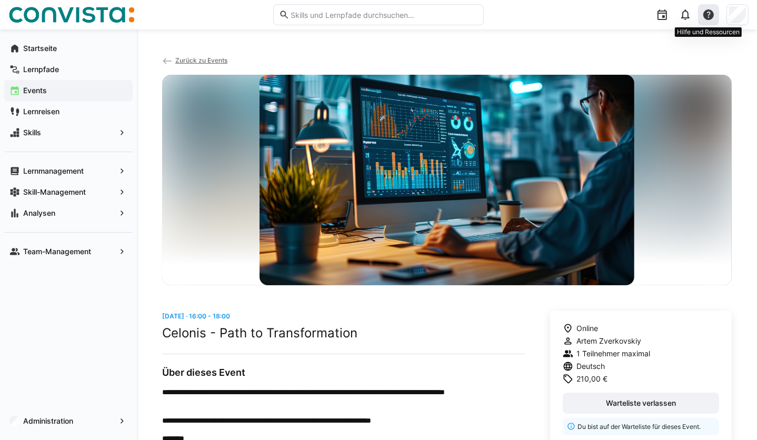
click at [710, 21] on eds-icon at bounding box center [709, 14] width 13 height 13
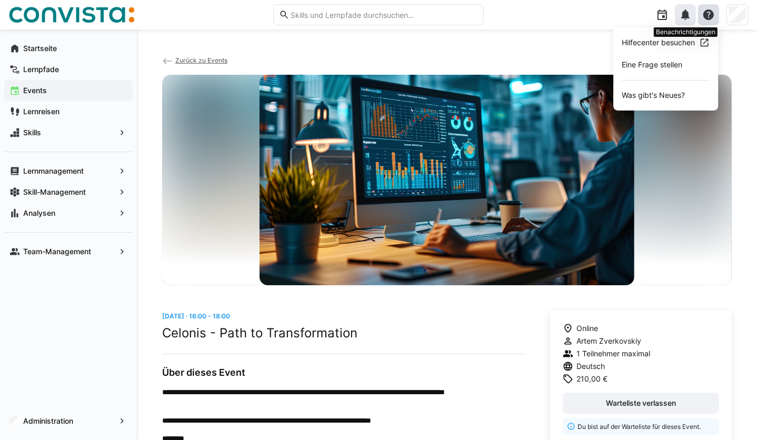
click at [690, 18] on eds-icon at bounding box center [686, 14] width 13 height 13
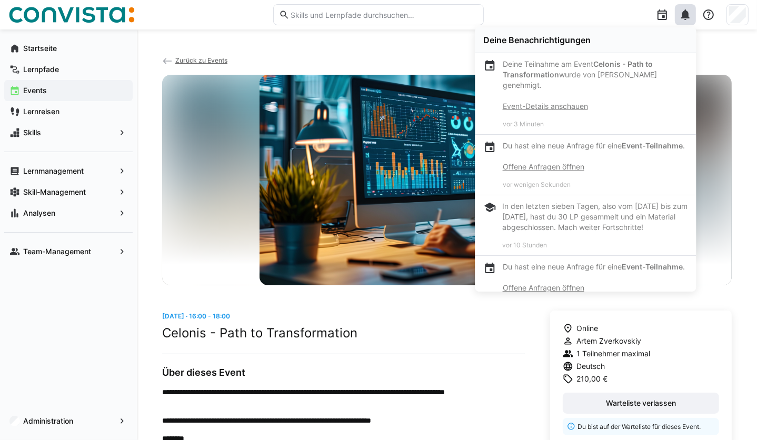
click at [533, 109] on link "Event-Details anschauen" at bounding box center [545, 106] width 85 height 9
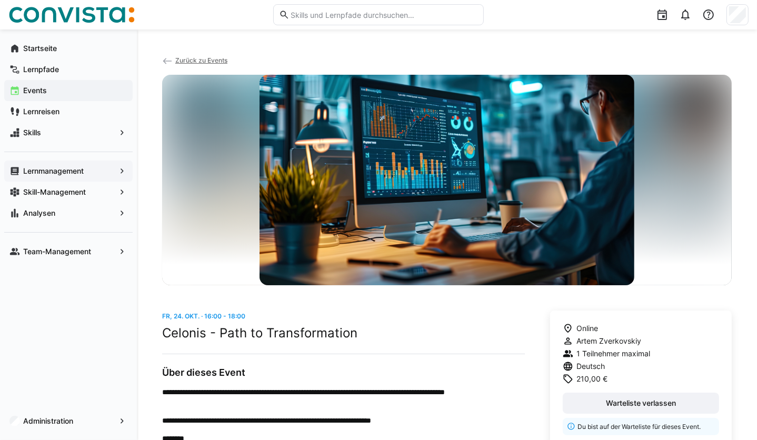
click at [0, 0] on app-navigation-label "Lernmanagement" at bounding box center [0, 0] width 0 height 0
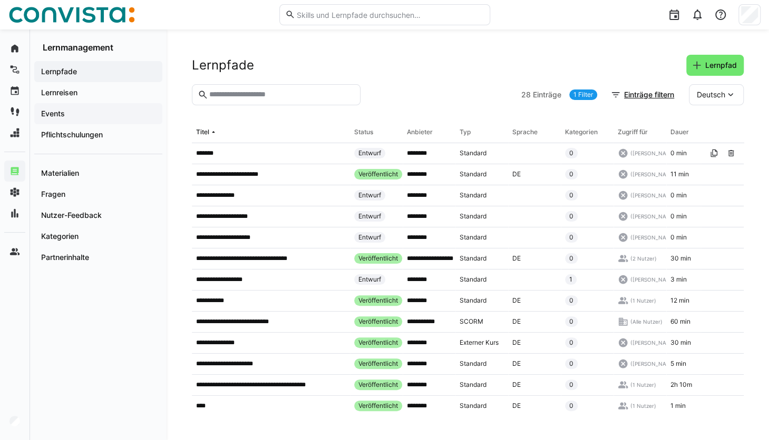
click at [88, 112] on span "Events" at bounding box center [98, 114] width 117 height 11
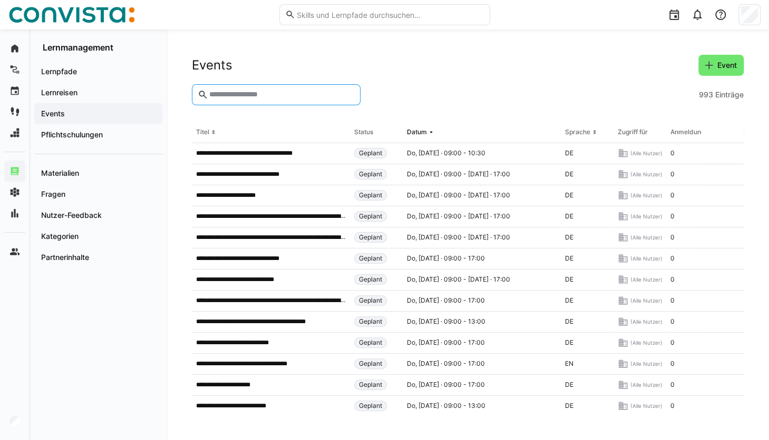
click at [236, 96] on input "text" at bounding box center [281, 94] width 146 height 9
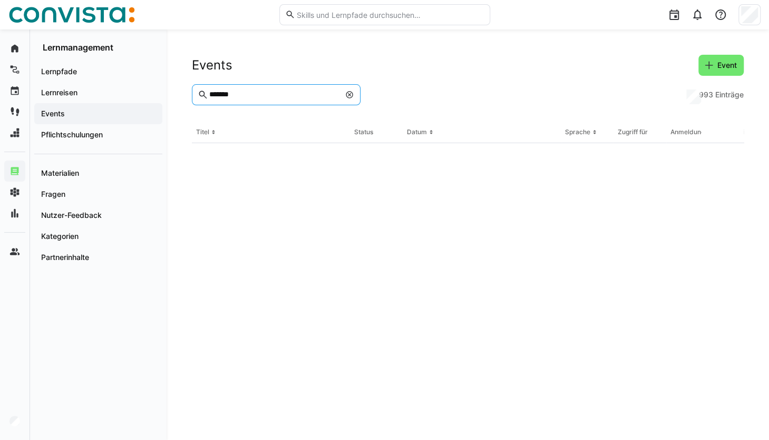
type input "*******"
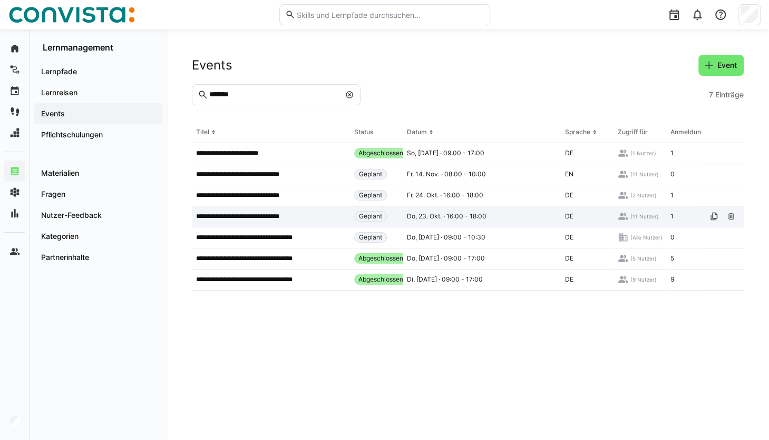
click at [224, 218] on p "**********" at bounding box center [245, 216] width 98 height 8
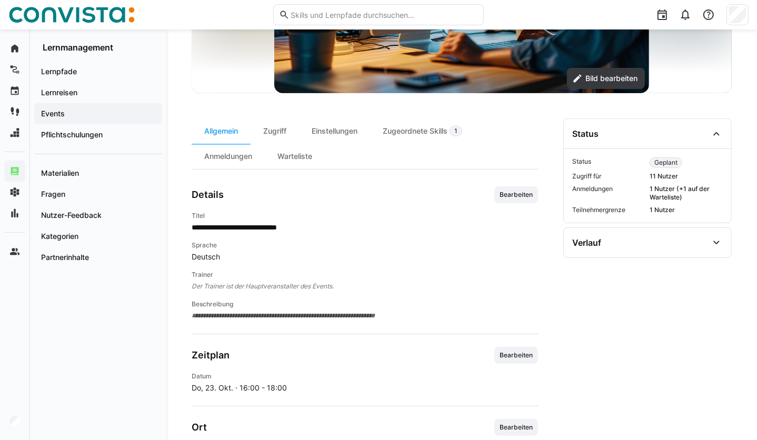
scroll to position [224, 0]
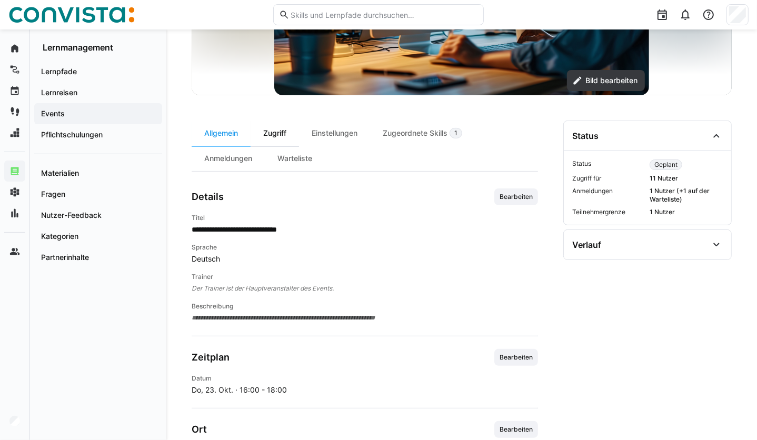
click at [280, 133] on div "Zugriff" at bounding box center [275, 133] width 48 height 25
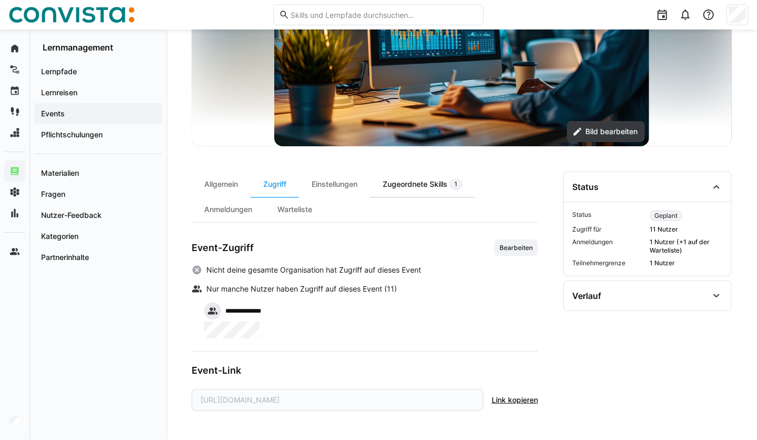
click at [388, 182] on div "Zugeordnete Skills 1" at bounding box center [422, 184] width 105 height 25
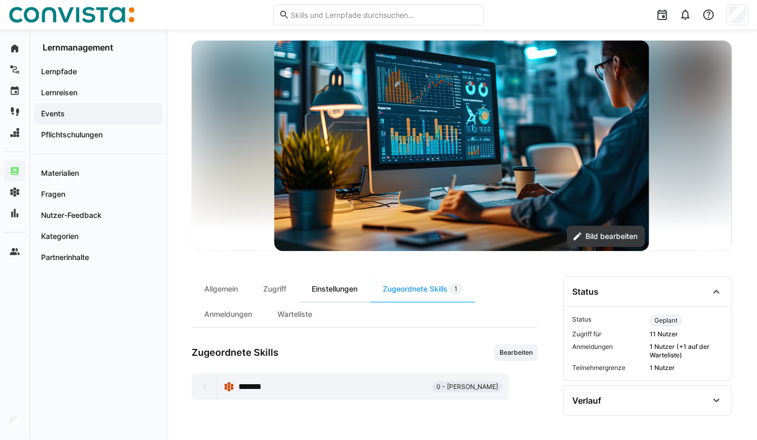
click at [327, 288] on div "Einstellungen" at bounding box center [334, 289] width 71 height 25
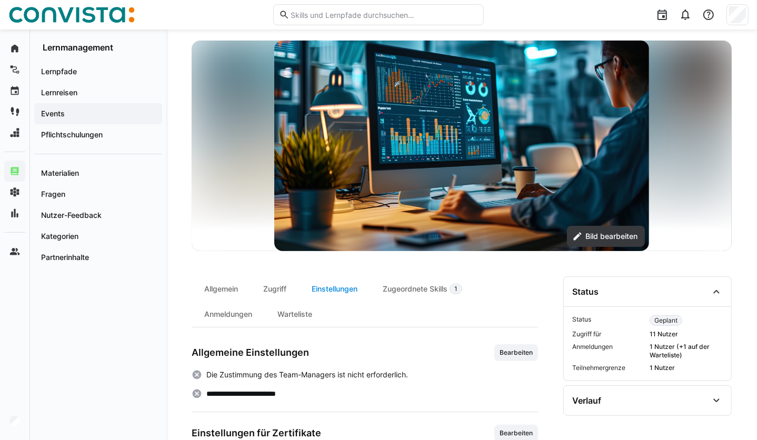
scroll to position [224, 0]
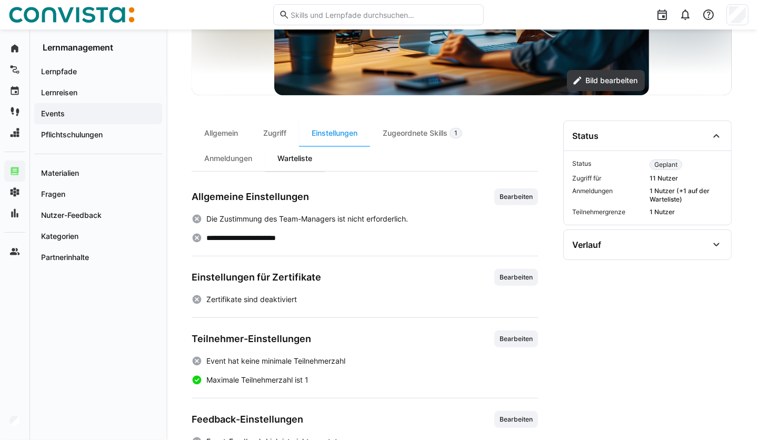
click at [299, 163] on div "Warteliste" at bounding box center [295, 158] width 60 height 25
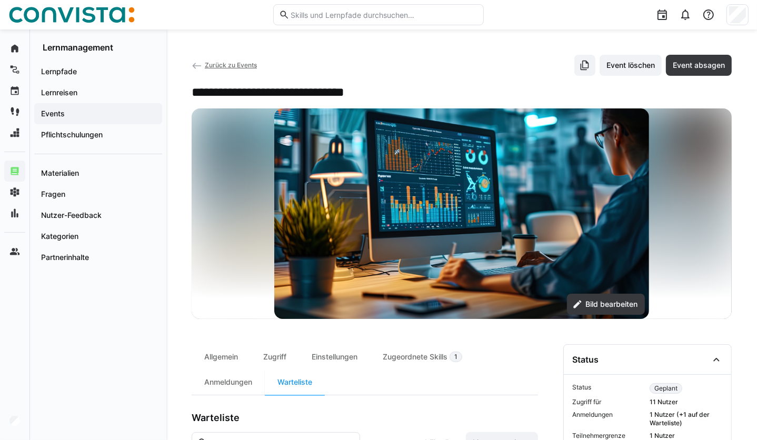
click at [221, 71] on div "Zurück zu Events Event löschen Event absagen" at bounding box center [462, 65] width 540 height 21
click at [216, 64] on span "Zurück zu Events" at bounding box center [231, 65] width 52 height 8
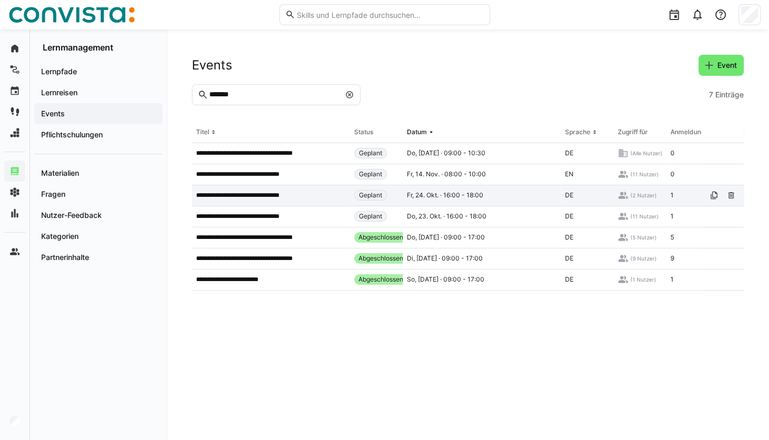
click at [276, 196] on p "**********" at bounding box center [245, 195] width 98 height 8
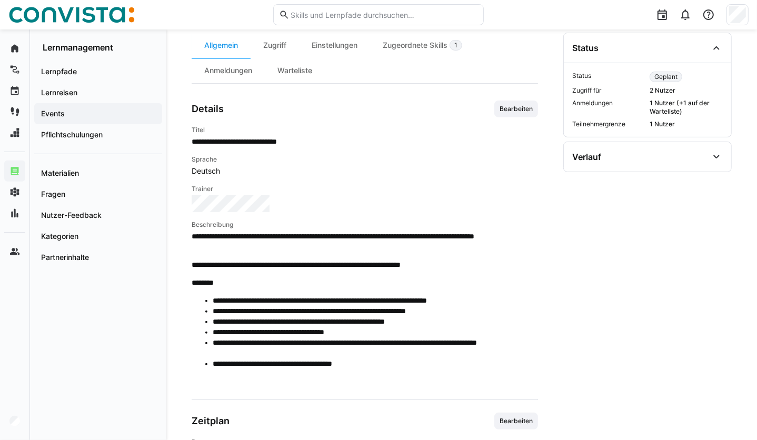
scroll to position [213, 0]
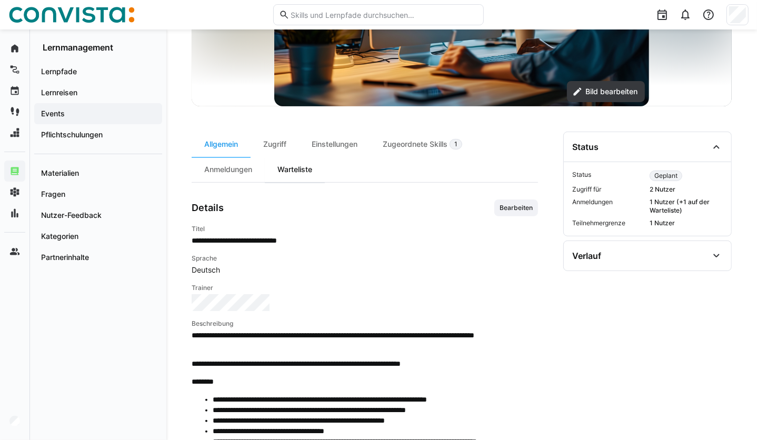
click at [306, 172] on div "Warteliste" at bounding box center [295, 169] width 60 height 25
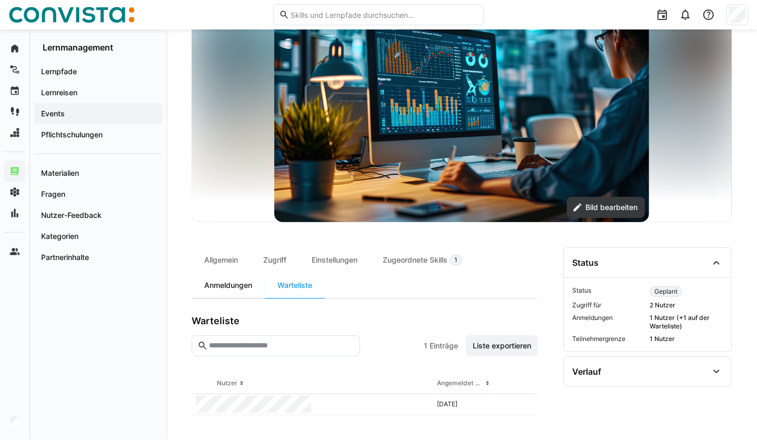
click at [235, 283] on div "Anmeldungen" at bounding box center [228, 285] width 73 height 25
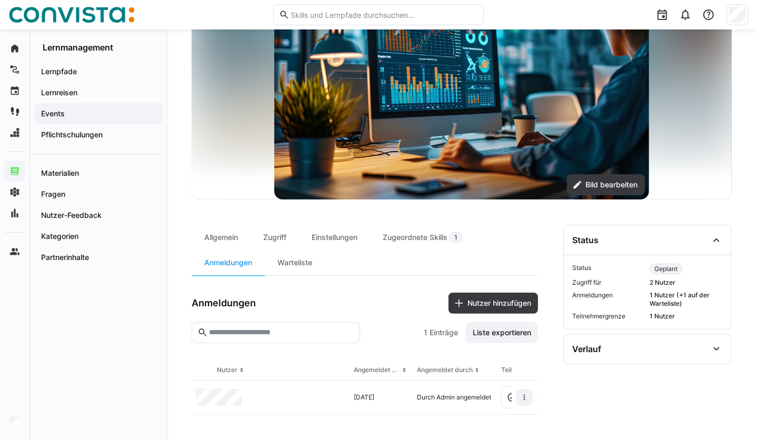
scroll to position [0, 37]
click at [528, 396] on eds-icon at bounding box center [524, 397] width 8 height 8
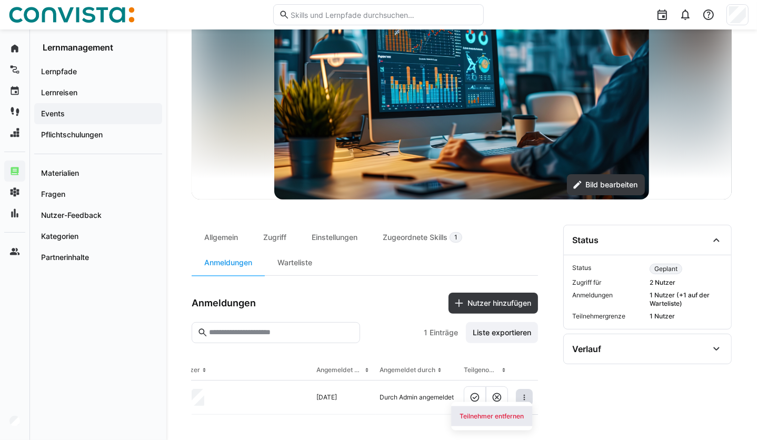
click at [513, 412] on div "Teilnehmer entfernen" at bounding box center [492, 416] width 64 height 8
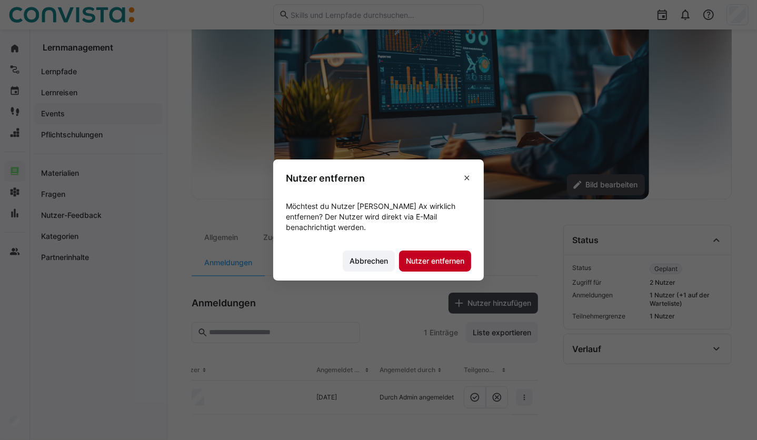
click at [461, 262] on span "Nutzer entfernen" at bounding box center [435, 261] width 72 height 21
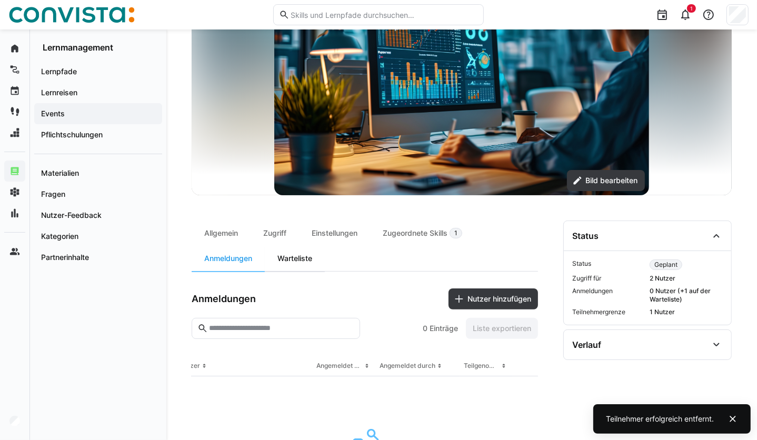
click at [302, 257] on div "Warteliste" at bounding box center [295, 258] width 60 height 25
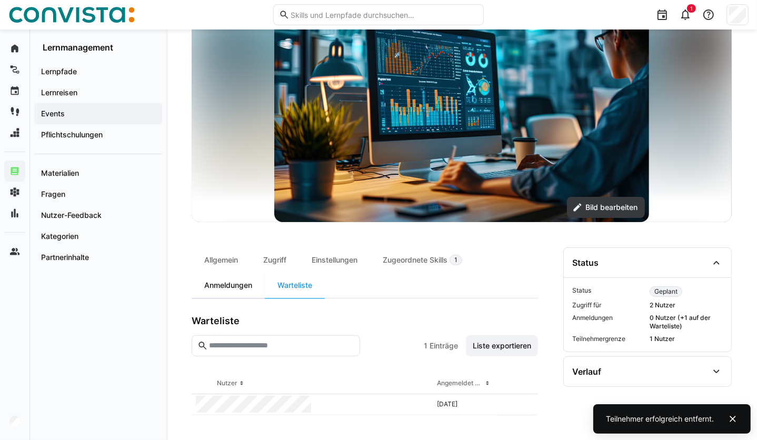
click at [238, 284] on div "Anmeldungen" at bounding box center [228, 285] width 73 height 25
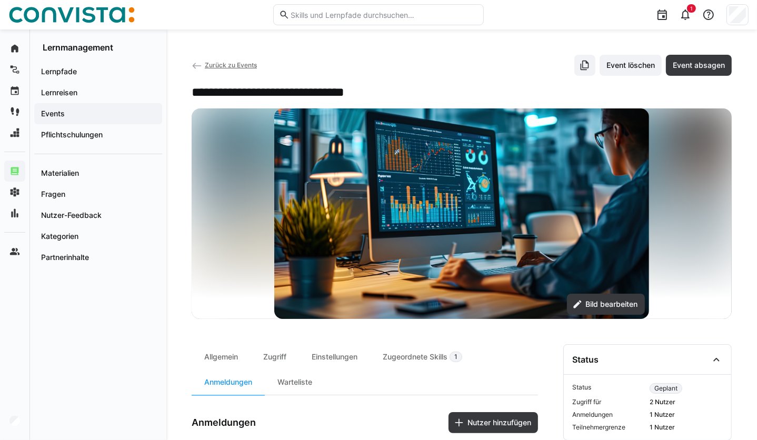
scroll to position [124, 0]
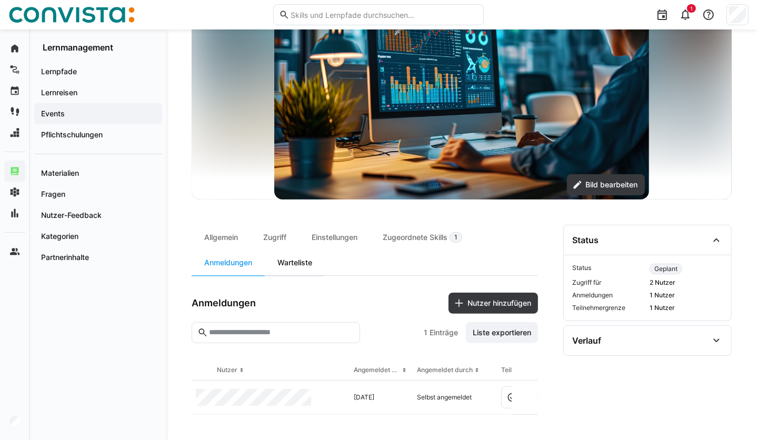
click at [302, 259] on div "Warteliste" at bounding box center [295, 262] width 60 height 25
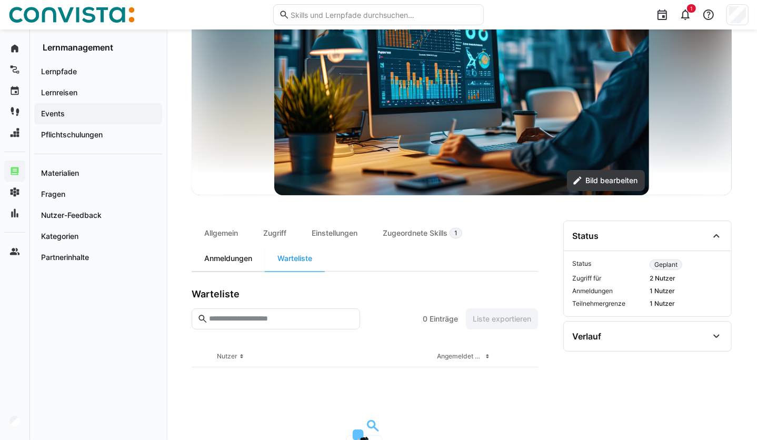
click at [239, 265] on div "Anmeldungen" at bounding box center [228, 258] width 73 height 25
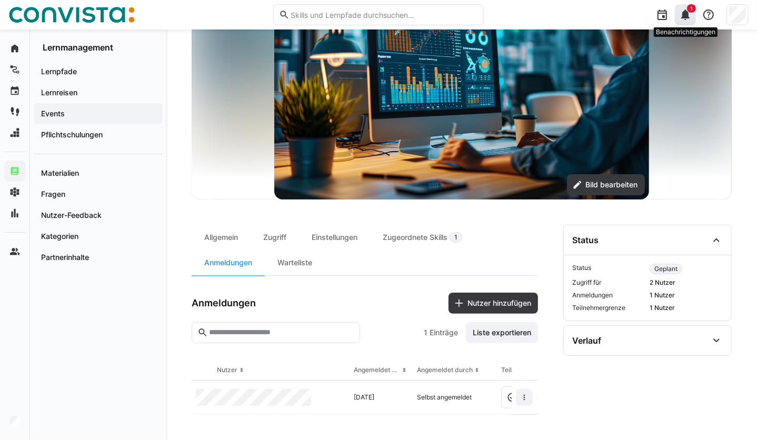
click at [684, 15] on eds-icon at bounding box center [686, 14] width 13 height 13
